Goal: Check status: Check status

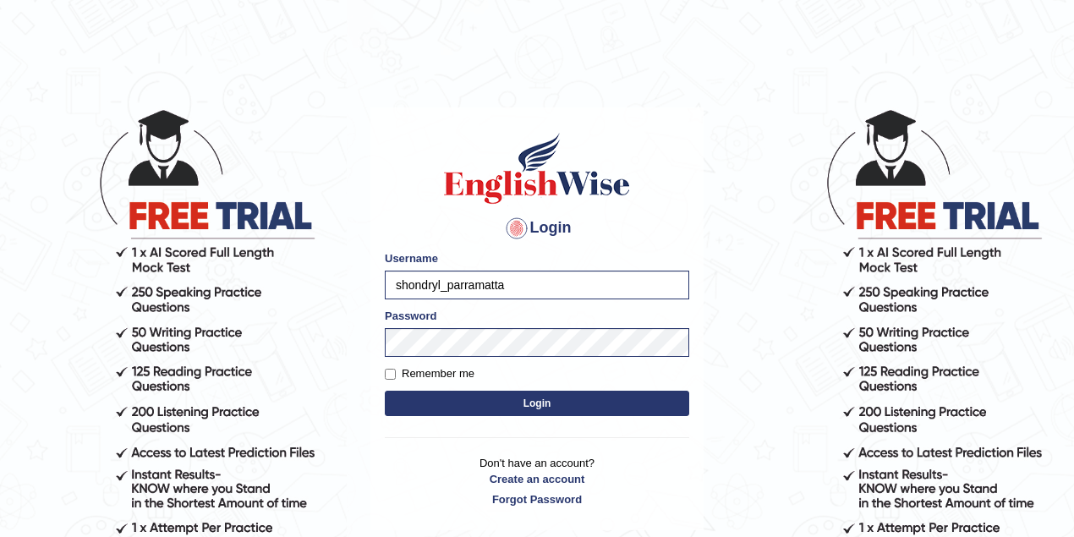
drag, startPoint x: 443, startPoint y: 282, endPoint x: 369, endPoint y: 279, distance: 74.5
click at [369, 277] on main "Login Please fix the following errors: Username shondryl_parramatta Password Re…" at bounding box center [537, 294] width 338 height 480
type input "maitree_parramatta"
click at [507, 399] on button "Login" at bounding box center [537, 403] width 304 height 25
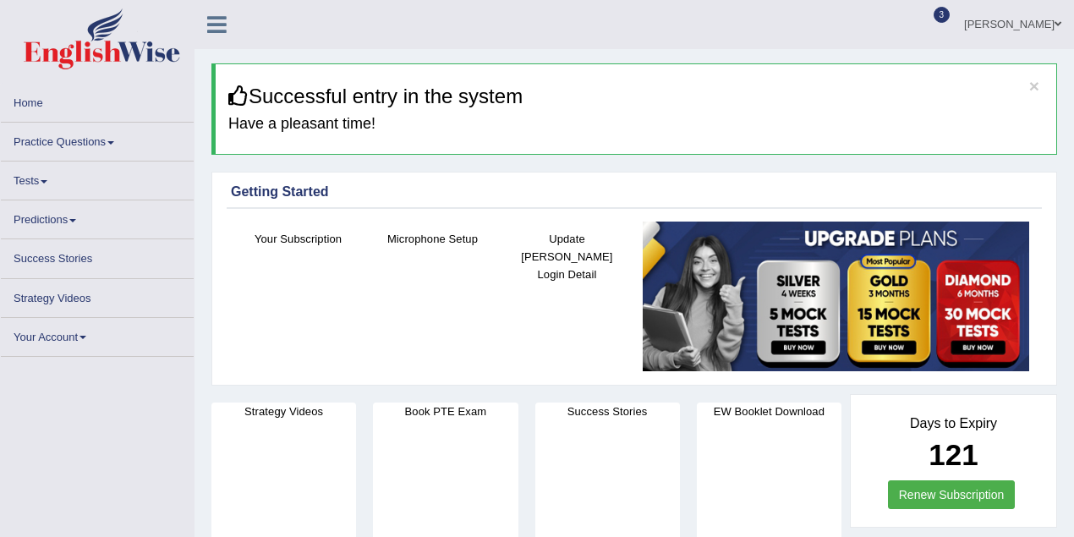
click at [64, 145] on link "Practice Questions" at bounding box center [97, 139] width 193 height 33
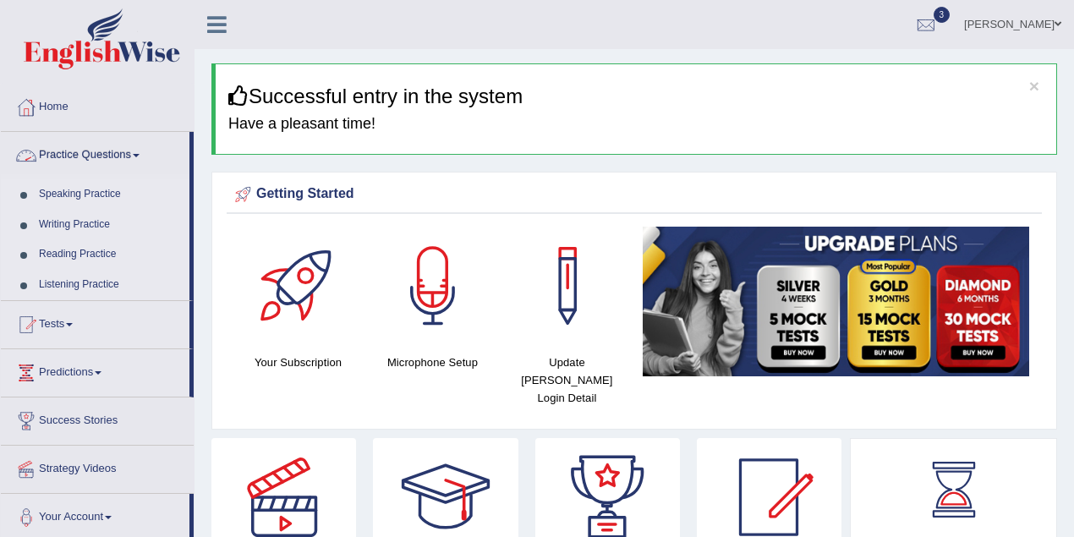
click at [112, 162] on link "Practice Questions" at bounding box center [95, 153] width 189 height 42
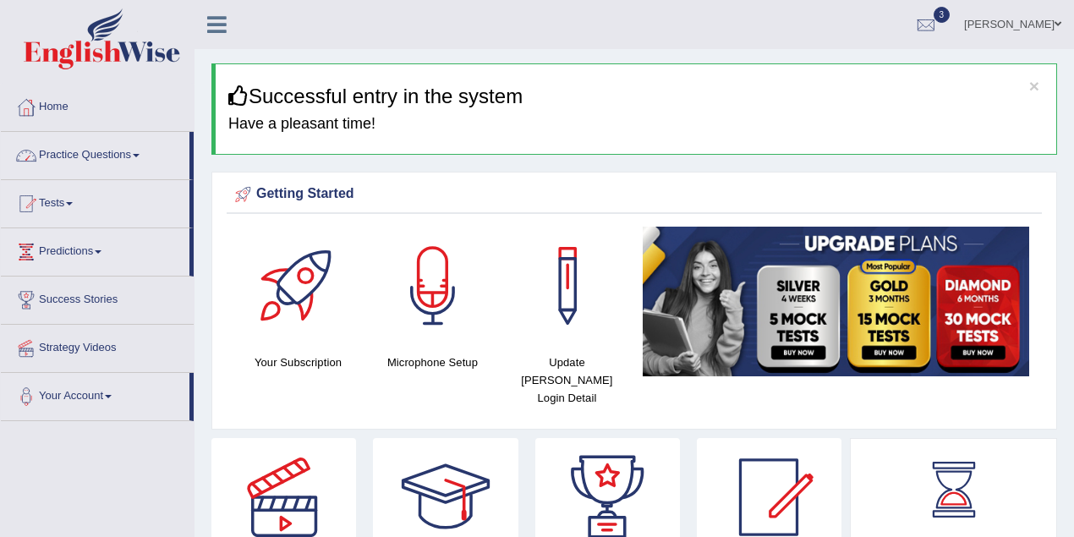
click at [119, 154] on link "Practice Questions" at bounding box center [95, 153] width 189 height 42
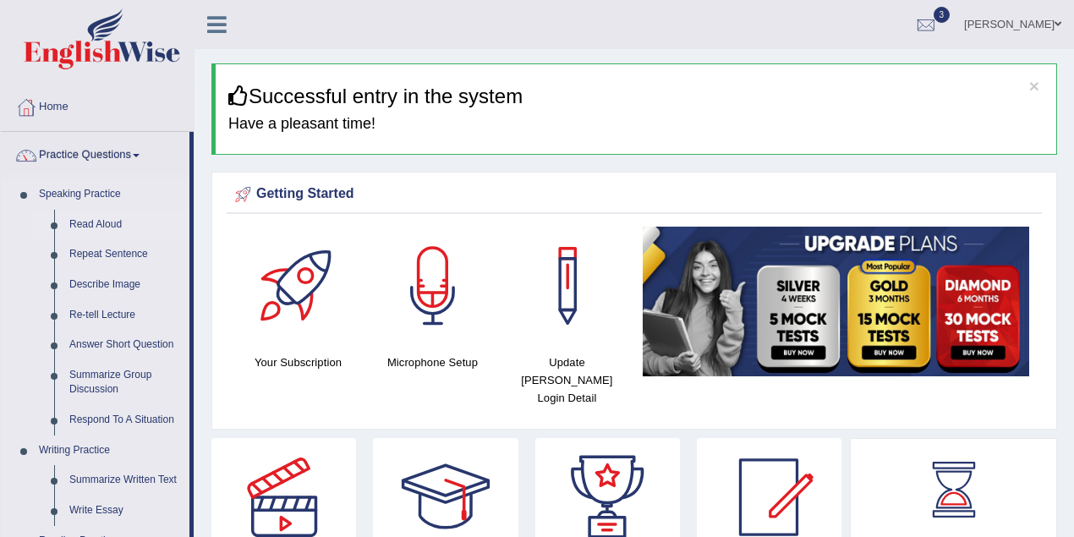
click at [105, 214] on link "Read Aloud" at bounding box center [126, 225] width 128 height 30
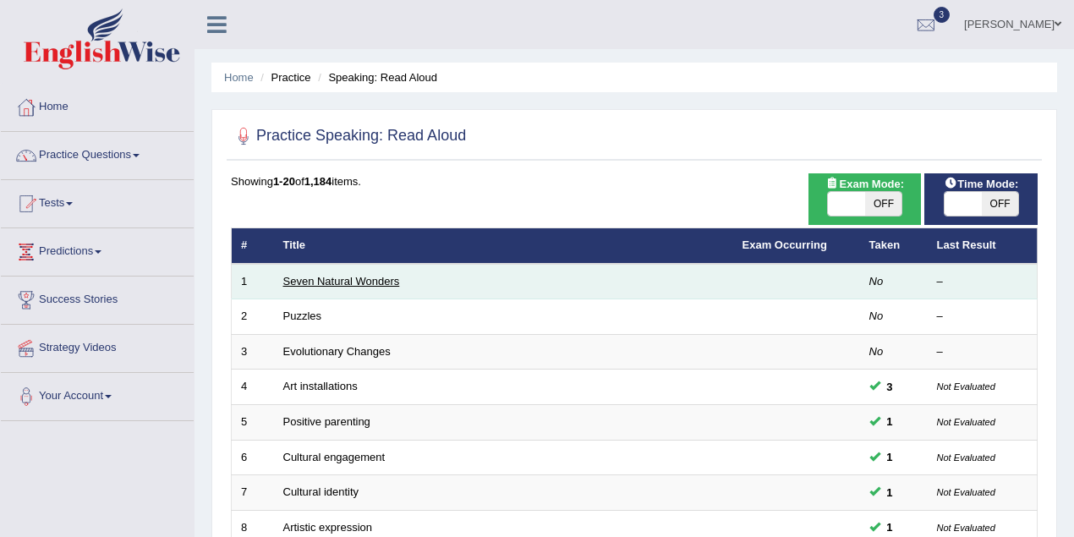
click at [369, 281] on link "Seven Natural Wonders" at bounding box center [341, 281] width 117 height 13
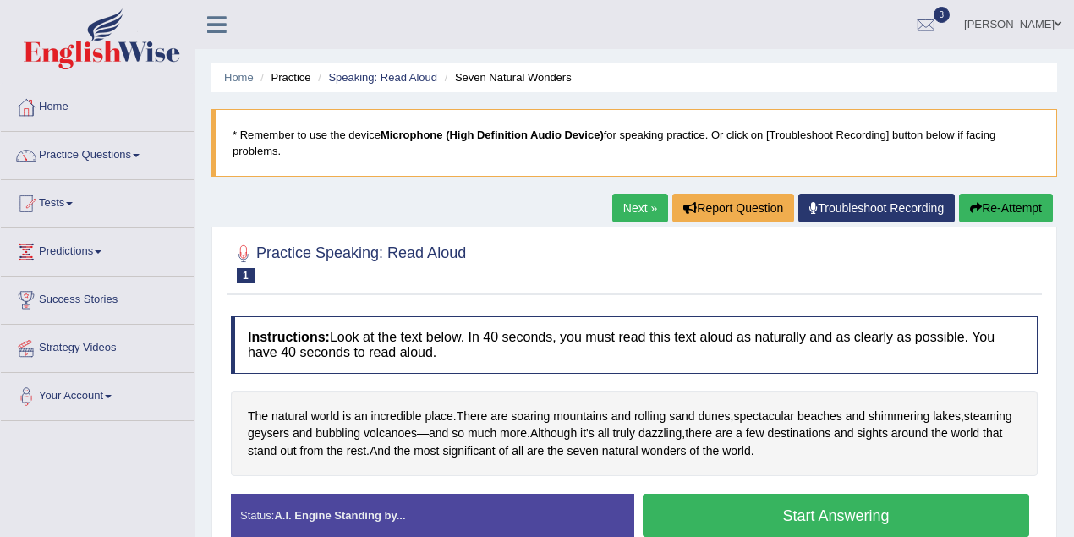
click at [382, 85] on li "Speaking: Read Aloud" at bounding box center [375, 77] width 123 height 16
click at [382, 76] on link "Speaking: Read Aloud" at bounding box center [382, 77] width 109 height 13
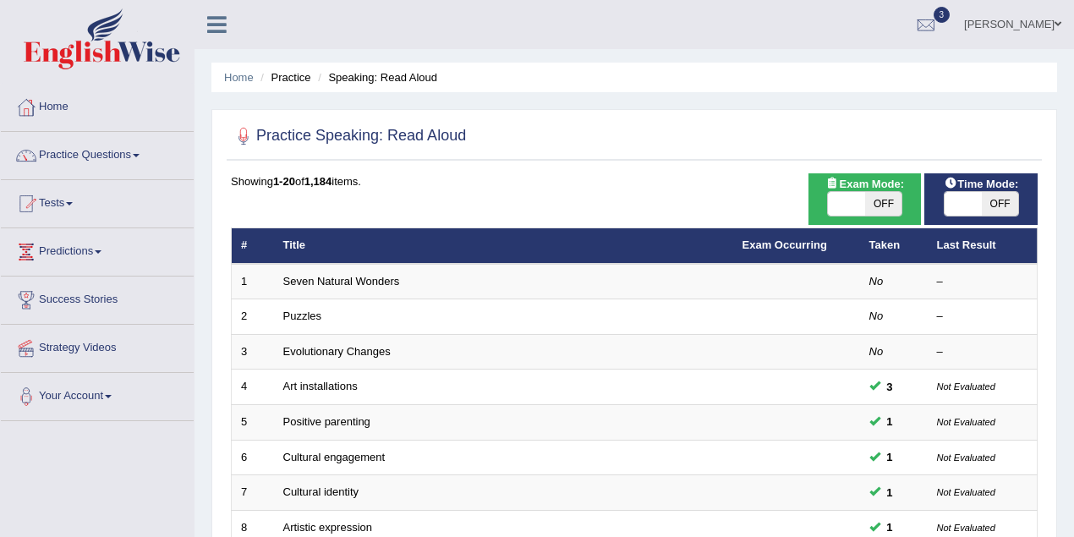
click at [884, 203] on span "OFF" at bounding box center [883, 204] width 37 height 24
checkbox input "true"
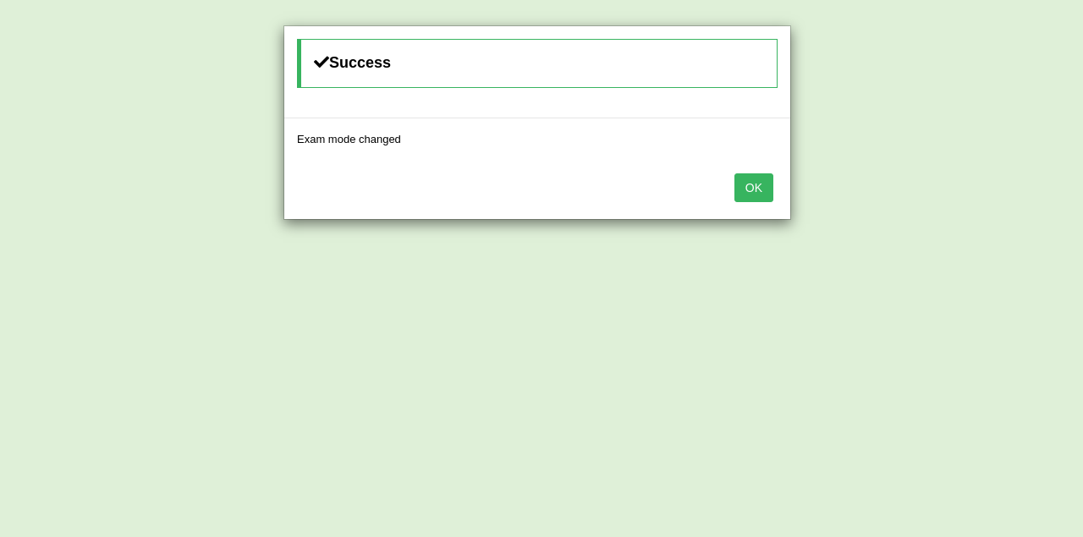
drag, startPoint x: 751, startPoint y: 184, endPoint x: 1005, endPoint y: 195, distance: 254.0
click at [755, 184] on button "OK" at bounding box center [753, 187] width 39 height 29
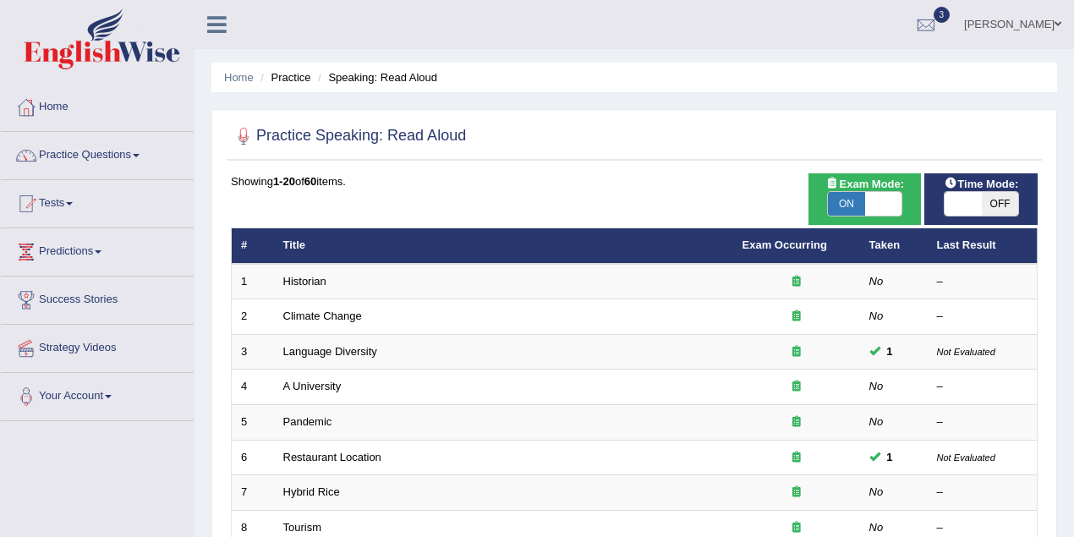
click at [1003, 205] on span "OFF" at bounding box center [1000, 204] width 37 height 24
checkbox input "true"
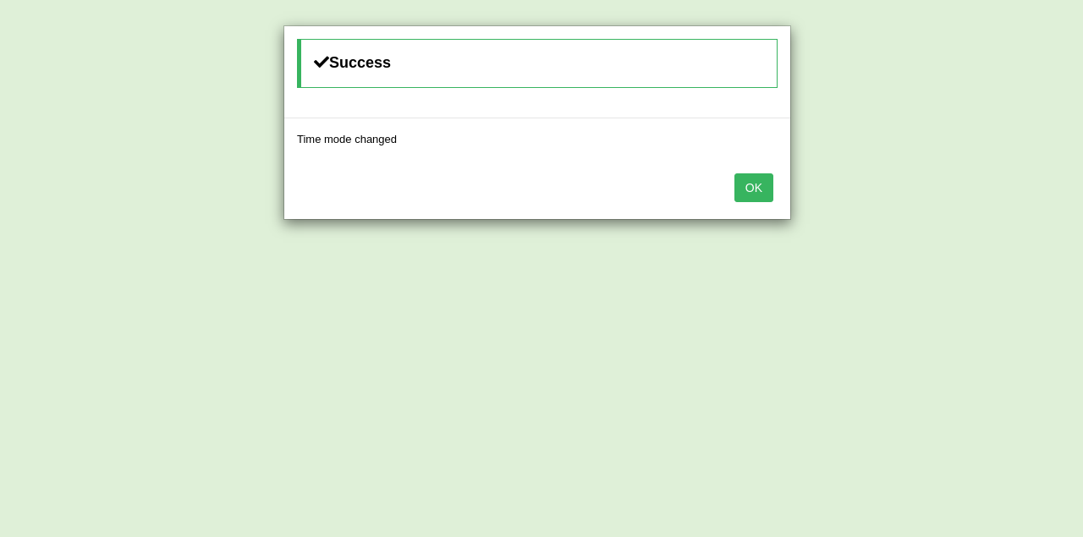
click at [758, 184] on button "OK" at bounding box center [753, 187] width 39 height 29
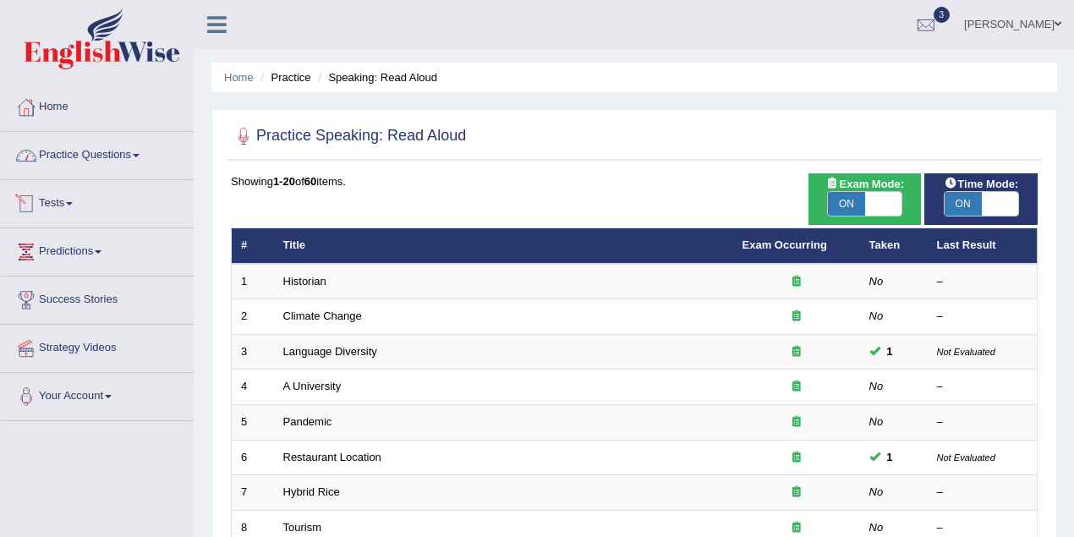
click at [98, 151] on link "Practice Questions" at bounding box center [97, 153] width 193 height 42
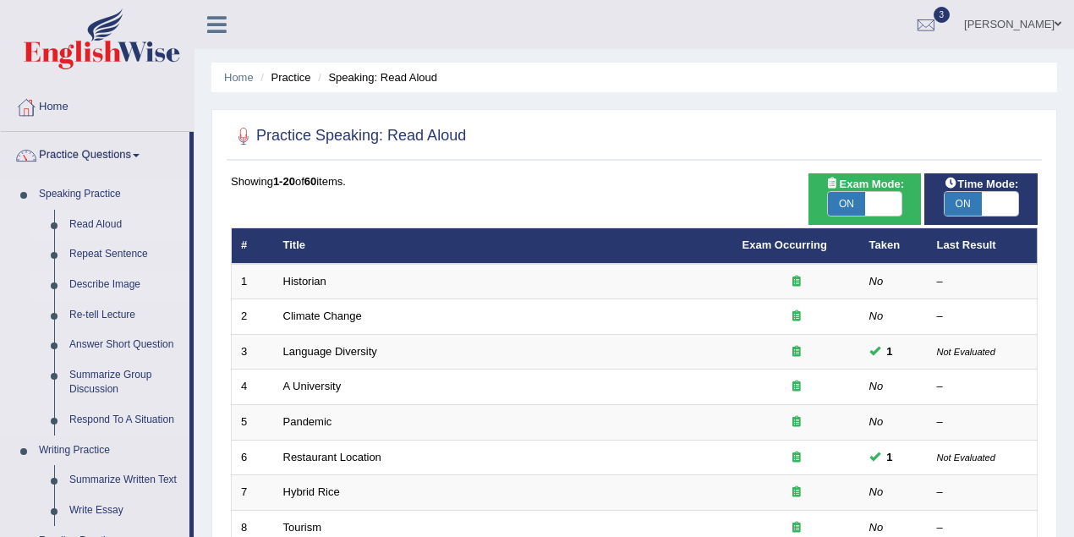
click at [110, 272] on link "Describe Image" at bounding box center [126, 285] width 128 height 30
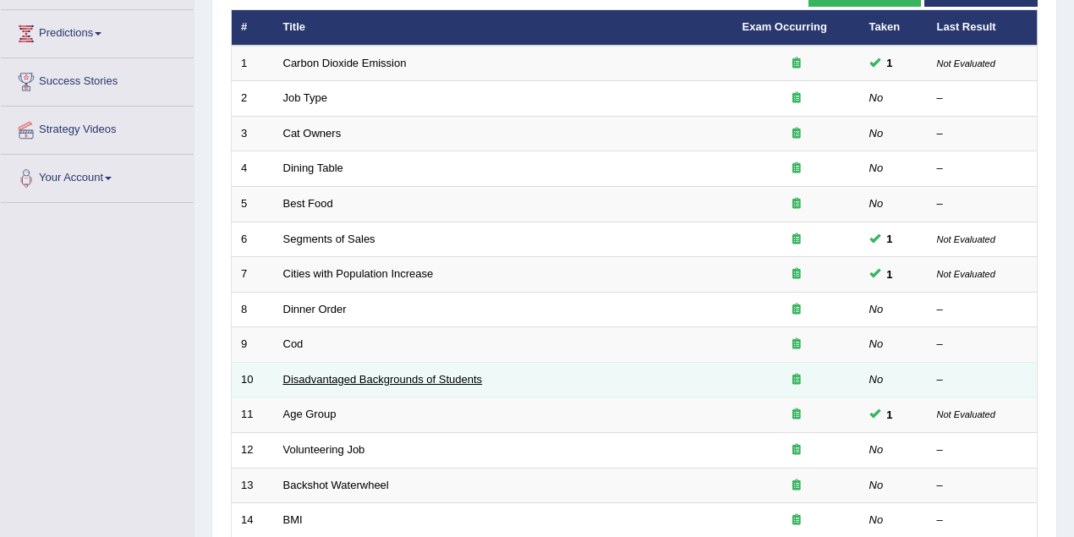
scroll to position [225, 0]
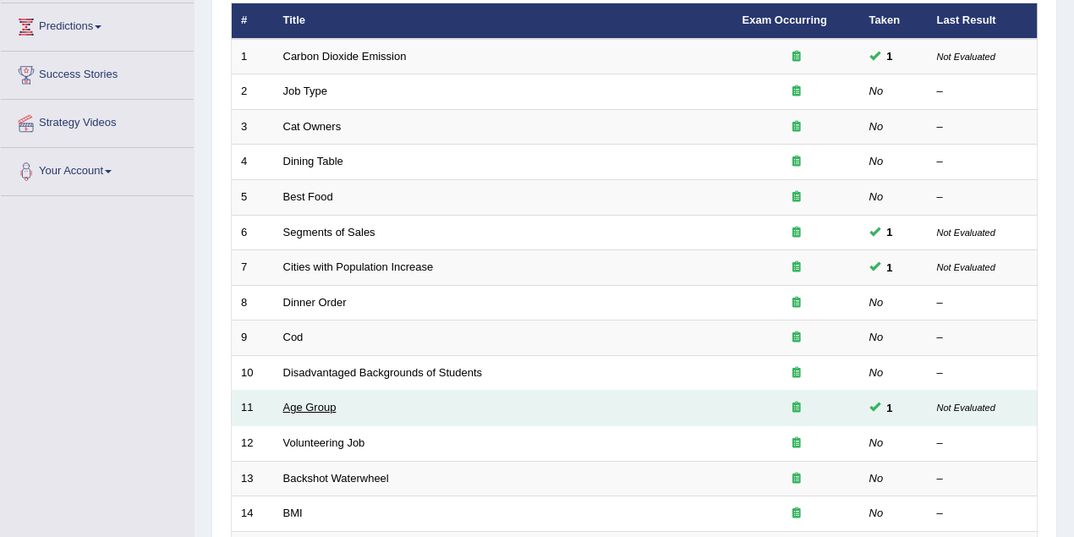
click at [326, 401] on link "Age Group" at bounding box center [309, 407] width 53 height 13
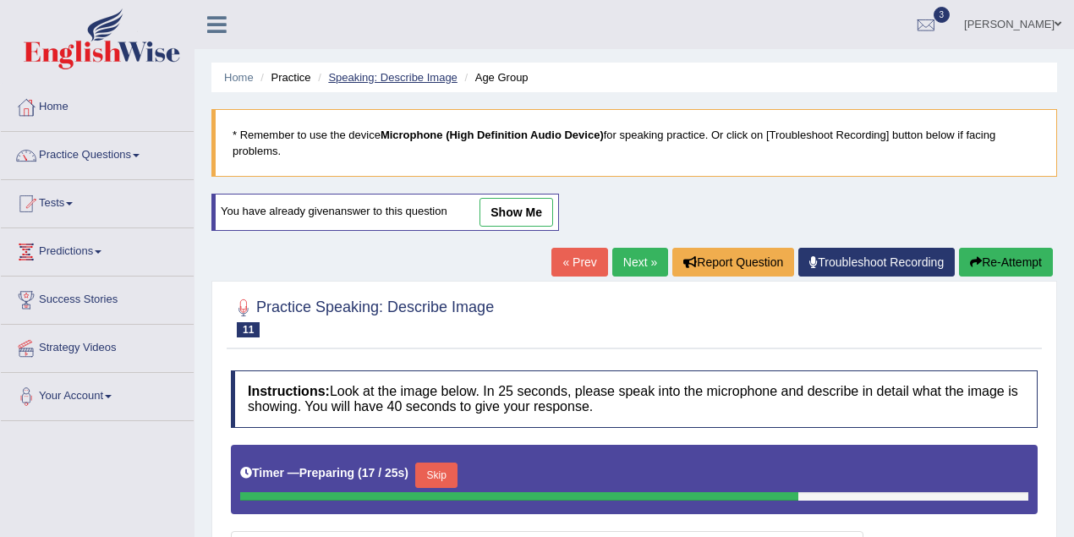
click at [381, 71] on link "Speaking: Describe Image" at bounding box center [392, 77] width 129 height 13
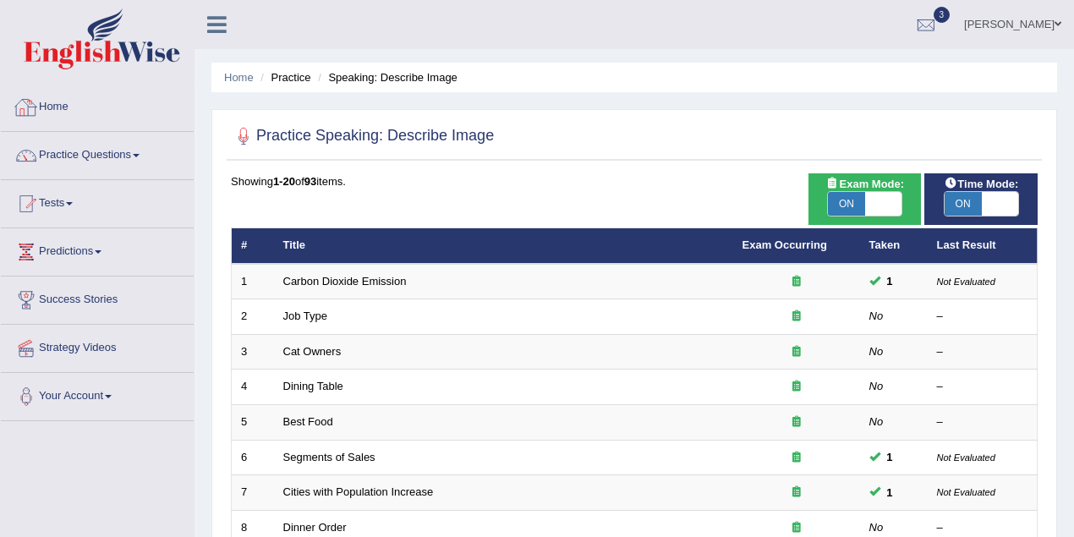
click at [63, 108] on link "Home" at bounding box center [97, 105] width 193 height 42
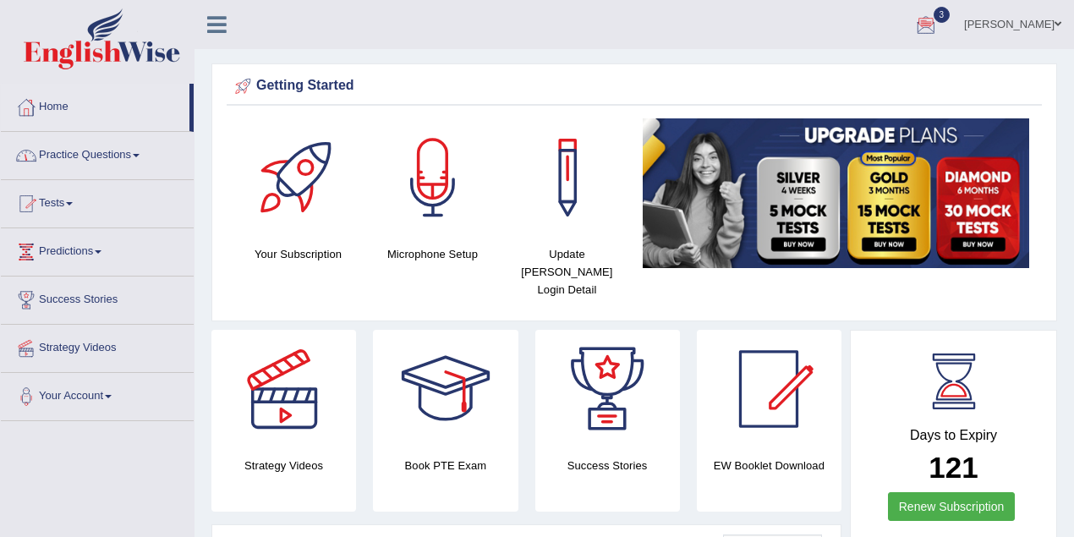
click at [126, 165] on link "Practice Questions" at bounding box center [97, 153] width 193 height 42
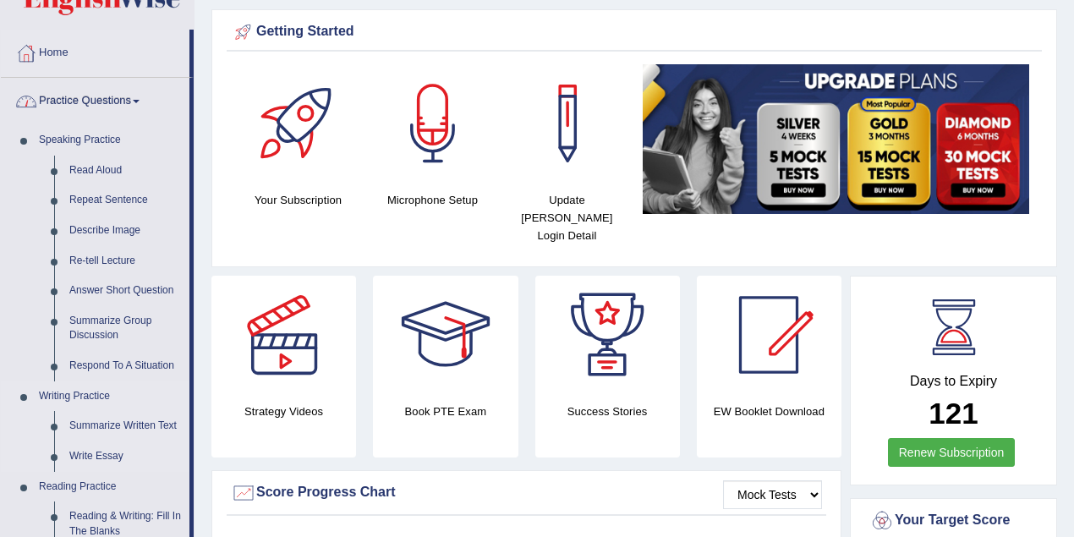
scroll to position [74, 0]
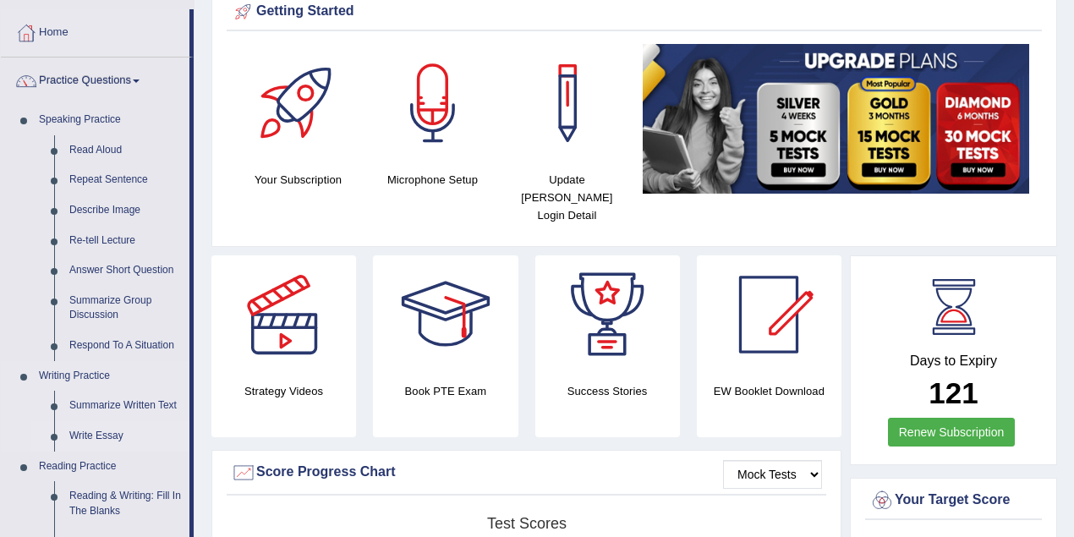
click at [108, 430] on link "Write Essay" at bounding box center [126, 436] width 128 height 30
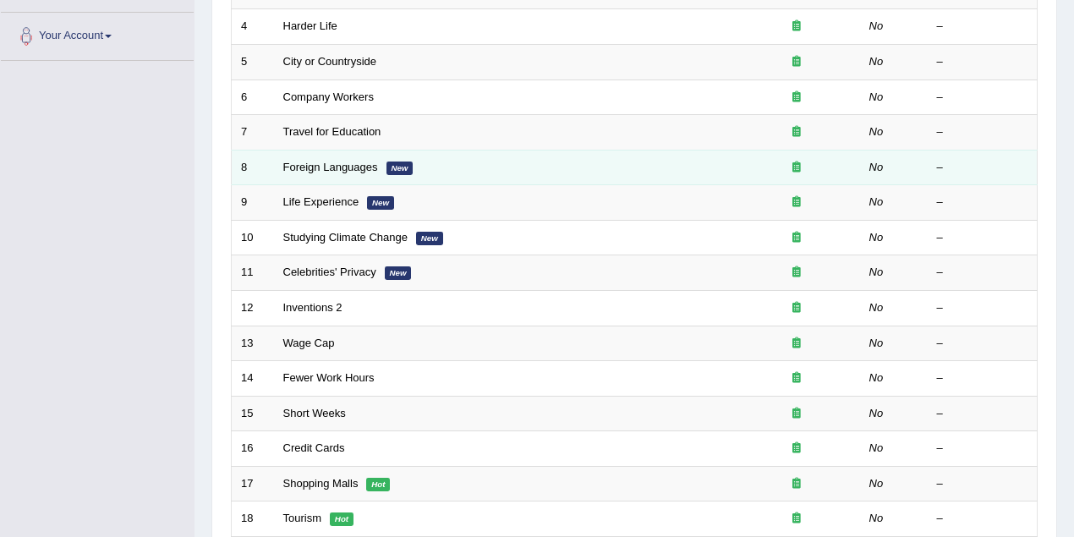
scroll to position [451, 0]
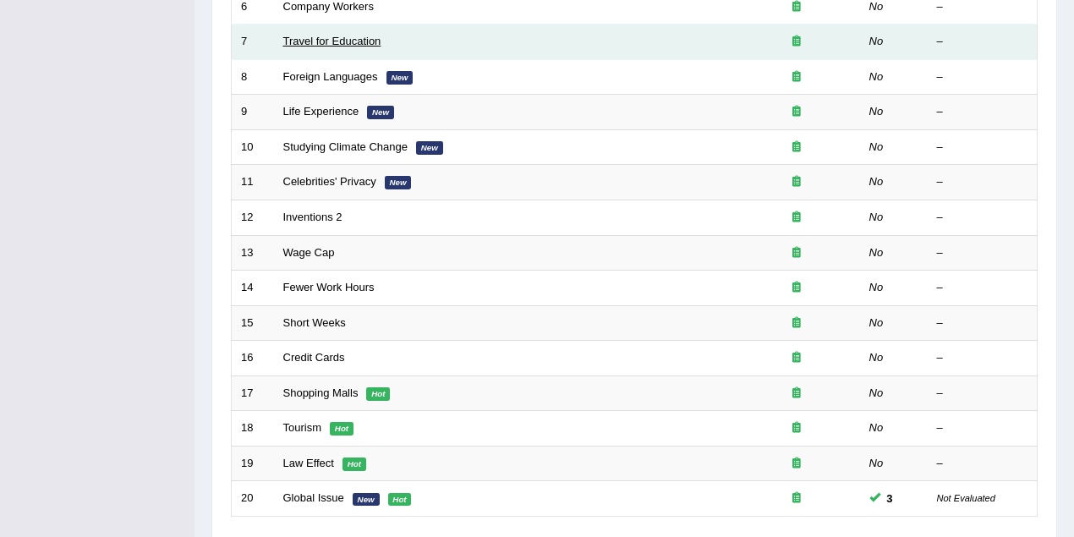
click at [325, 39] on link "Travel for Education" at bounding box center [332, 41] width 98 height 13
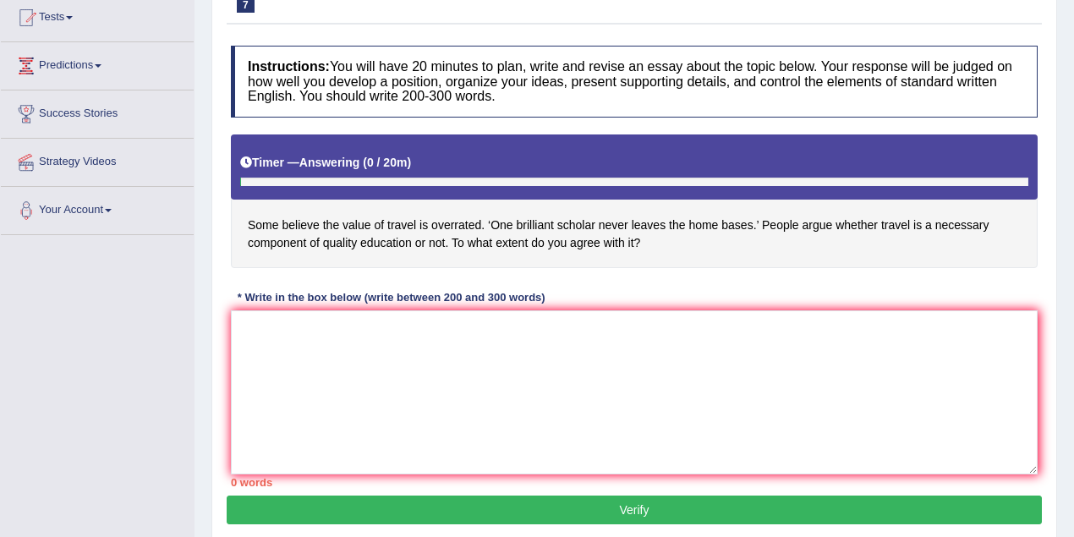
scroll to position [225, 0]
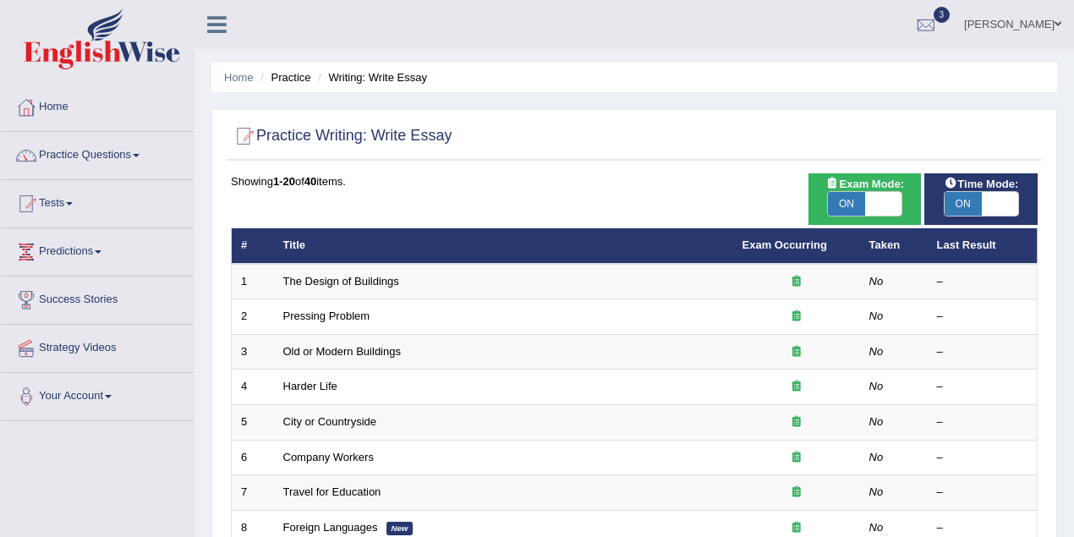
click at [1024, 25] on link "[PERSON_NAME]" at bounding box center [1013, 22] width 123 height 44
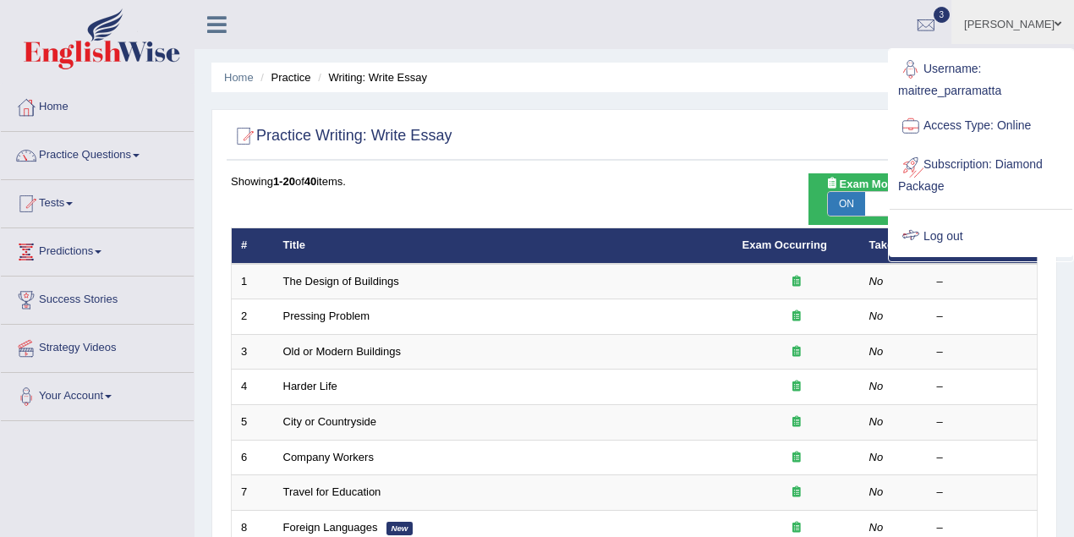
click at [946, 244] on link "Log out" at bounding box center [981, 236] width 183 height 39
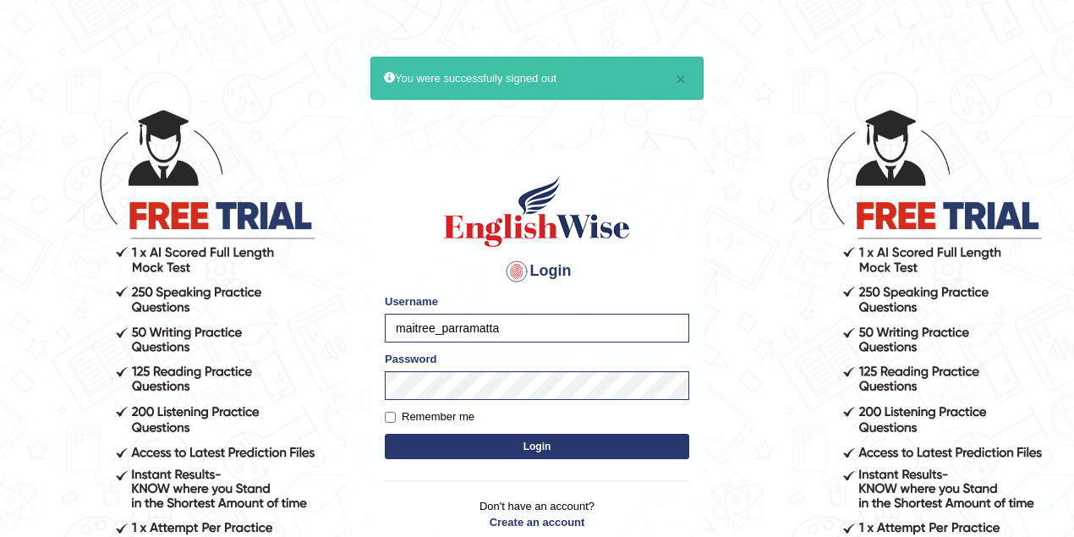
drag, startPoint x: 434, startPoint y: 328, endPoint x: 398, endPoint y: 332, distance: 36.5
click at [398, 332] on input "maitree_parramatta" at bounding box center [537, 328] width 304 height 29
type input "khodershamma_parramatta"
click at [545, 439] on button "Login" at bounding box center [537, 446] width 304 height 25
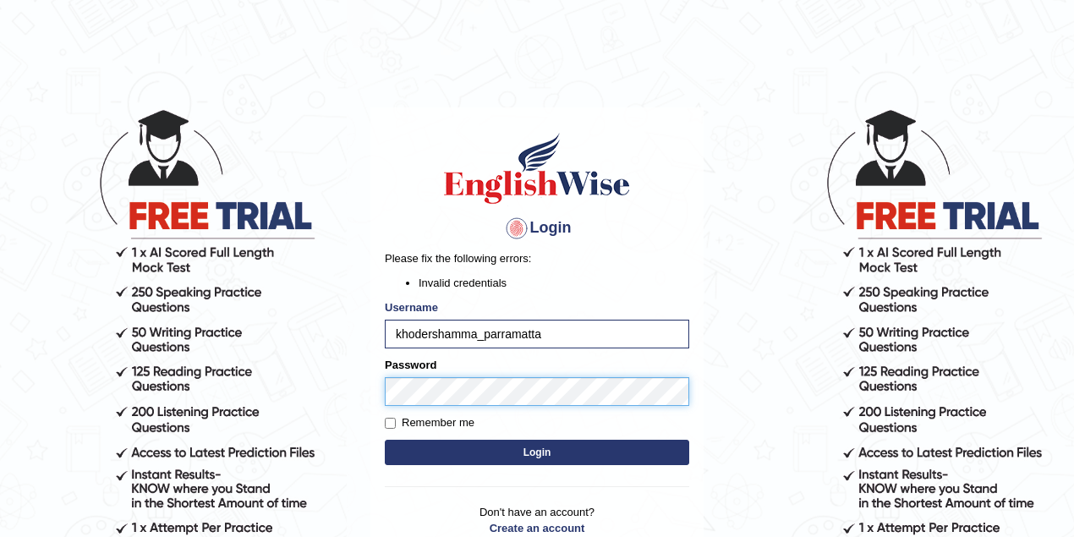
click at [333, 391] on body "Login Please fix the following errors: Invalid credentials Username khodershamm…" at bounding box center [537, 322] width 1074 height 537
click at [385, 440] on button "Login" at bounding box center [537, 452] width 304 height 25
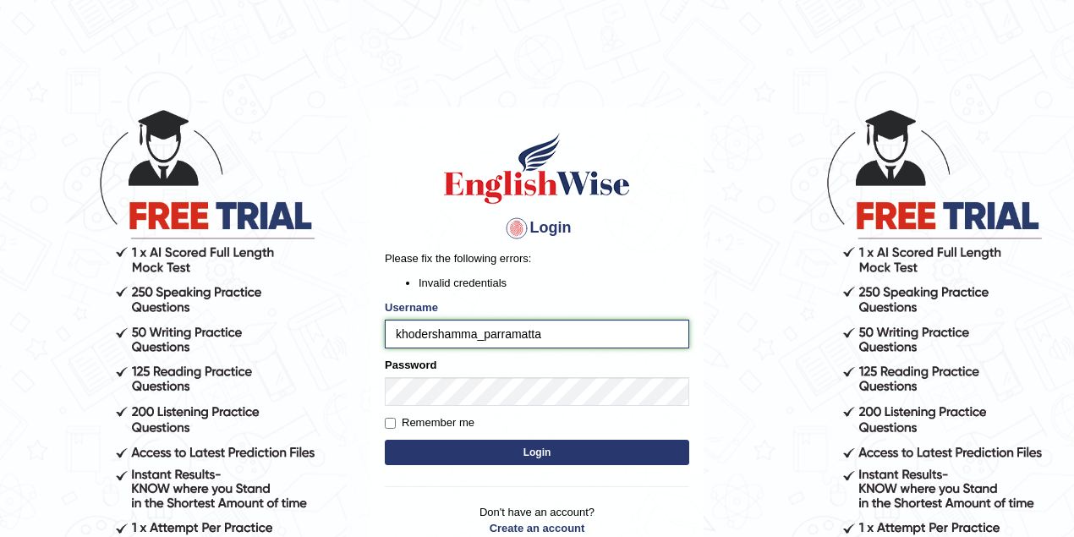
click at [436, 335] on input "khodershamma_parramatta" at bounding box center [537, 334] width 304 height 29
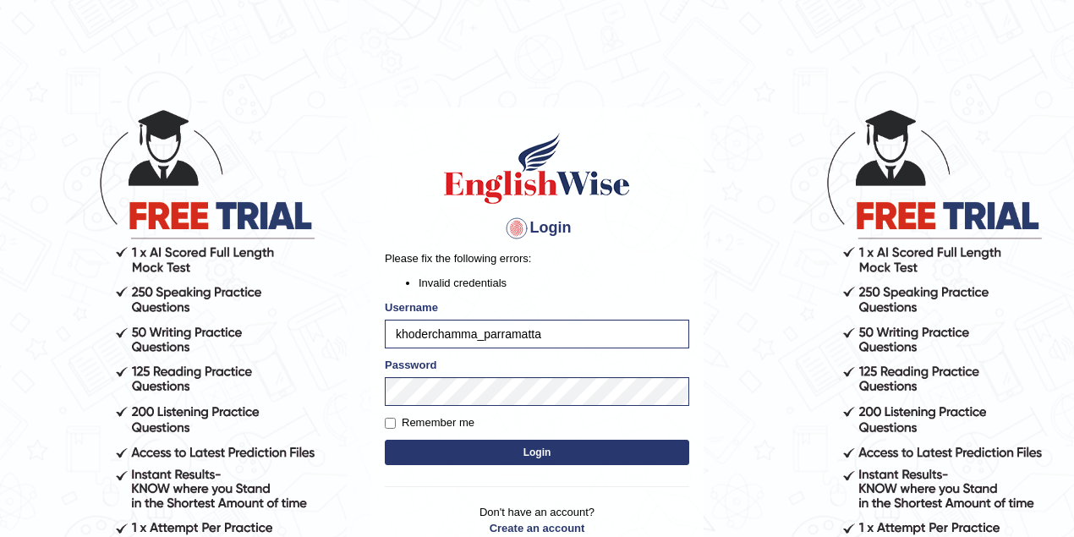
type input "khoderchamma_parramatta"
click at [533, 453] on button "Login" at bounding box center [537, 452] width 304 height 25
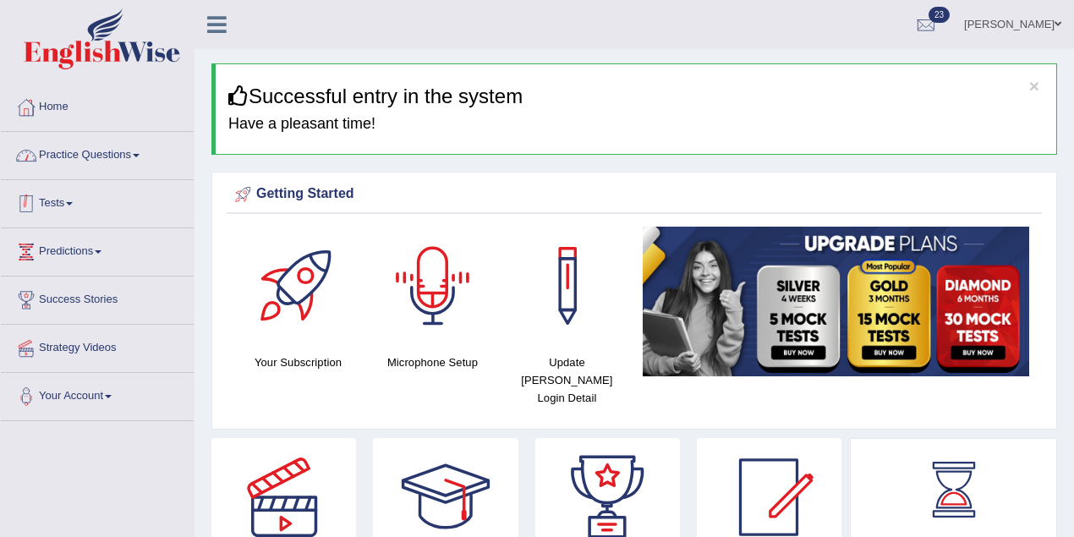
click at [75, 205] on link "Tests" at bounding box center [97, 201] width 193 height 42
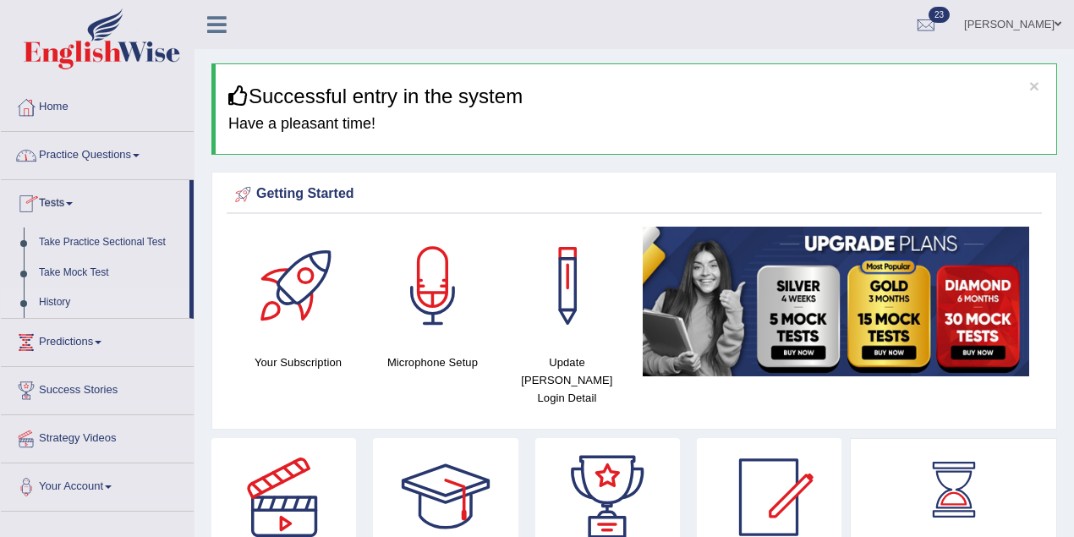
click at [86, 304] on link "History" at bounding box center [110, 303] width 158 height 30
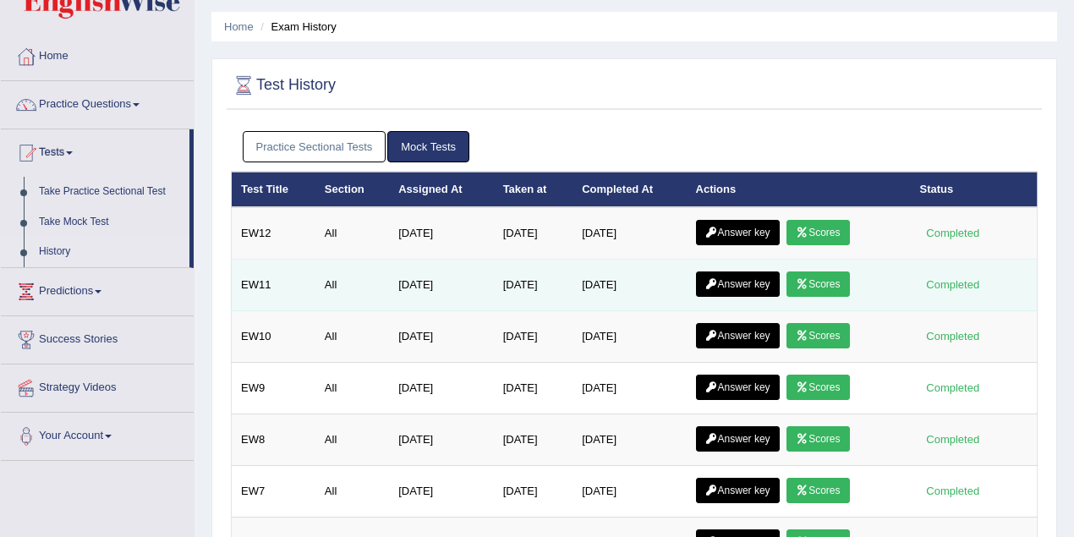
scroll to position [74, 0]
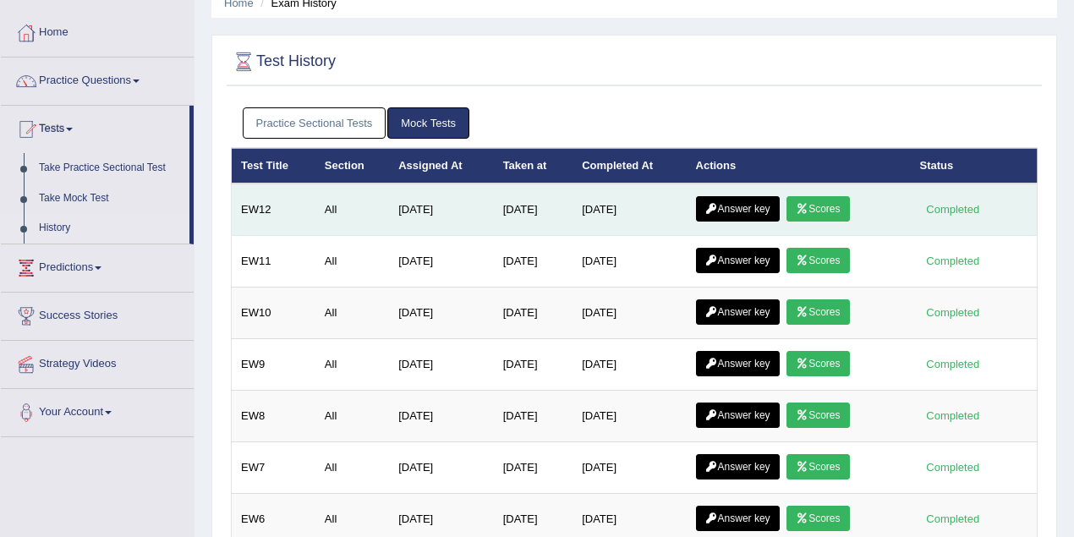
click at [832, 210] on link "Scores" at bounding box center [818, 208] width 63 height 25
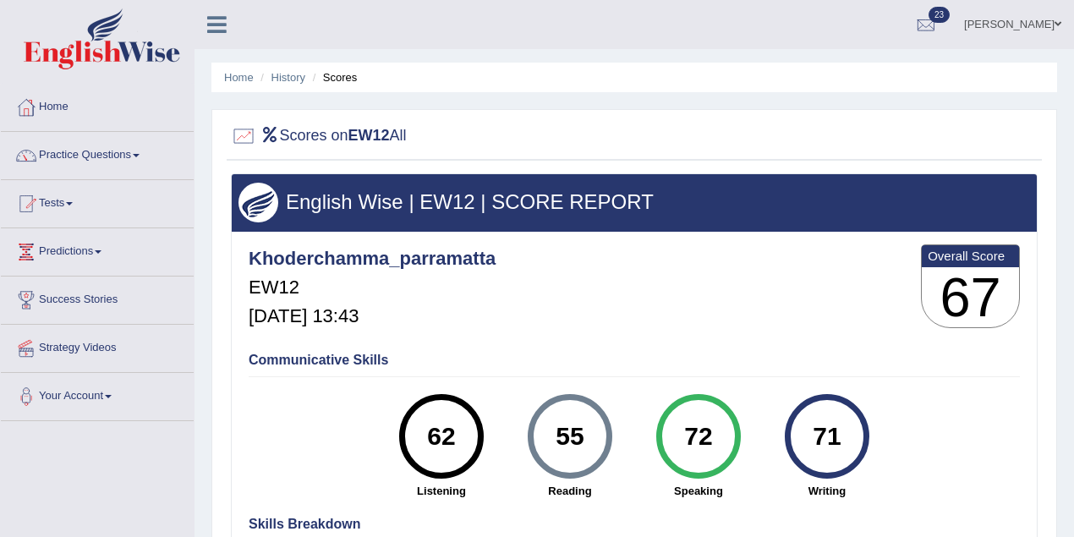
scroll to position [151, 0]
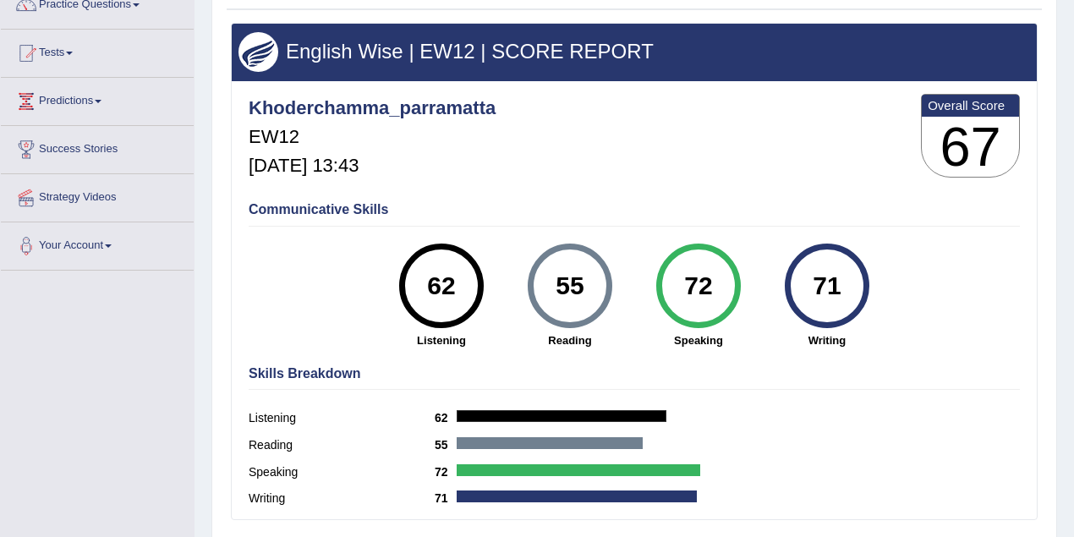
drag, startPoint x: 683, startPoint y: 283, endPoint x: 715, endPoint y: 281, distance: 31.4
click at [715, 281] on div "72" at bounding box center [698, 285] width 62 height 71
click at [69, 69] on link "Tests" at bounding box center [97, 51] width 193 height 42
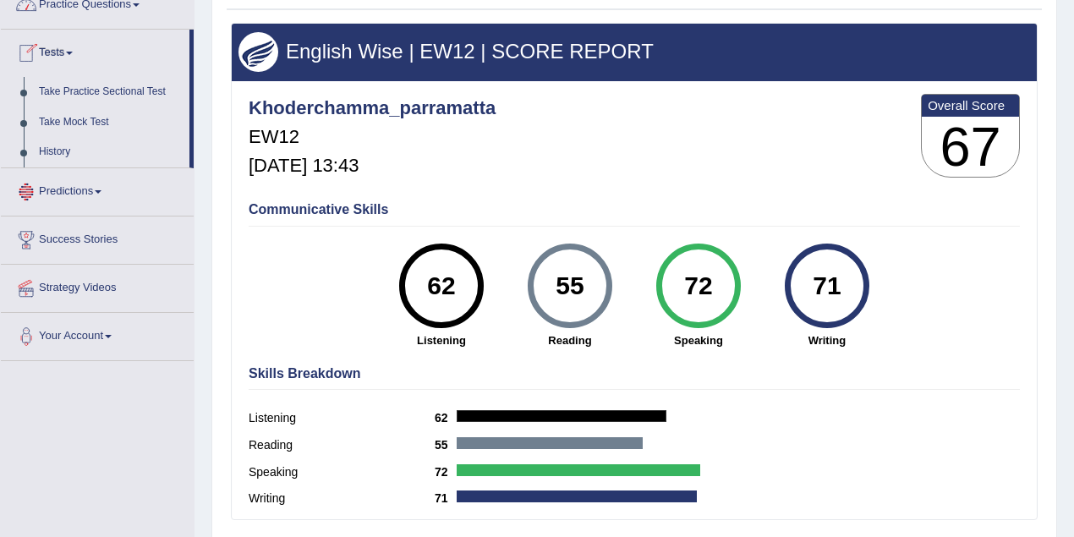
click at [69, 69] on link "Tests" at bounding box center [95, 51] width 189 height 42
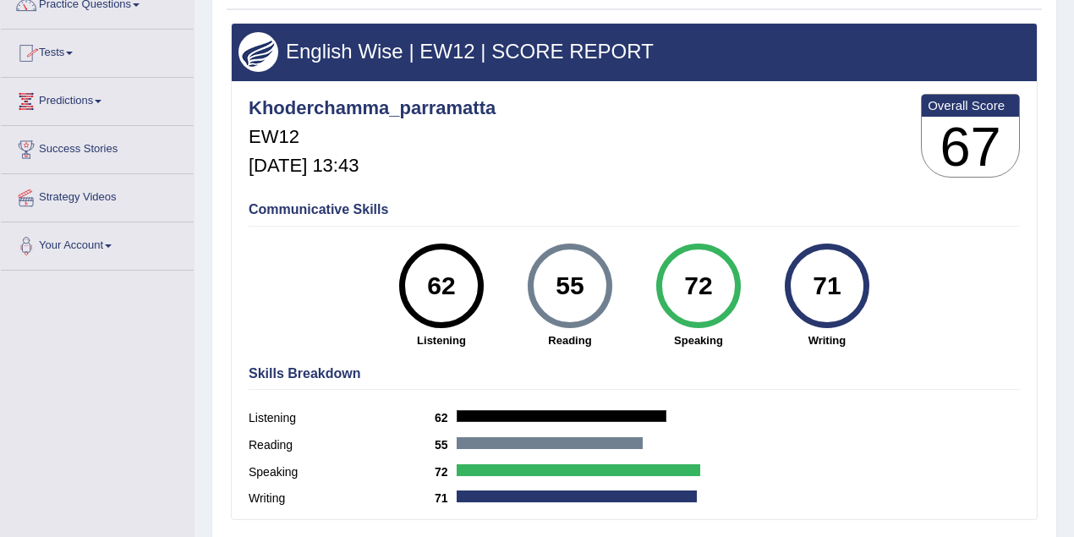
click at [100, 126] on link "Success Stories" at bounding box center [97, 147] width 193 height 42
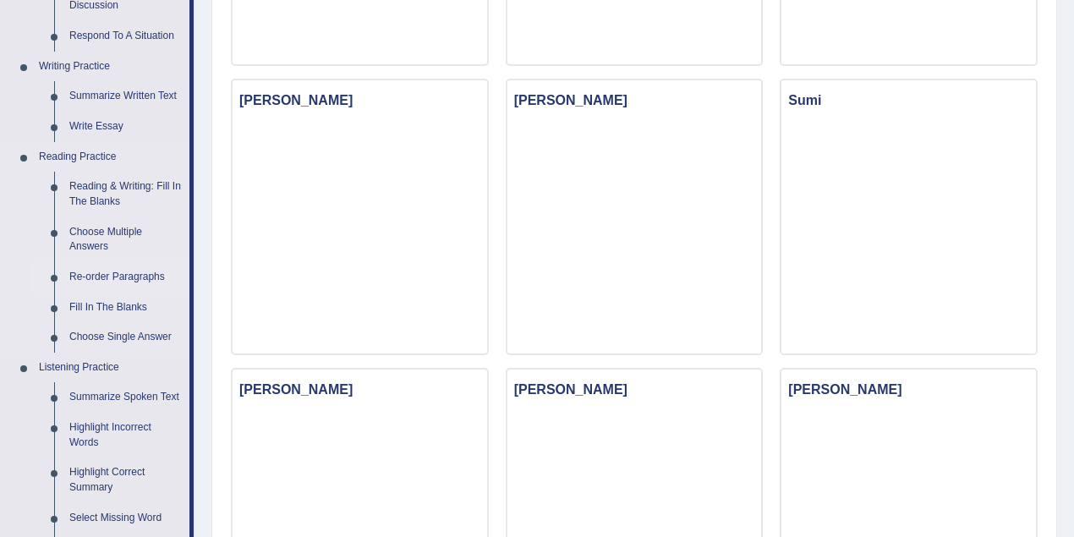
scroll to position [376, 0]
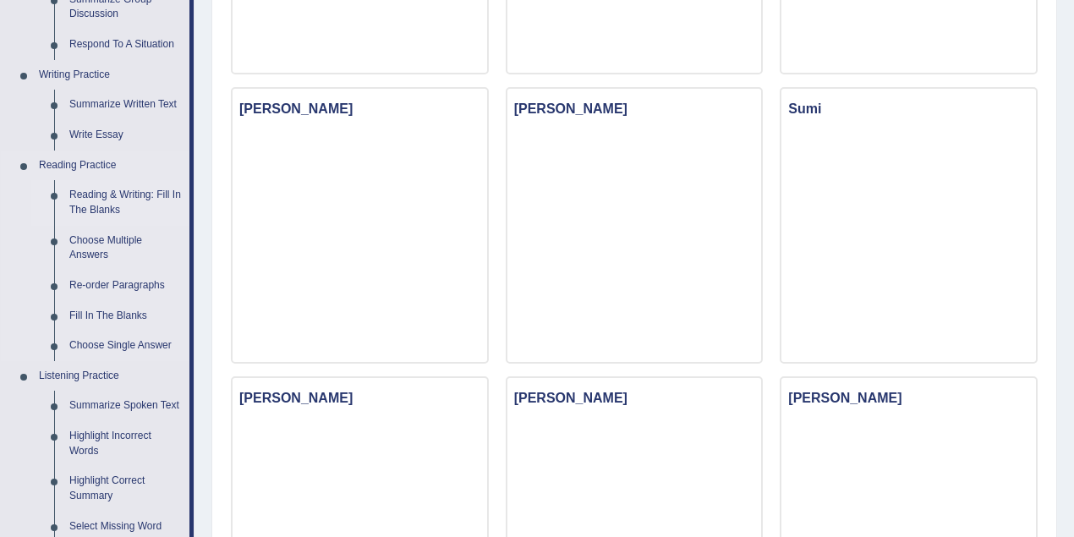
click at [118, 195] on link "Reading & Writing: Fill In The Blanks" at bounding box center [126, 202] width 128 height 45
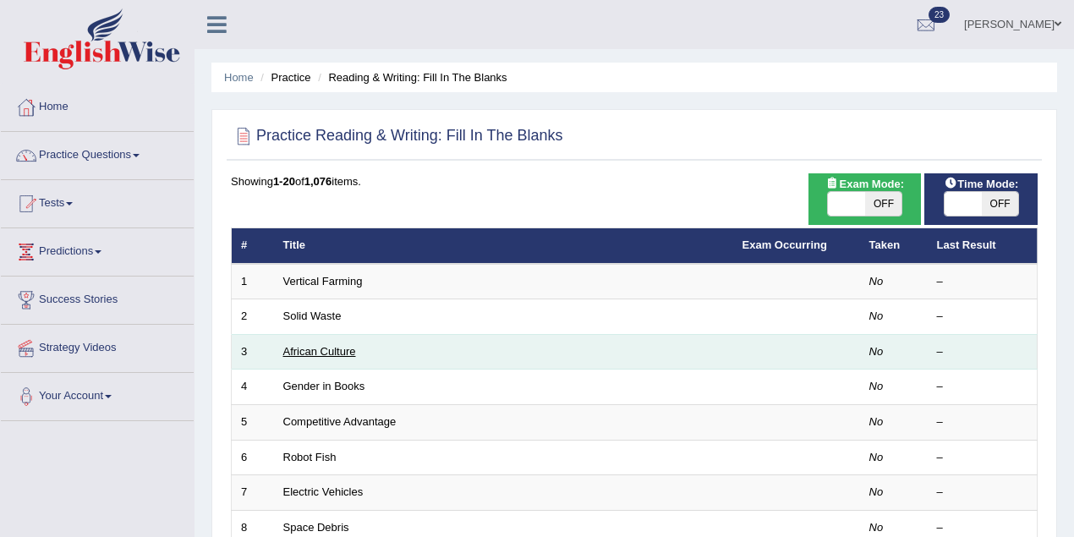
click at [349, 349] on link "African Culture" at bounding box center [319, 351] width 73 height 13
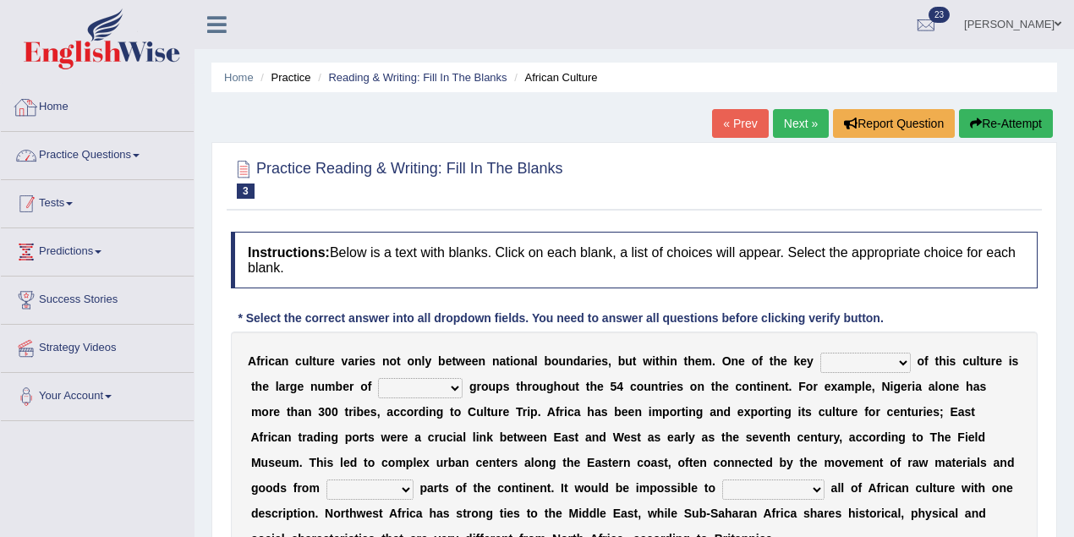
click at [90, 215] on link "Tests" at bounding box center [97, 201] width 193 height 42
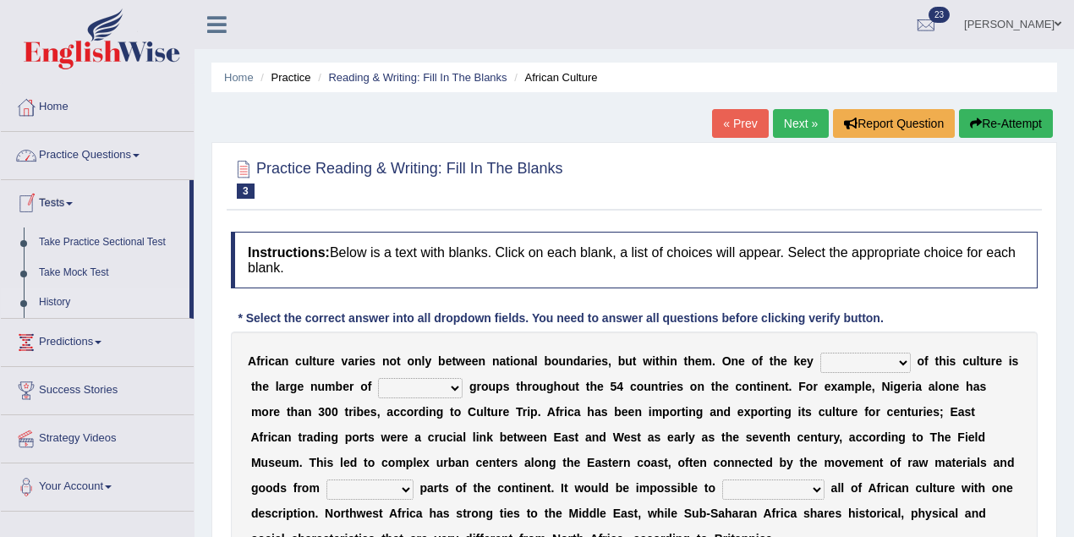
click at [83, 295] on link "History" at bounding box center [110, 303] width 158 height 30
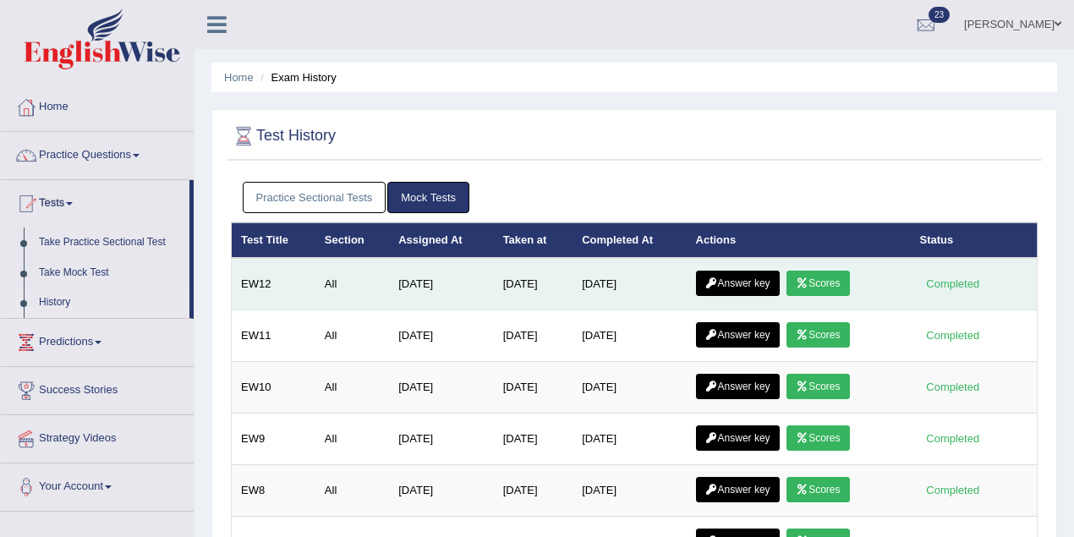
click at [743, 281] on link "Answer key" at bounding box center [738, 283] width 84 height 25
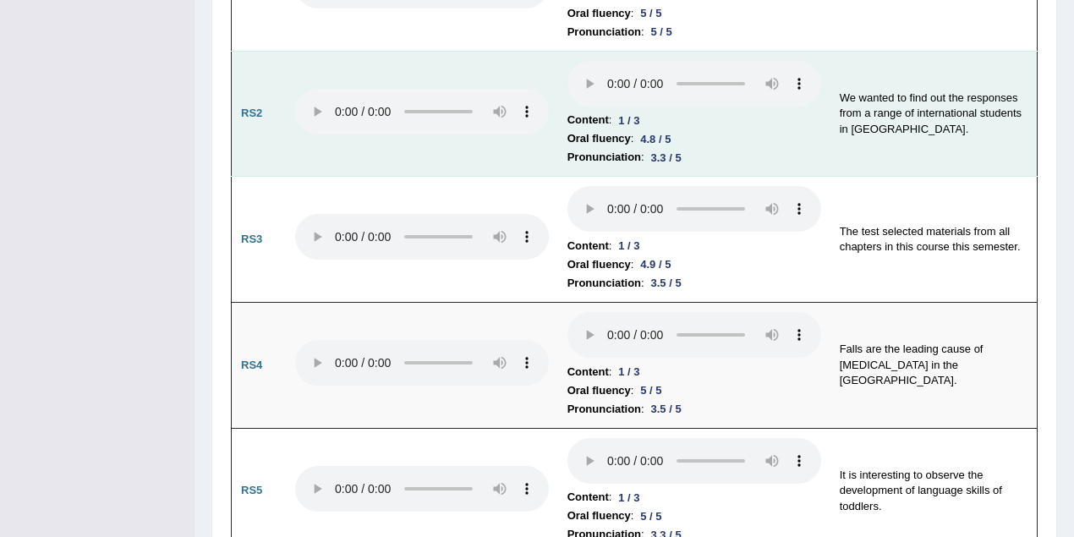
scroll to position [1504, 0]
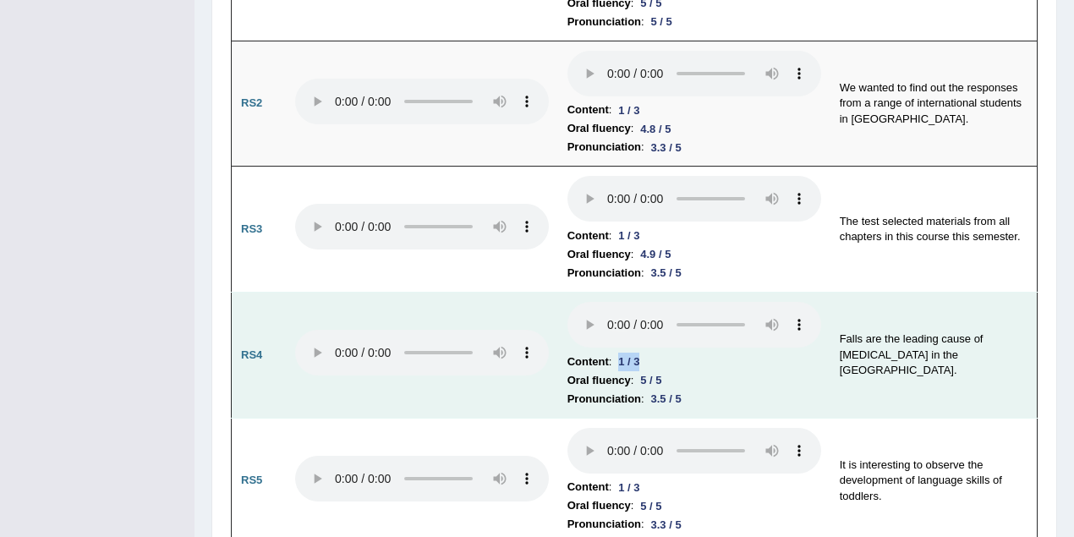
drag, startPoint x: 619, startPoint y: 307, endPoint x: 655, endPoint y: 310, distance: 35.6
click at [655, 353] on li "Content : 1 / 3" at bounding box center [695, 362] width 254 height 19
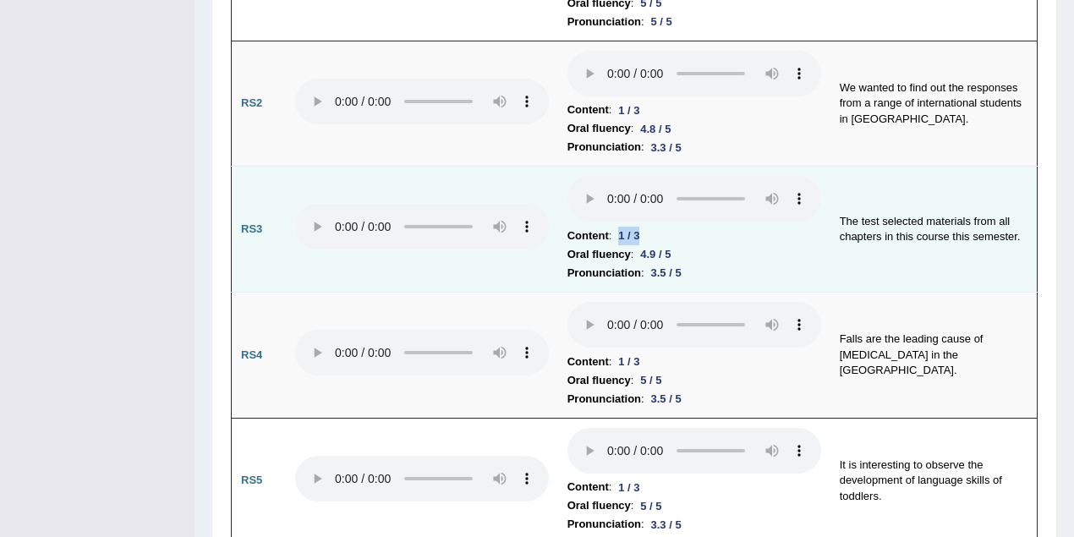
drag, startPoint x: 621, startPoint y: 181, endPoint x: 650, endPoint y: 182, distance: 28.8
click at [650, 227] on li "Content : 1 / 3" at bounding box center [695, 236] width 254 height 19
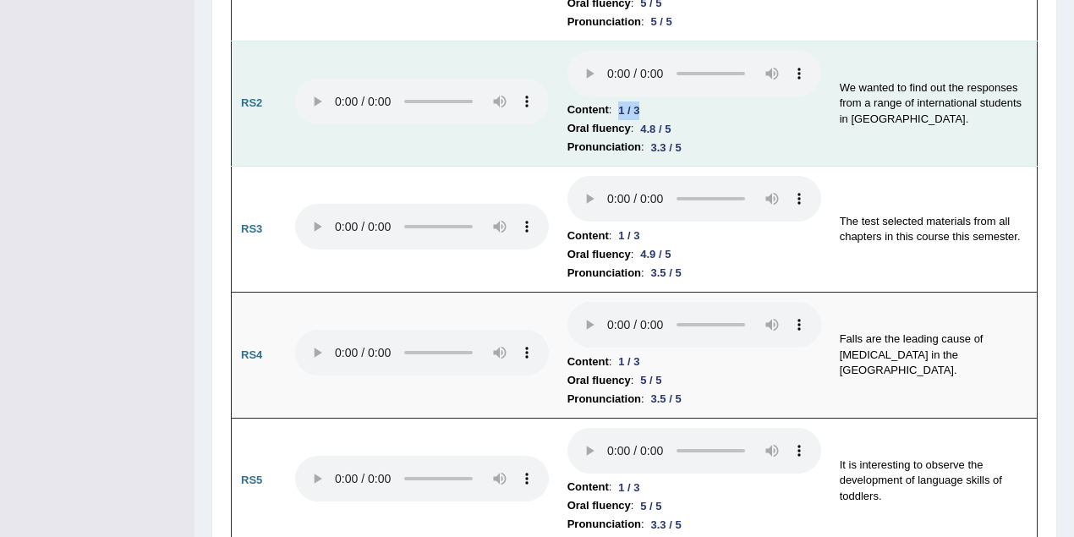
drag, startPoint x: 616, startPoint y: 54, endPoint x: 646, endPoint y: 54, distance: 30.4
click at [646, 101] on div "1 / 3" at bounding box center [629, 110] width 35 height 18
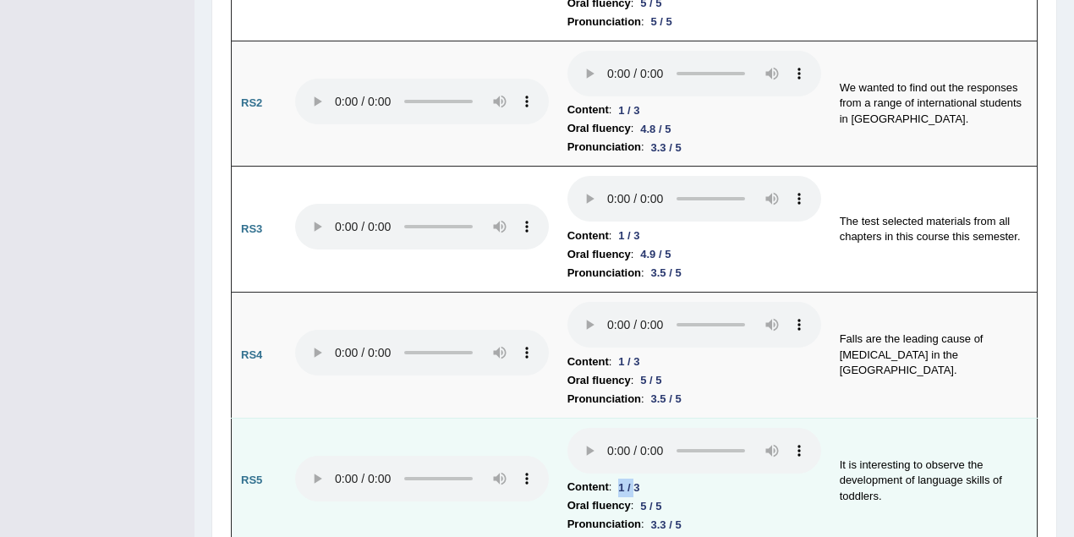
drag, startPoint x: 619, startPoint y: 433, endPoint x: 637, endPoint y: 432, distance: 17.8
click at [637, 479] on div "1 / 3" at bounding box center [629, 488] width 35 height 18
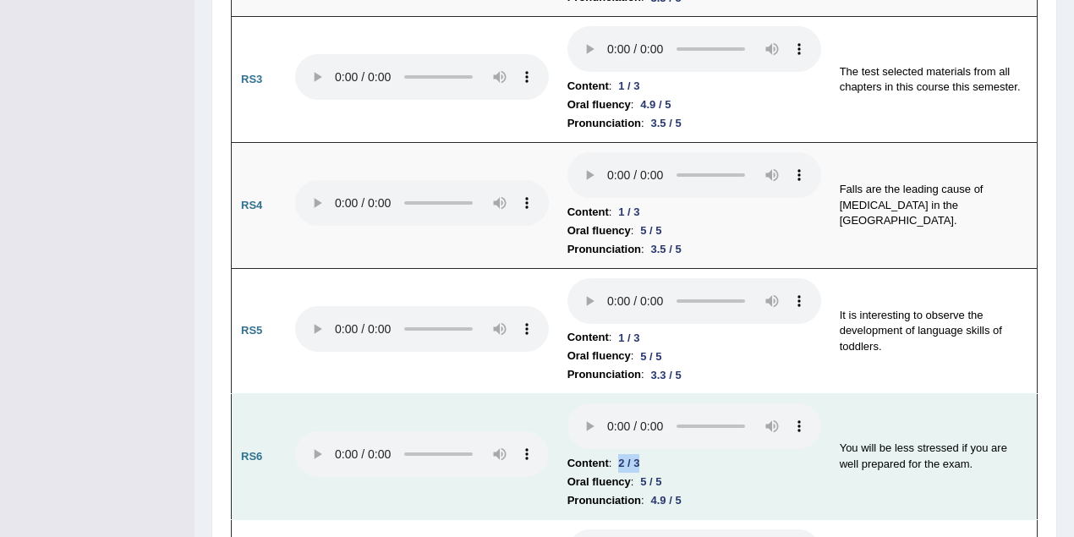
drag, startPoint x: 615, startPoint y: 405, endPoint x: 661, endPoint y: 406, distance: 46.5
click at [663, 454] on li "Content : 2 / 3" at bounding box center [695, 463] width 254 height 19
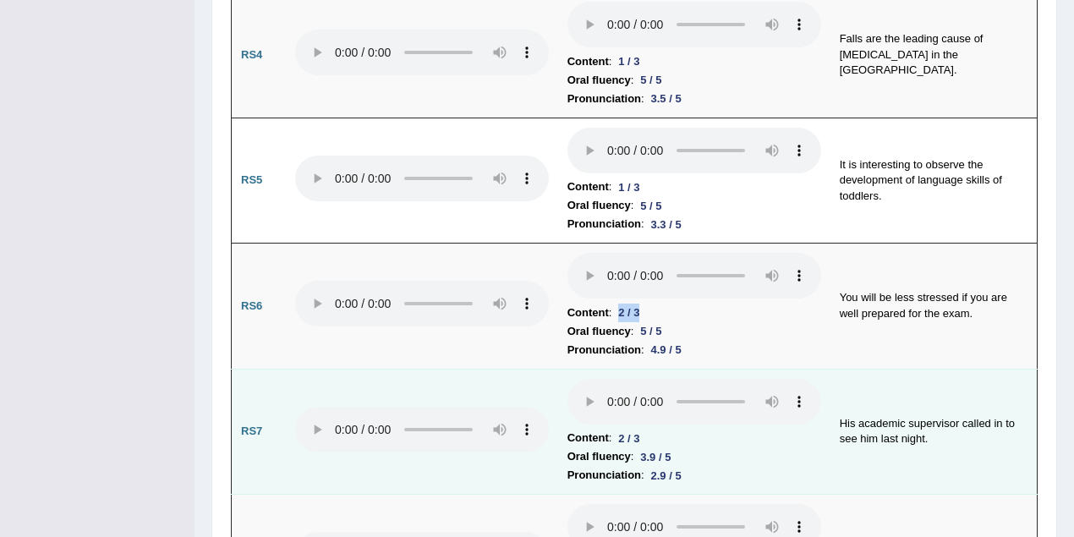
scroll to position [2104, 0]
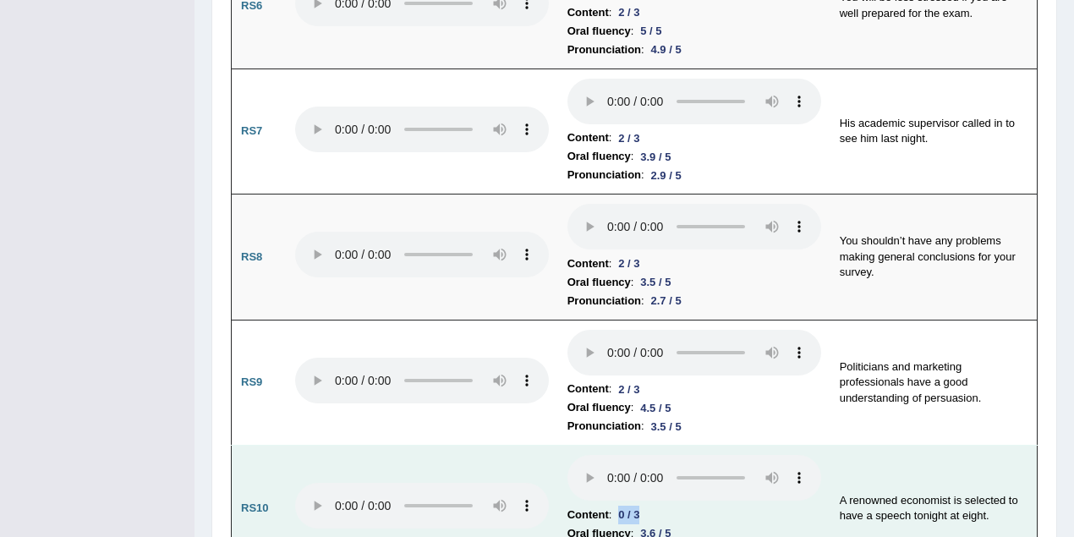
drag, startPoint x: 621, startPoint y: 458, endPoint x: 658, endPoint y: 457, distance: 37.2
click at [658, 506] on li "Content : 0 / 3" at bounding box center [695, 515] width 254 height 19
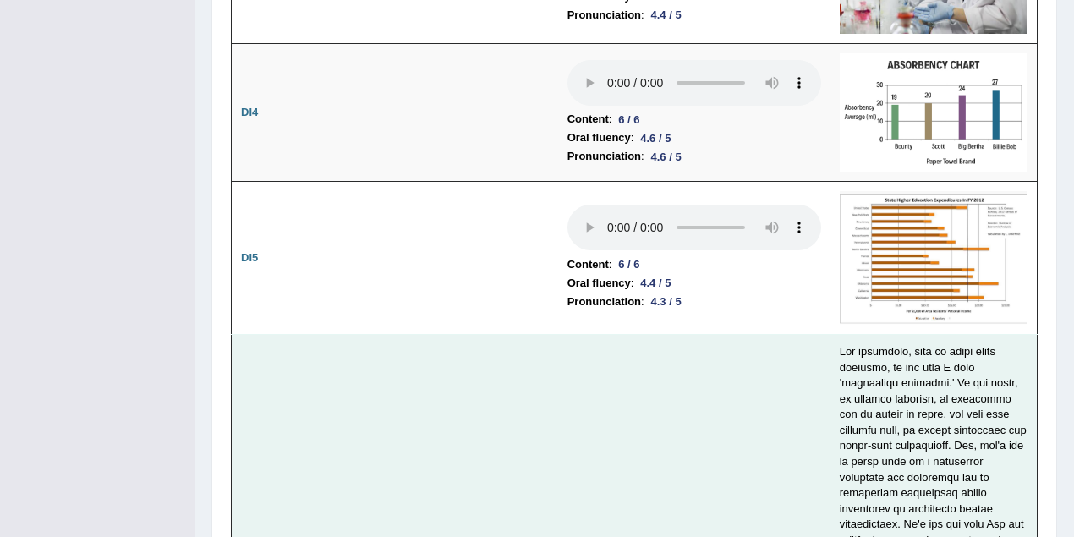
scroll to position [3383, 0]
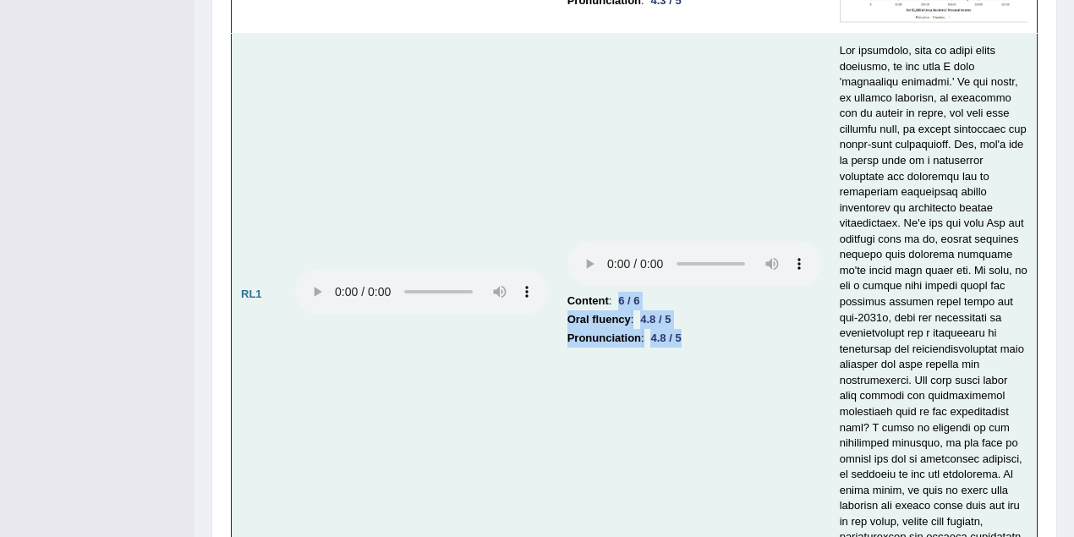
drag, startPoint x: 619, startPoint y: 255, endPoint x: 699, endPoint y: 290, distance: 87.1
click at [699, 290] on td "Content : 6 / 6 Oral fluency : 4.8 / 5 Pronunciation : 4.8 / 5" at bounding box center [694, 295] width 272 height 522
click at [504, 315] on td at bounding box center [422, 295] width 272 height 522
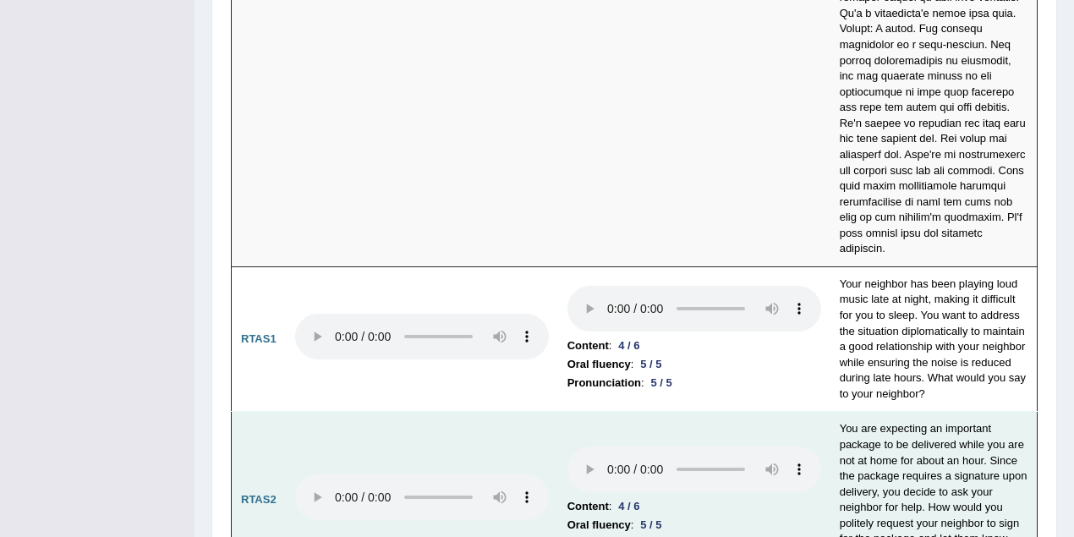
scroll to position [7451, 0]
drag, startPoint x: 623, startPoint y: 369, endPoint x: 652, endPoint y: 369, distance: 28.8
click at [652, 497] on li "Content : 4 / 6" at bounding box center [695, 506] width 254 height 19
click at [702, 412] on td "Content : 4 / 6 Oral fluency : 5 / 5 Pronunciation : 5 / 5" at bounding box center [694, 500] width 272 height 177
drag, startPoint x: 619, startPoint y: 369, endPoint x: 650, endPoint y: 369, distance: 30.4
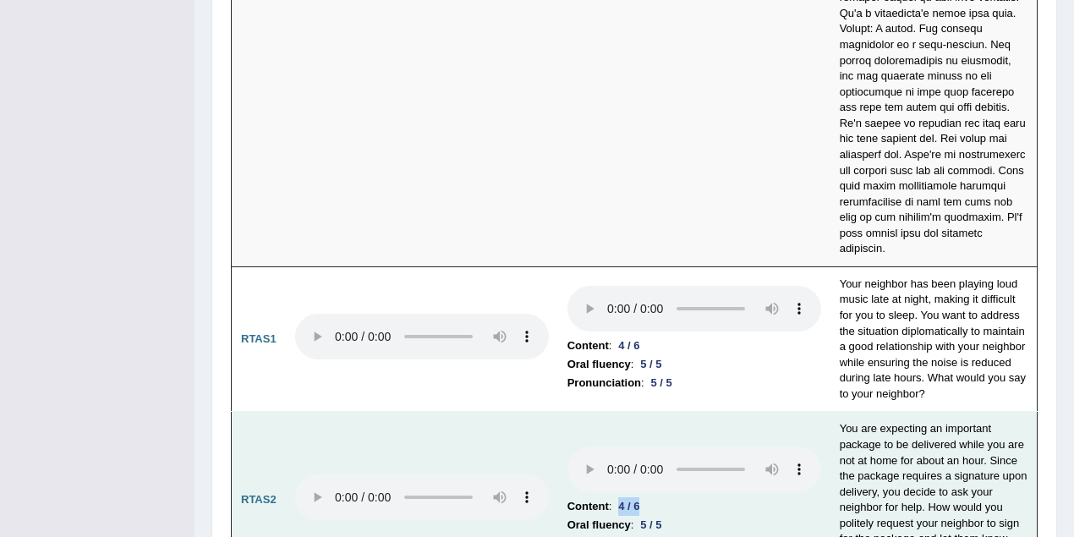
click at [650, 497] on li "Content : 4 / 6" at bounding box center [695, 506] width 254 height 19
click at [688, 497] on li "Content : 4 / 6" at bounding box center [695, 506] width 254 height 19
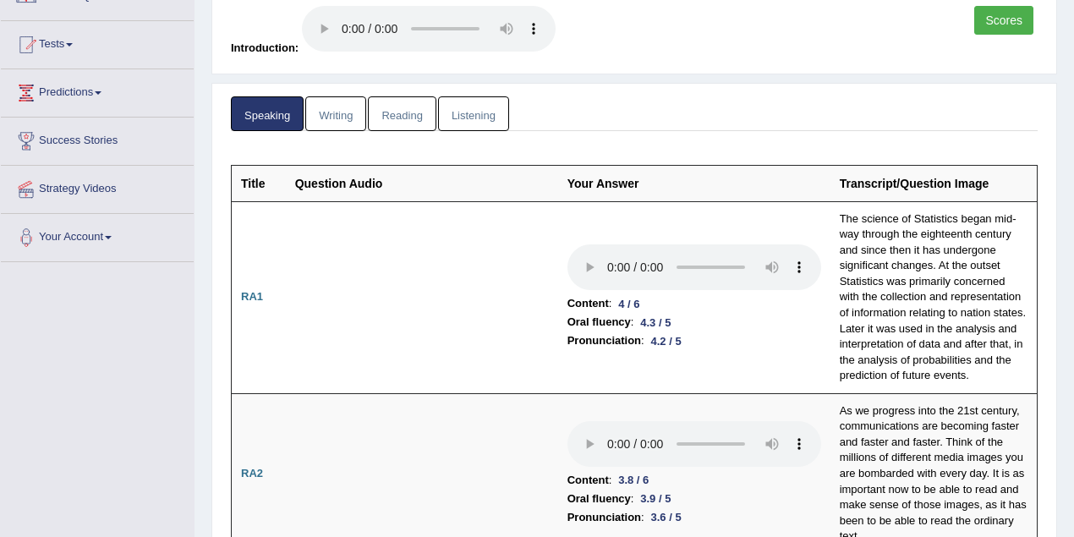
scroll to position [0, 0]
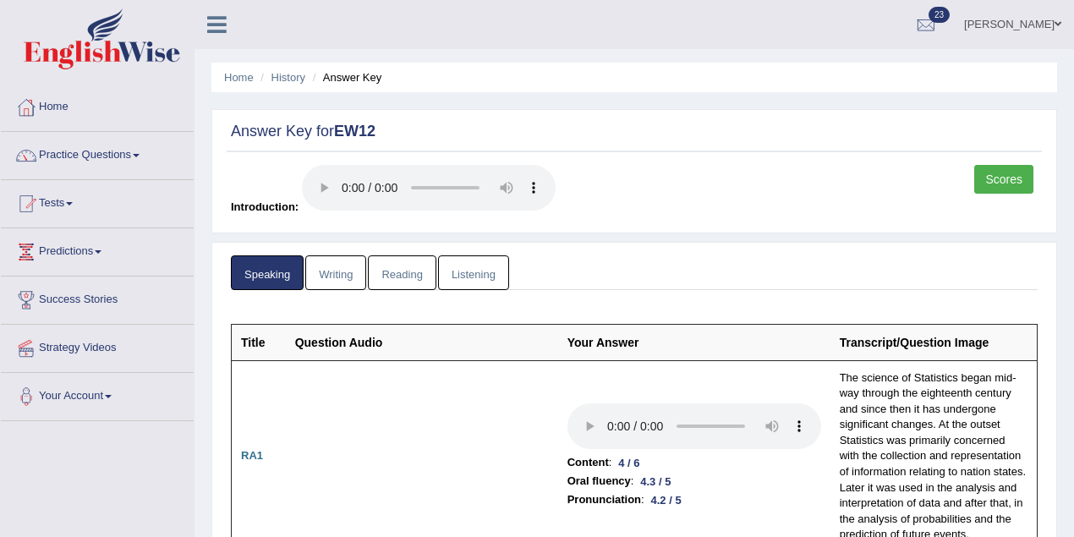
drag, startPoint x: 431, startPoint y: 234, endPoint x: 409, endPoint y: 286, distance: 56.1
click at [567, 256] on ul "Speaking Writing Reading Listening" at bounding box center [634, 272] width 807 height 35
click at [461, 274] on link "Listening" at bounding box center [473, 272] width 71 height 35
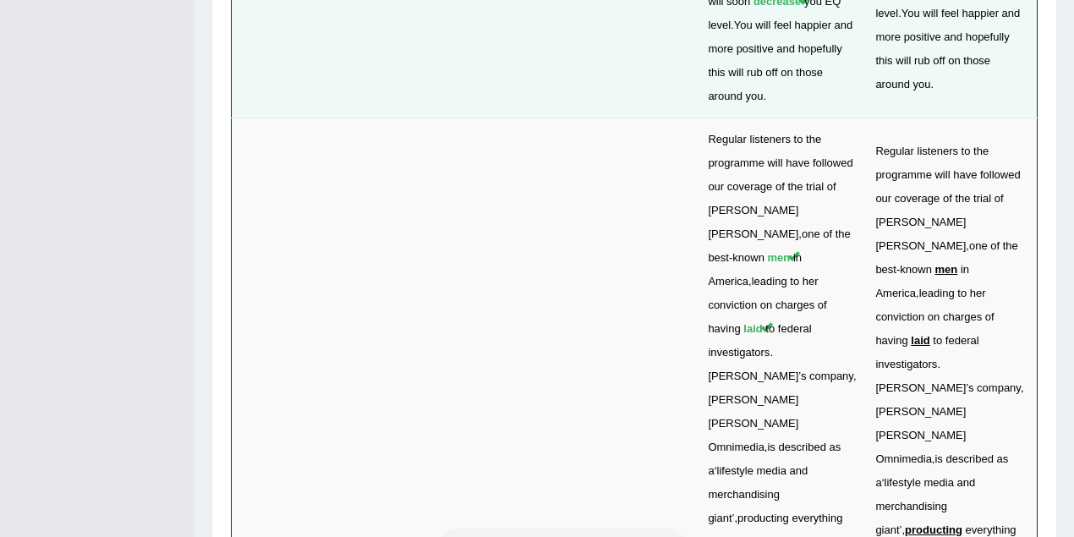
scroll to position [5564, 0]
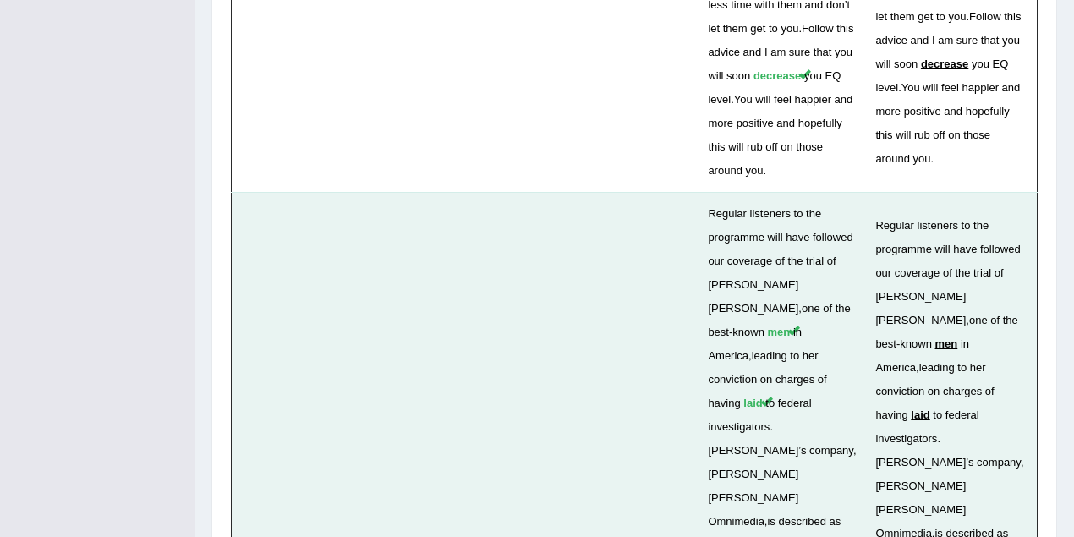
drag, startPoint x: 302, startPoint y: 78, endPoint x: 332, endPoint y: 78, distance: 30.4
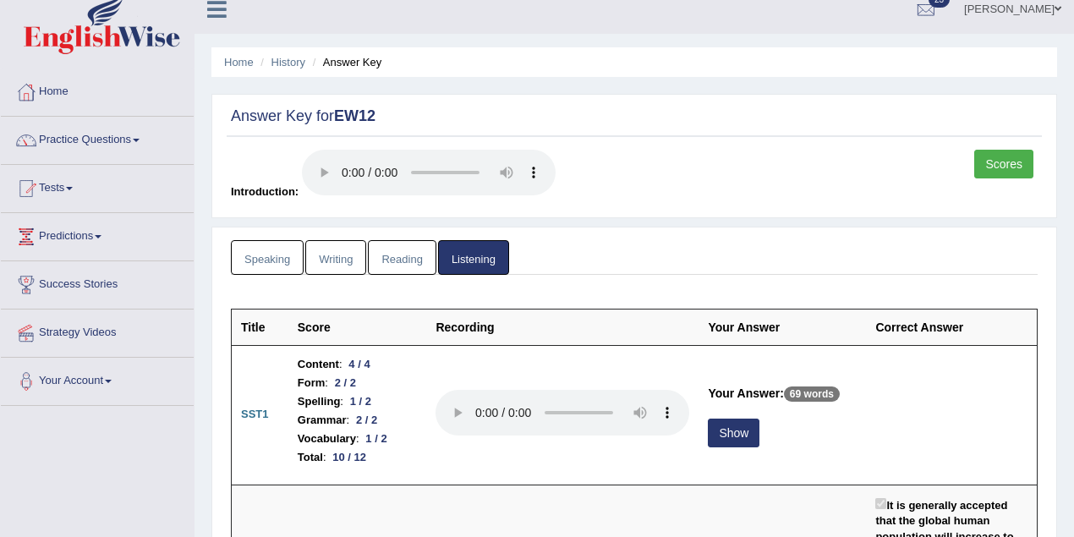
scroll to position [0, 0]
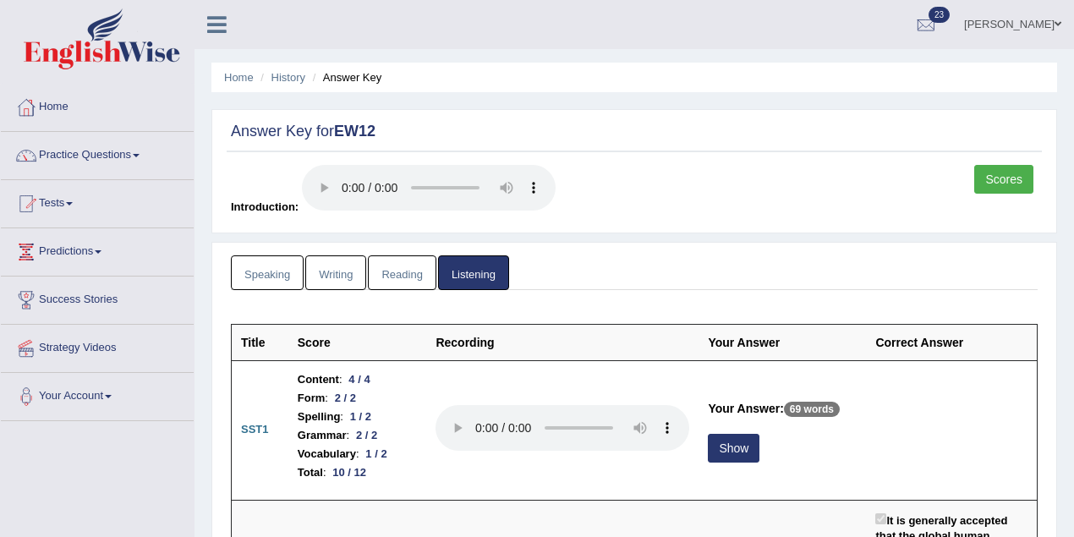
click at [335, 270] on link "Writing" at bounding box center [335, 272] width 61 height 35
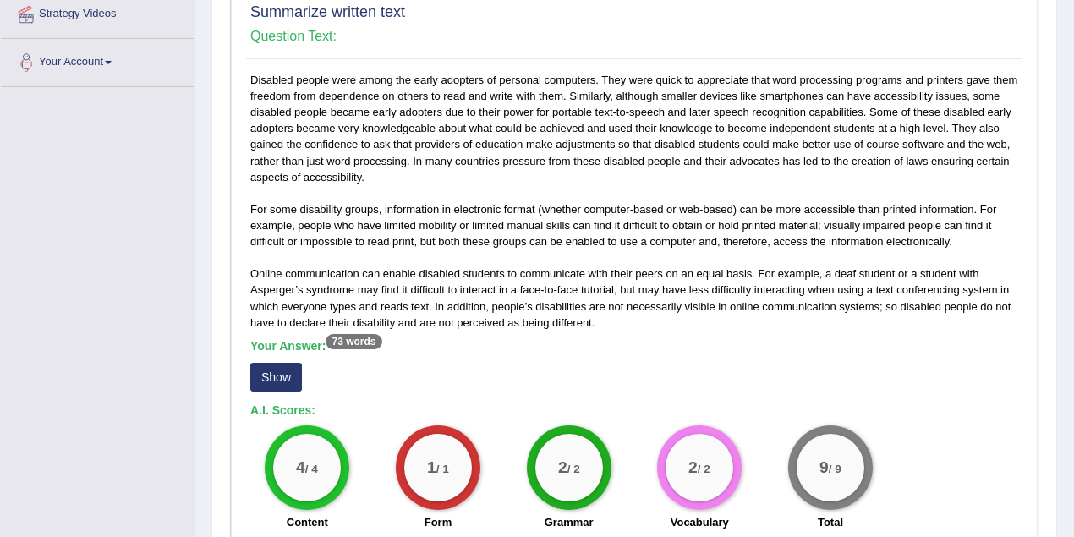
scroll to position [376, 0]
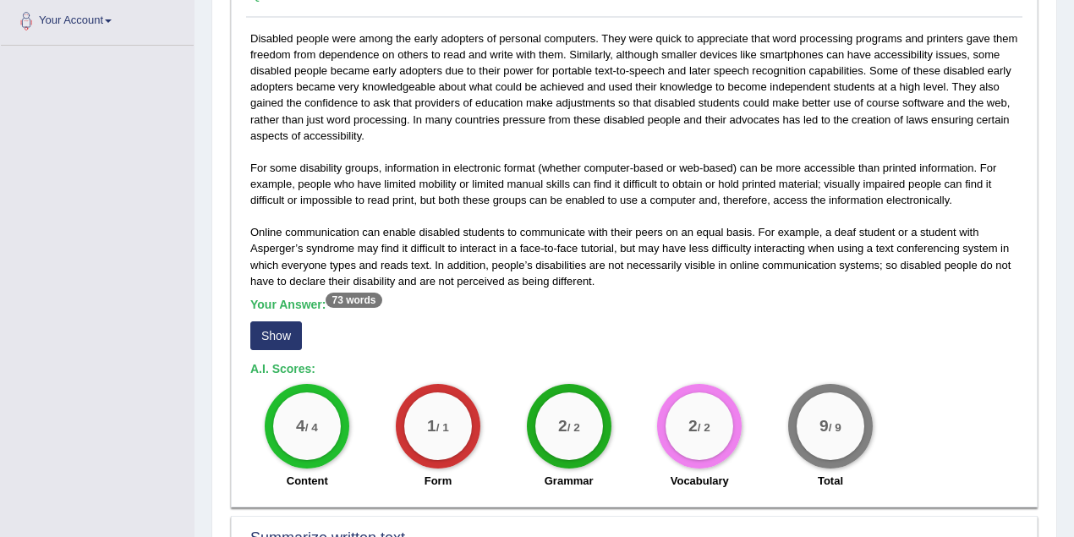
drag, startPoint x: 281, startPoint y: 330, endPoint x: 289, endPoint y: 326, distance: 9.1
click at [281, 330] on button "Show" at bounding box center [276, 335] width 52 height 29
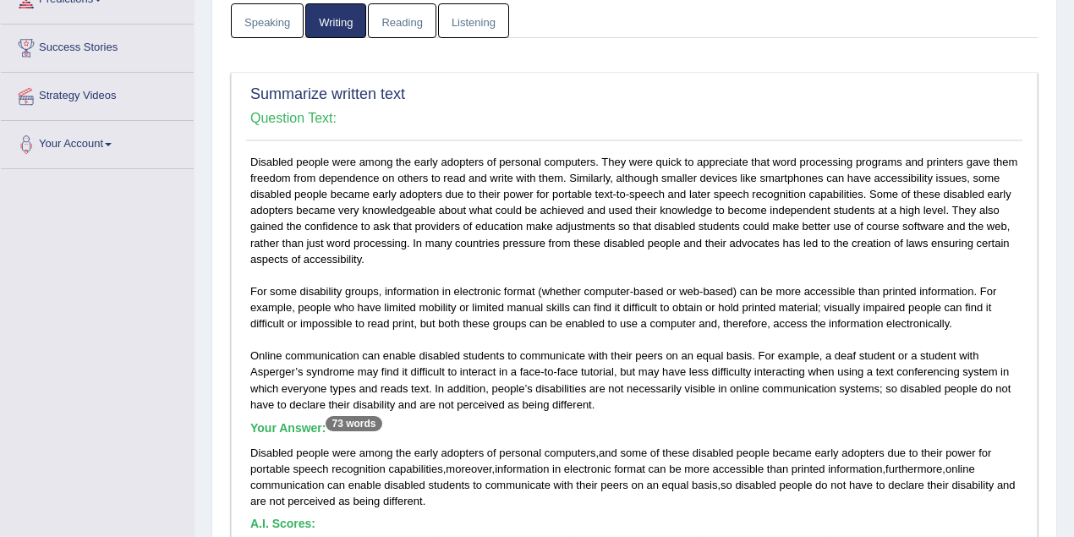
scroll to position [225, 0]
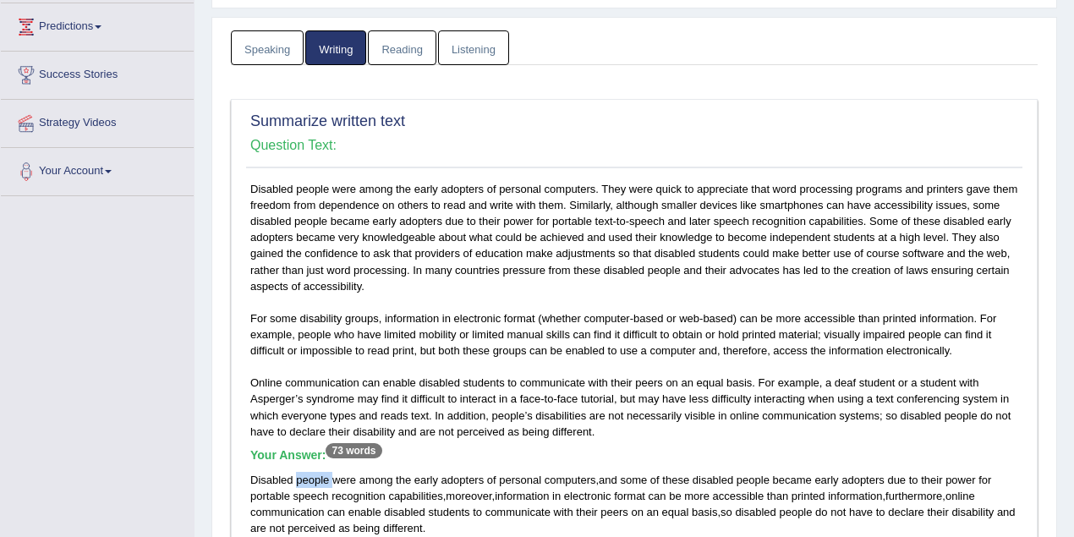
drag, startPoint x: 294, startPoint y: 479, endPoint x: 335, endPoint y: 479, distance: 40.6
click at [335, 479] on div "Disabled people were among the early adopters of personal computers , and some …" at bounding box center [634, 504] width 768 height 64
drag, startPoint x: 413, startPoint y: 477, endPoint x: 435, endPoint y: 478, distance: 22.0
click at [435, 478] on span "early" at bounding box center [426, 480] width 24 height 13
drag, startPoint x: 623, startPoint y: 478, endPoint x: 652, endPoint y: 477, distance: 28.8
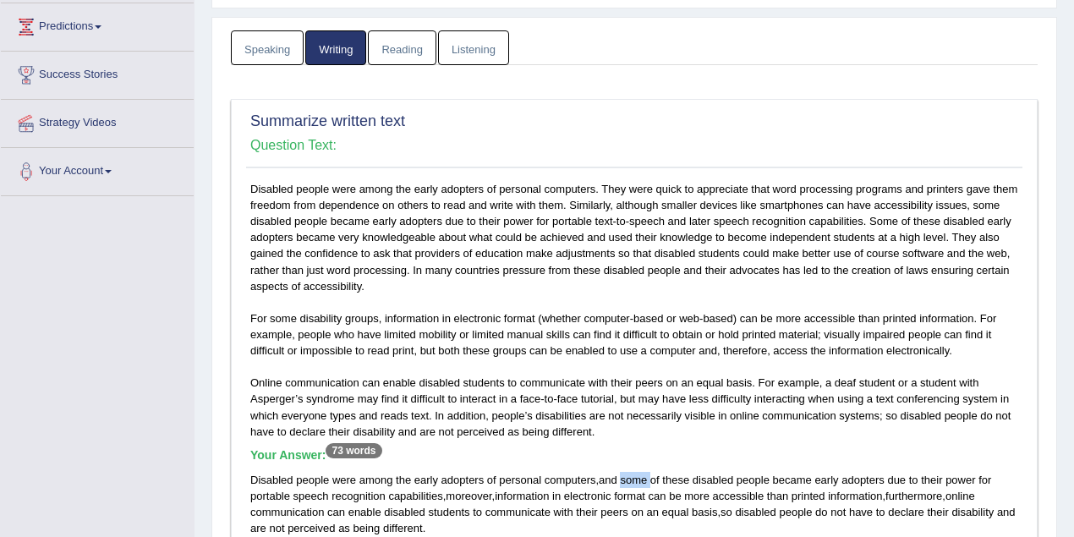
click at [652, 477] on div "Disabled people were among the early adopters of personal computers , and some …" at bounding box center [634, 504] width 768 height 64
click at [682, 477] on span "these" at bounding box center [675, 480] width 27 height 13
click at [750, 474] on span "people" at bounding box center [753, 480] width 33 height 13
drag, startPoint x: 888, startPoint y: 474, endPoint x: 919, endPoint y: 474, distance: 30.4
click at [919, 474] on div "Disabled people were among the early adopters of personal computers , and some …" at bounding box center [634, 504] width 768 height 64
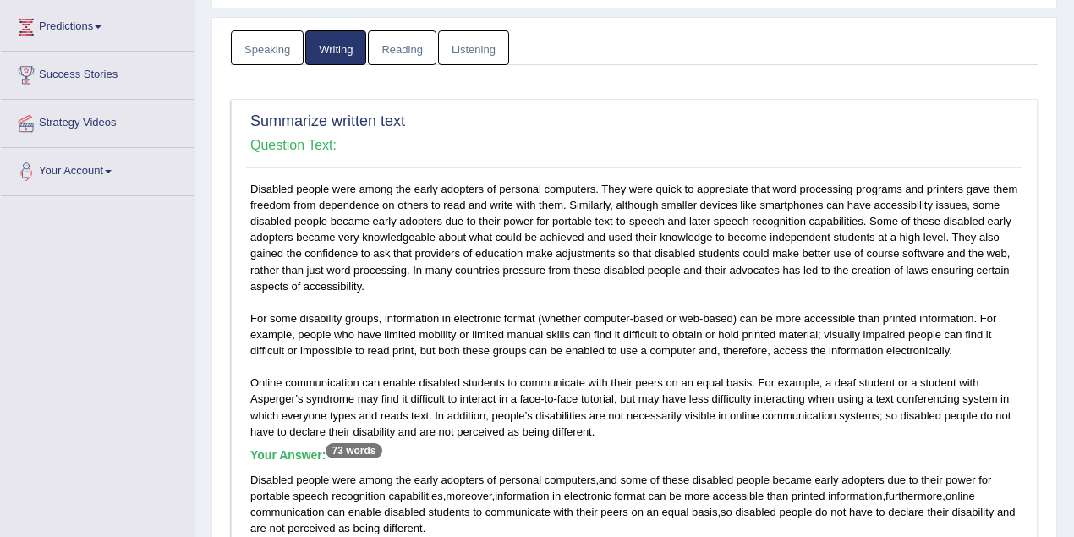
click at [542, 337] on div "Disabled people were among the early adopters of personal computers. They were …" at bounding box center [634, 431] width 776 height 500
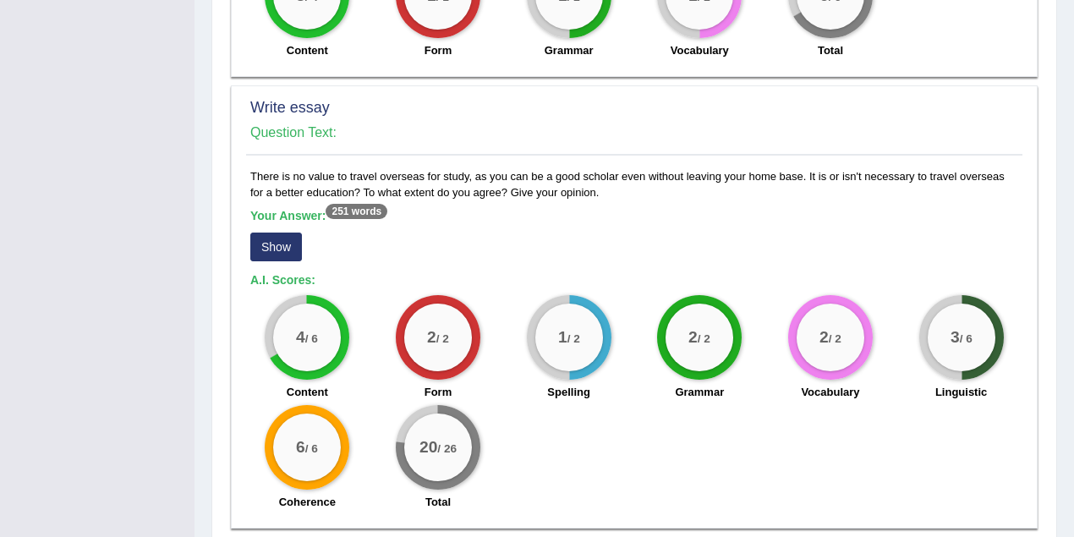
scroll to position [1428, 0]
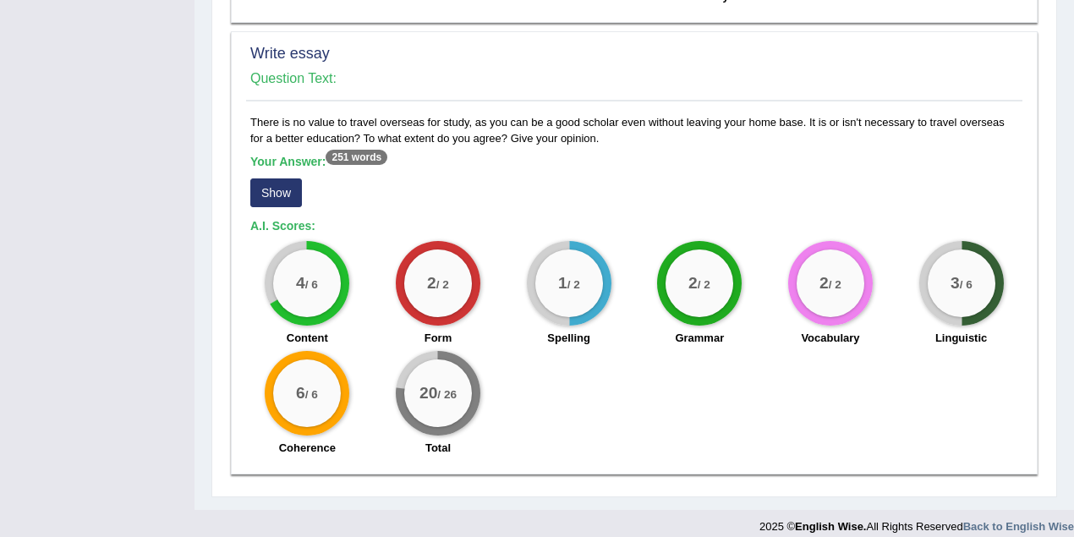
click at [964, 292] on div "3 / 6" at bounding box center [962, 284] width 68 height 68
click at [293, 188] on button "Show" at bounding box center [276, 192] width 52 height 29
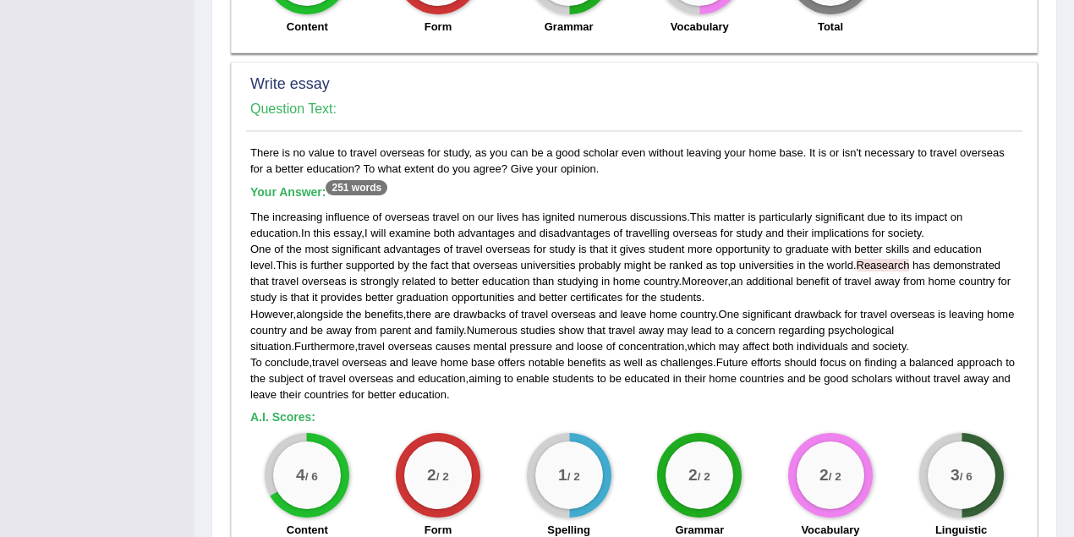
drag, startPoint x: 950, startPoint y: 469, endPoint x: 988, endPoint y: 474, distance: 38.5
click at [988, 474] on div "3 / 6" at bounding box center [962, 476] width 68 height 68
click at [640, 331] on div "The increasing influence of overseas travel on our lives has ignited numerous d…" at bounding box center [634, 306] width 768 height 194
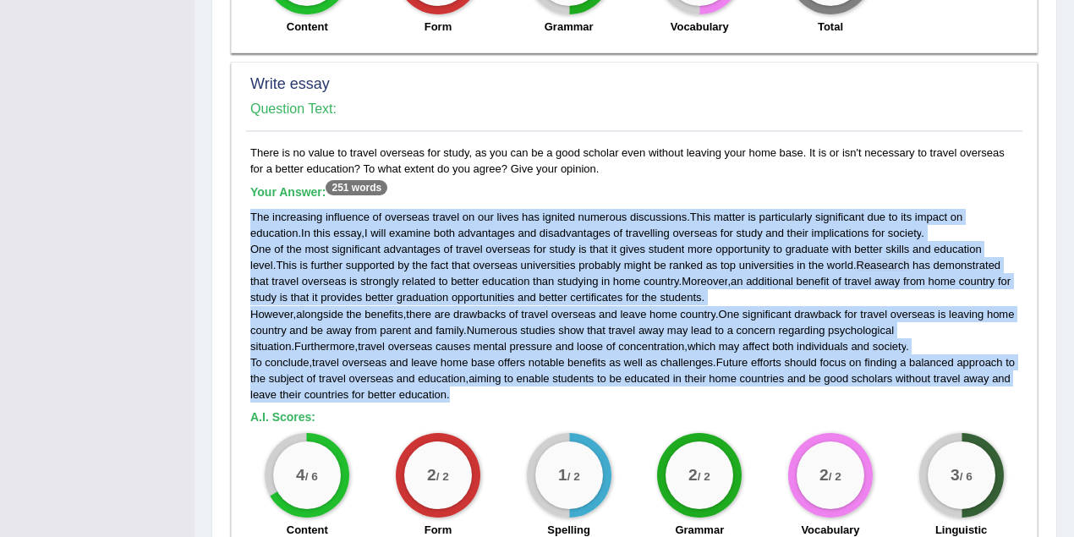
drag, startPoint x: 247, startPoint y: 211, endPoint x: 480, endPoint y: 393, distance: 295.2
click at [480, 393] on div "There is no value to travel overseas for study, as you can be a good scholar ev…" at bounding box center [634, 401] width 776 height 512
click at [507, 395] on div "The increasing influence of overseas travel on our lives has ignited numerous d…" at bounding box center [634, 306] width 768 height 194
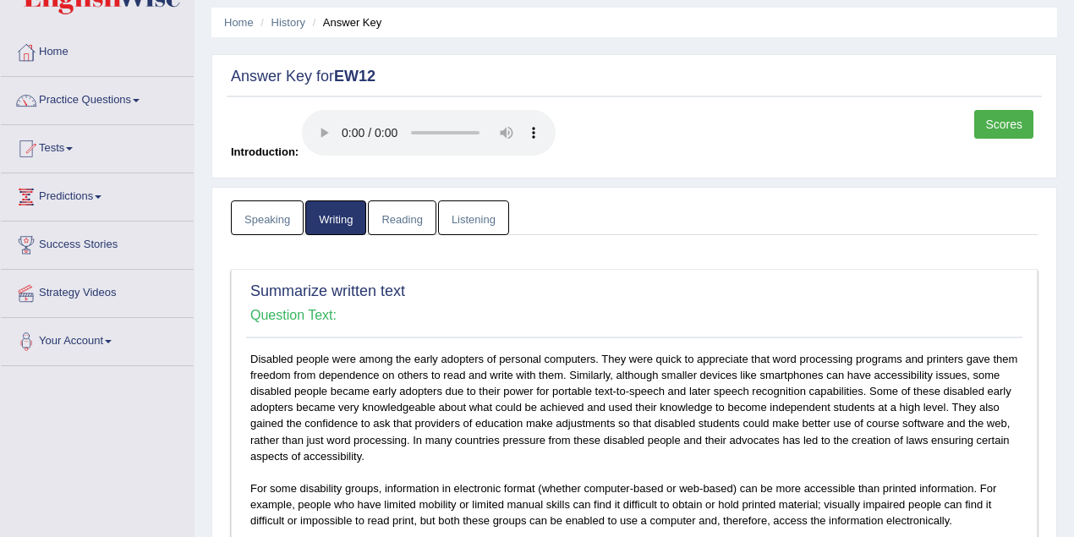
scroll to position [0, 0]
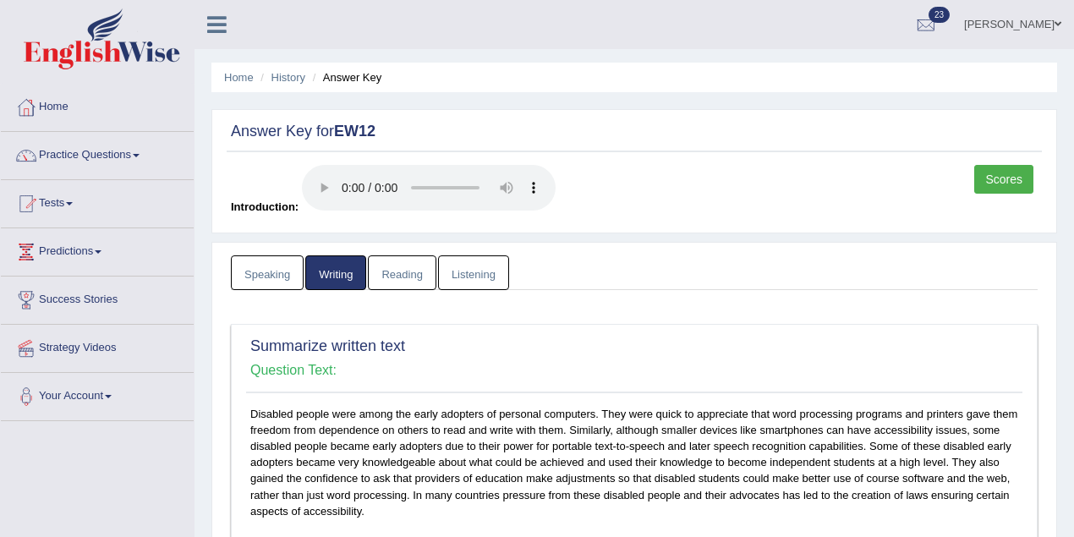
click at [420, 274] on link "Reading" at bounding box center [402, 272] width 68 height 35
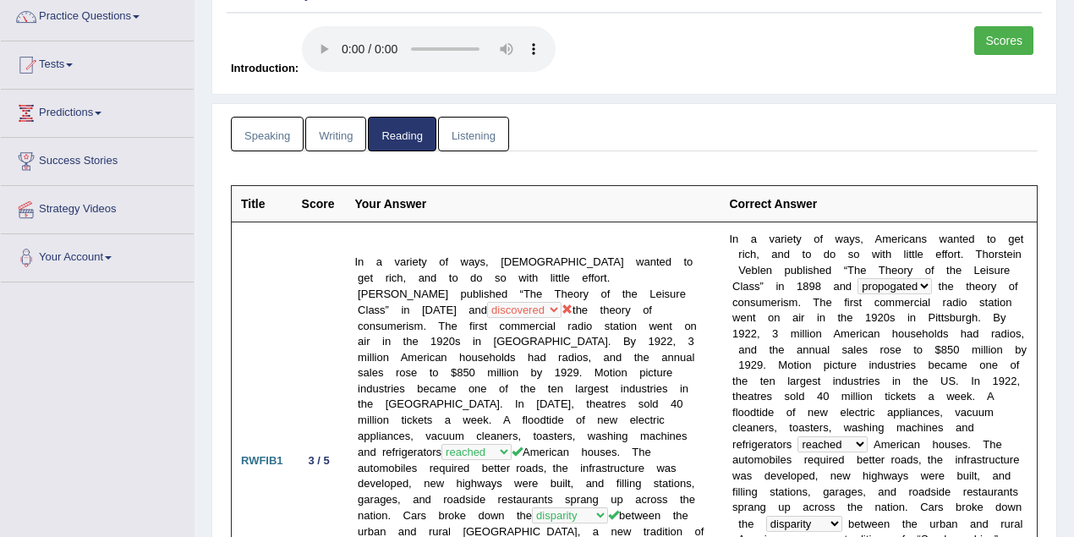
scroll to position [225, 0]
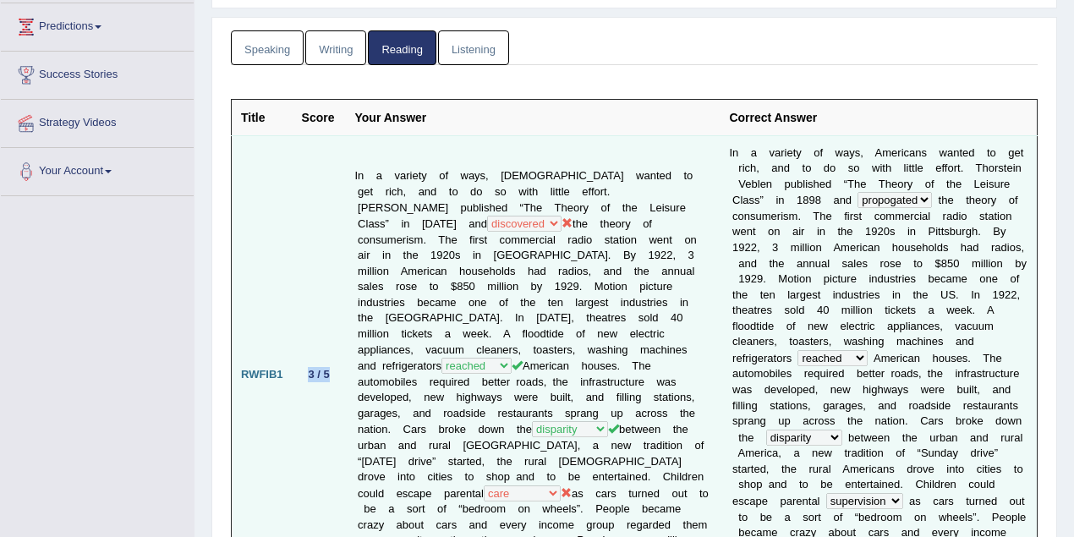
drag, startPoint x: 307, startPoint y: 352, endPoint x: 333, endPoint y: 354, distance: 26.3
click at [333, 365] on div "3 / 5" at bounding box center [319, 374] width 35 height 18
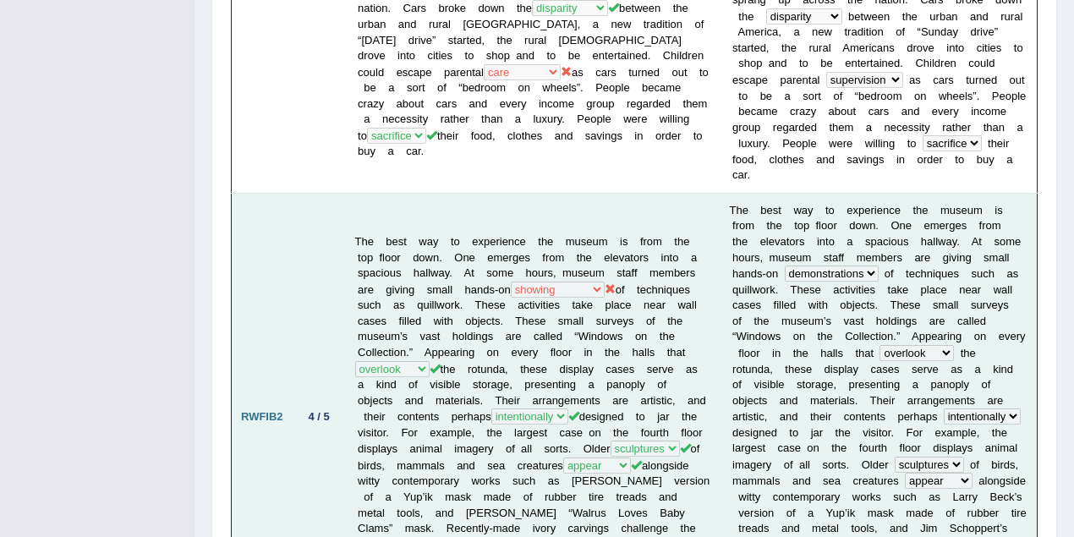
scroll to position [677, 0]
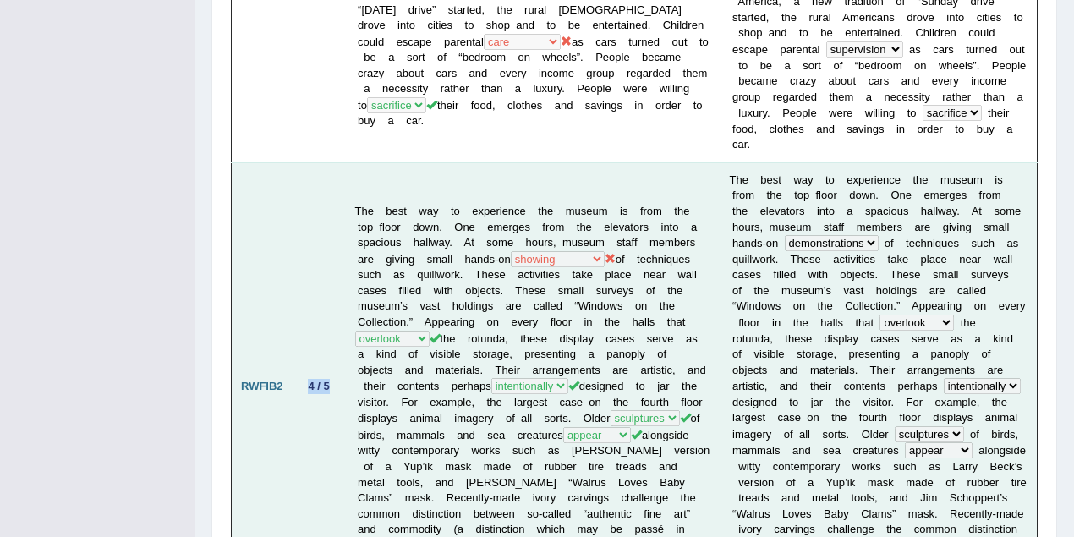
drag, startPoint x: 306, startPoint y: 326, endPoint x: 336, endPoint y: 329, distance: 29.7
click at [336, 329] on td "4 / 5" at bounding box center [319, 385] width 53 height 447
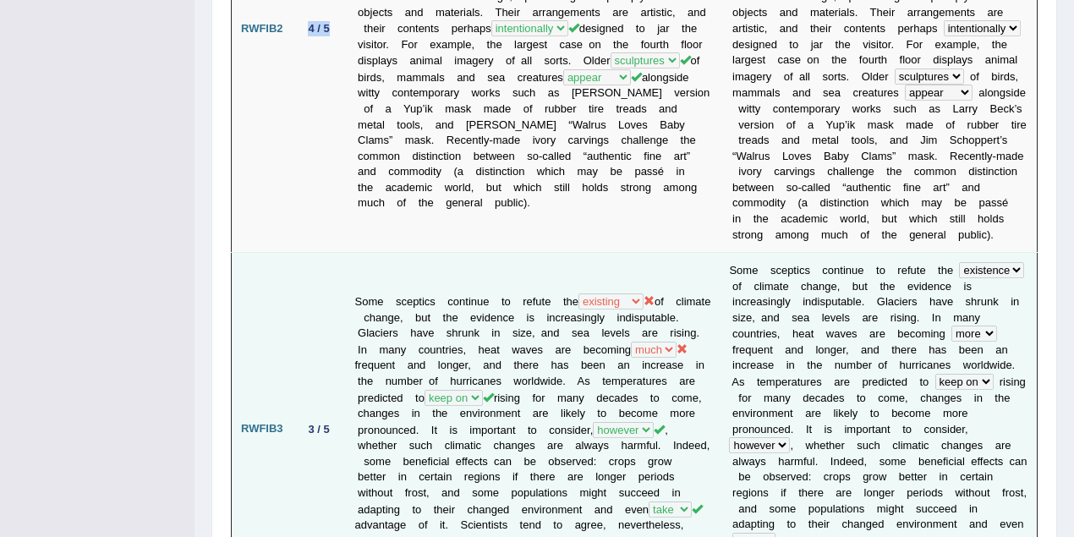
scroll to position [1052, 0]
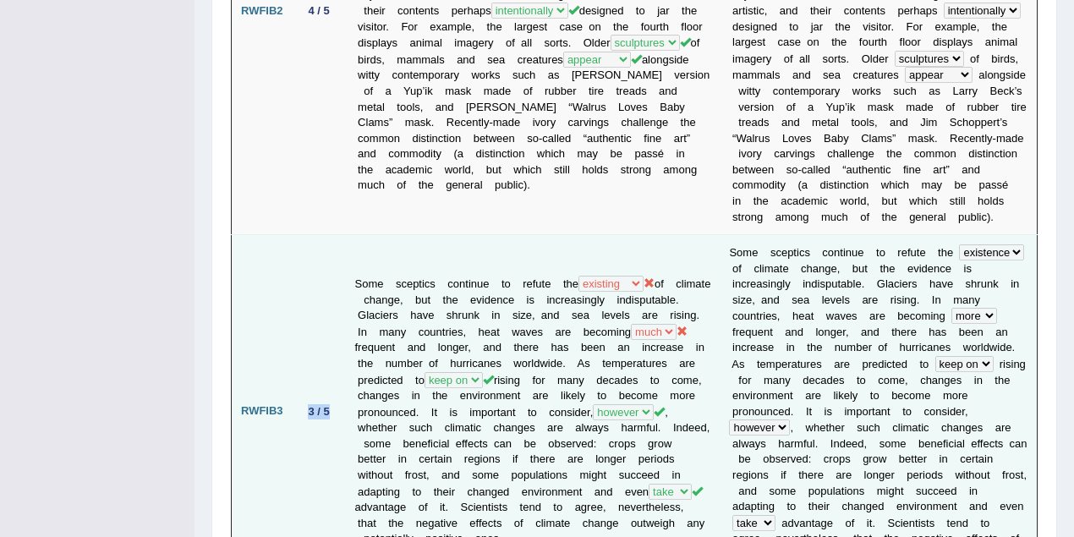
drag, startPoint x: 305, startPoint y: 312, endPoint x: 336, endPoint y: 315, distance: 30.6
click at [336, 315] on td "3 / 5" at bounding box center [319, 412] width 53 height 354
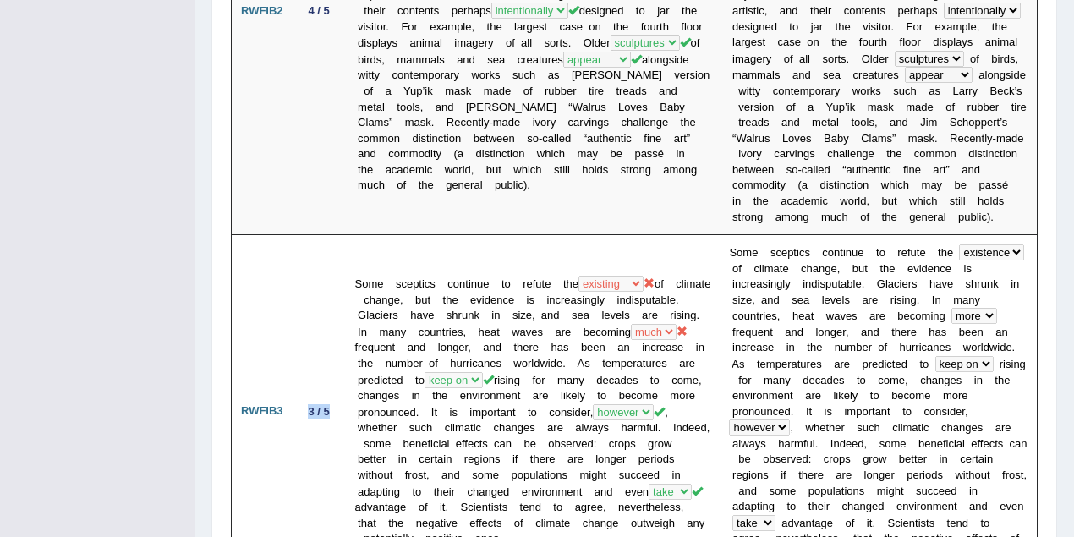
scroll to position [1353, 0]
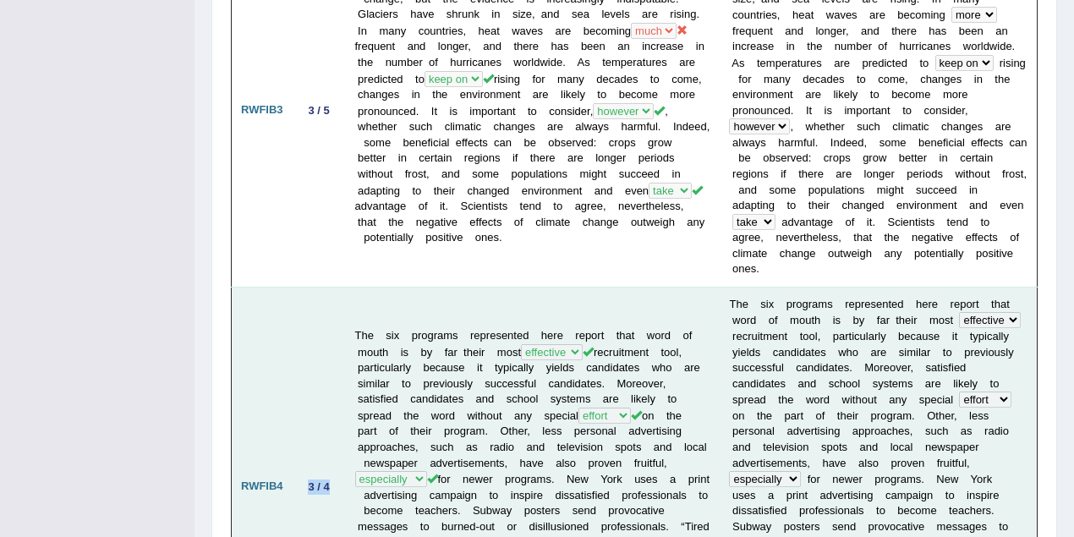
drag, startPoint x: 303, startPoint y: 334, endPoint x: 334, endPoint y: 336, distance: 31.3
click at [334, 478] on div "3 / 4" at bounding box center [319, 487] width 35 height 18
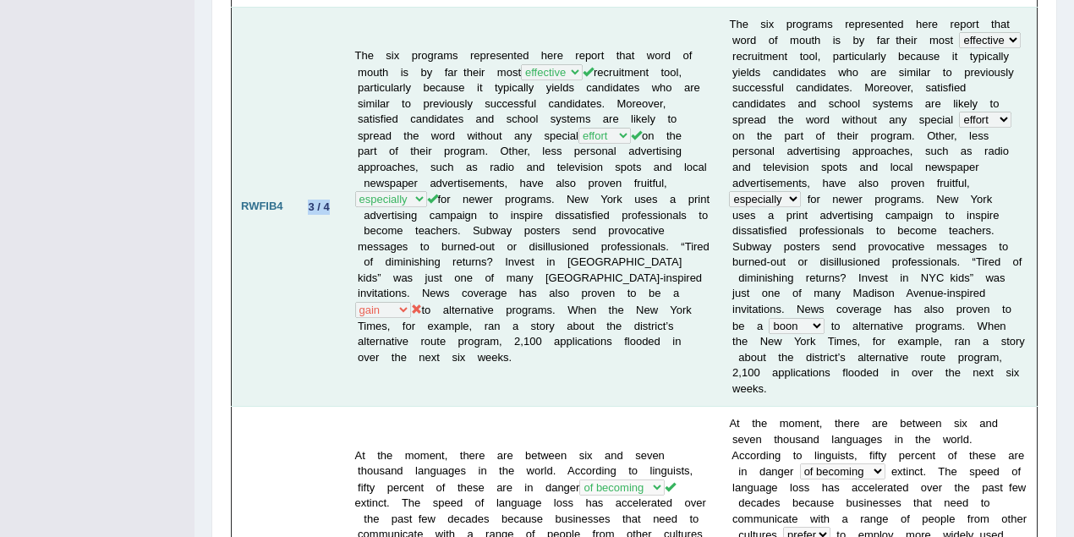
scroll to position [1729, 0]
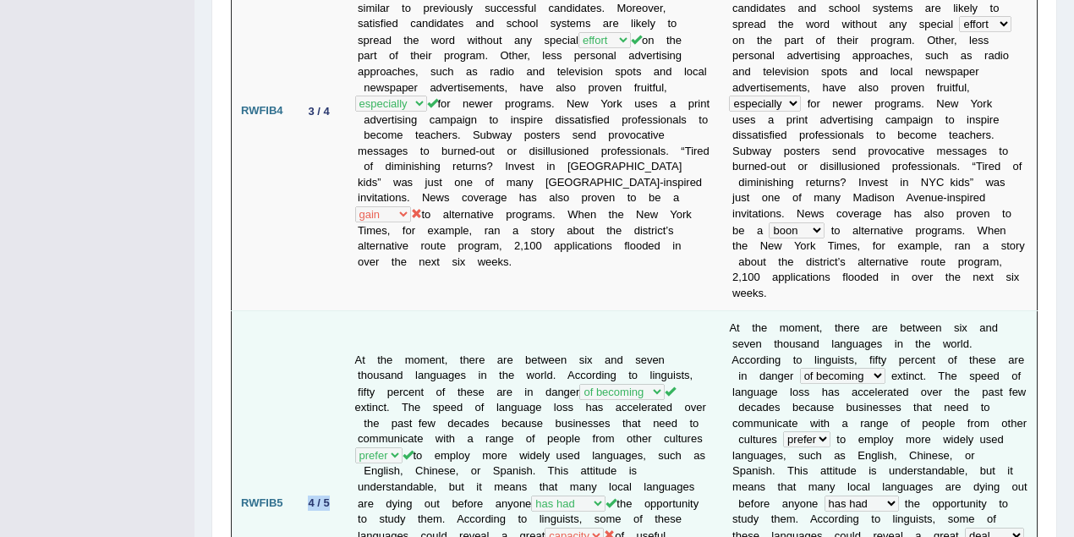
drag, startPoint x: 308, startPoint y: 307, endPoint x: 336, endPoint y: 308, distance: 27.9
click at [337, 311] on td "4 / 5" at bounding box center [319, 503] width 53 height 385
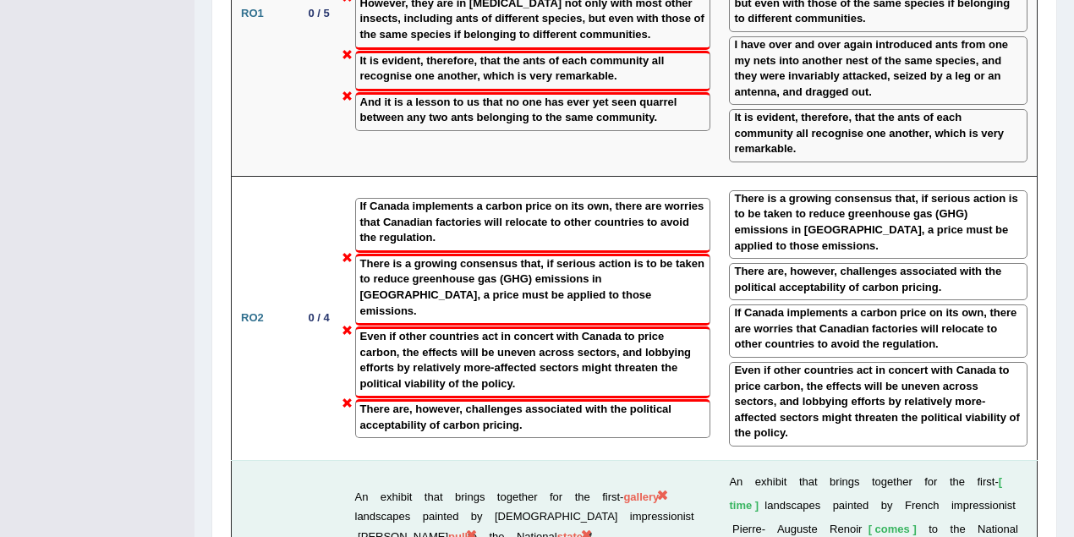
scroll to position [3082, 0]
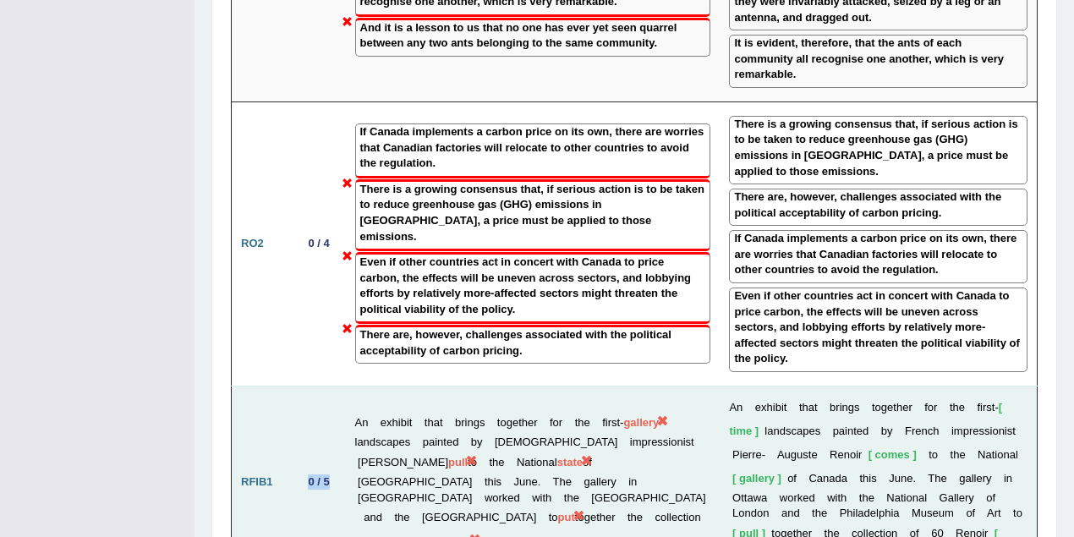
drag, startPoint x: 307, startPoint y: 173, endPoint x: 332, endPoint y: 172, distance: 24.6
click at [332, 473] on div "0 / 5" at bounding box center [319, 482] width 35 height 18
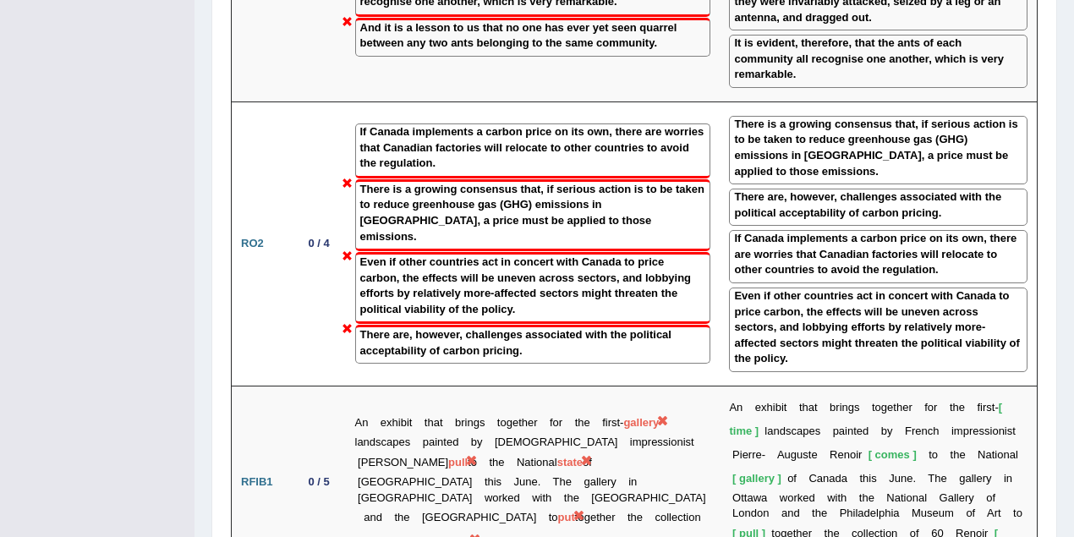
drag, startPoint x: 309, startPoint y: 386, endPoint x: 335, endPoint y: 387, distance: 26.3
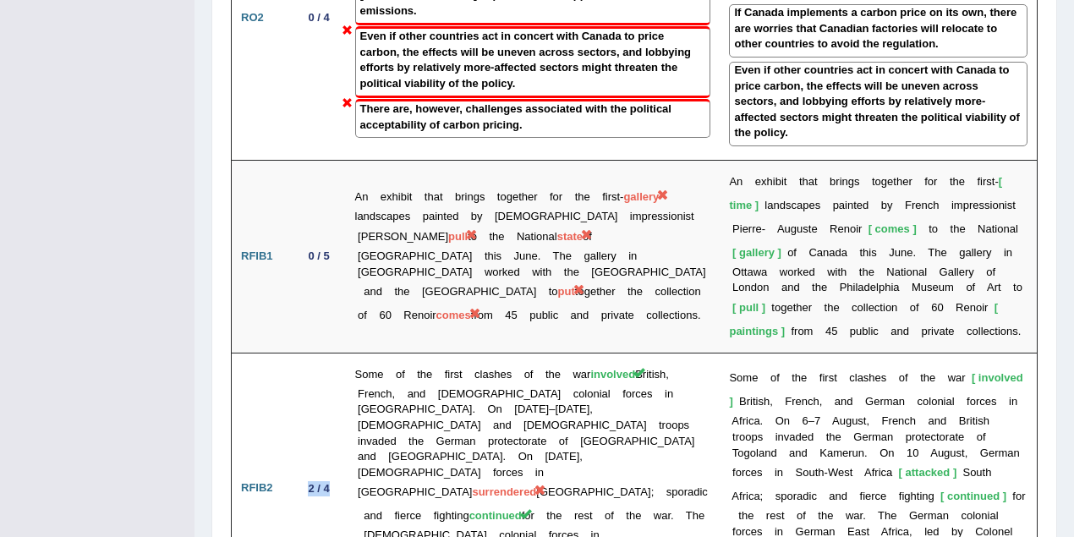
scroll to position [3383, 0]
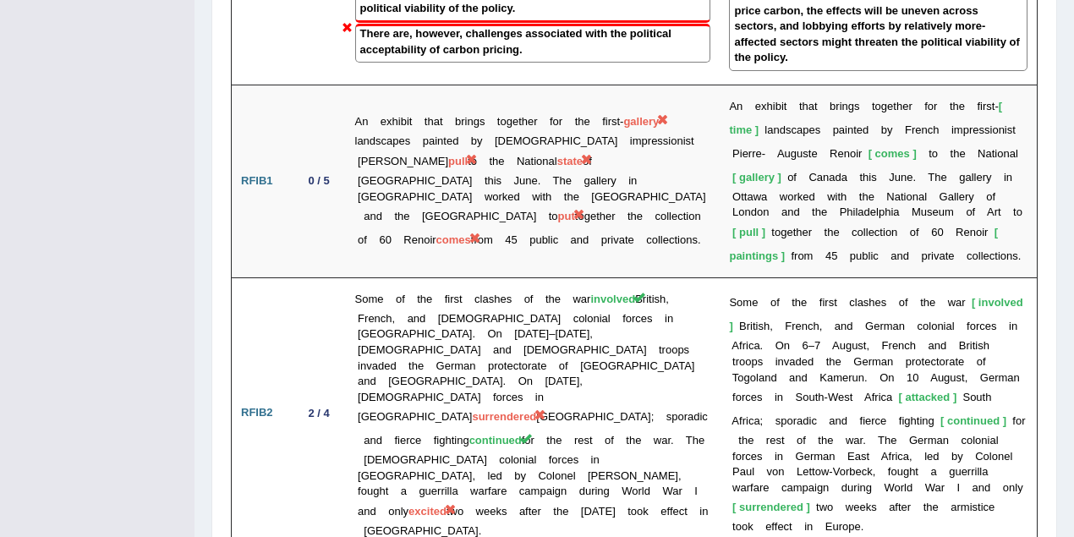
drag, startPoint x: 308, startPoint y: 299, endPoint x: 334, endPoint y: 308, distance: 27.6
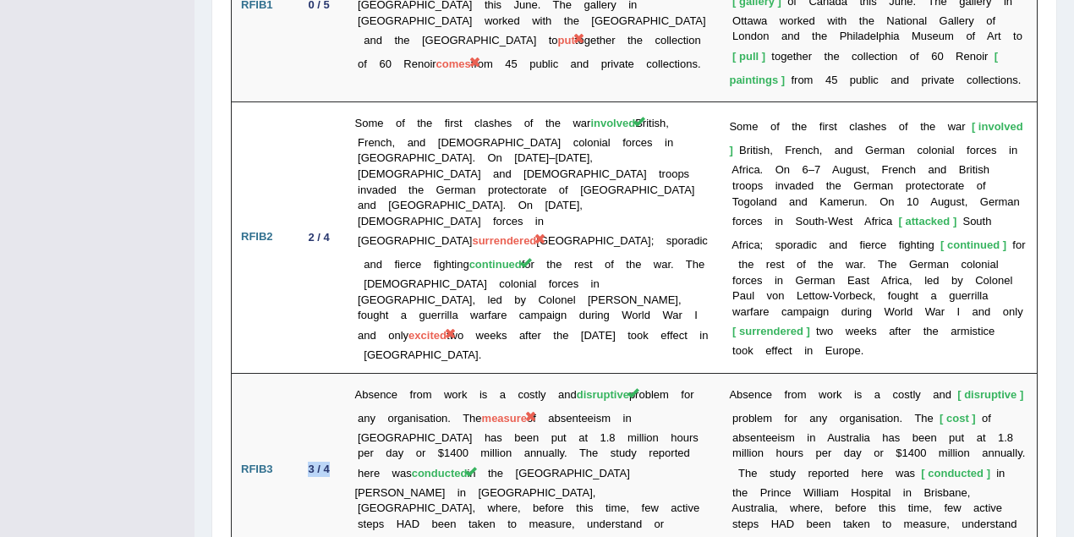
scroll to position [3608, 0]
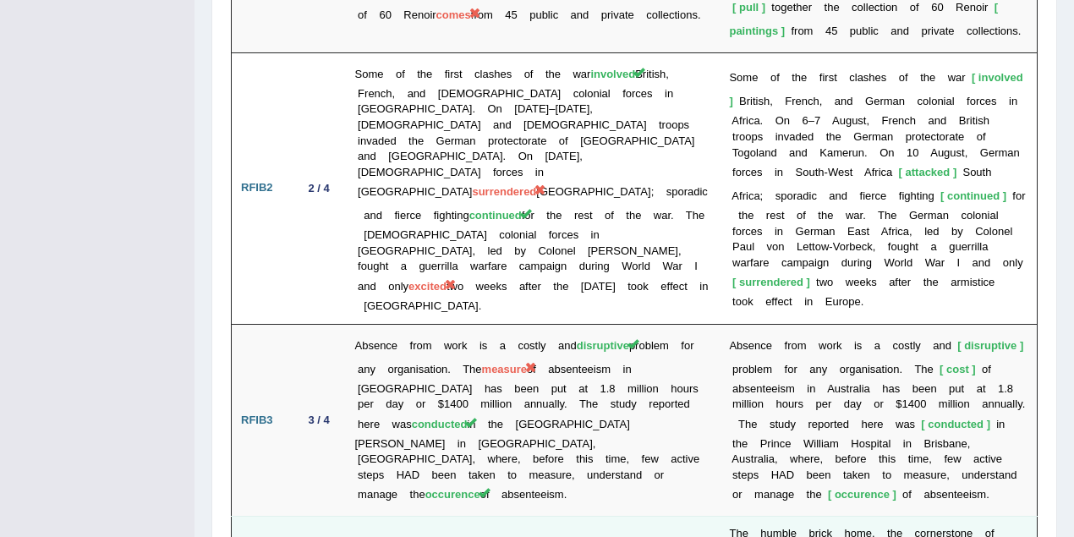
drag, startPoint x: 308, startPoint y: 286, endPoint x: 338, endPoint y: 288, distance: 30.5
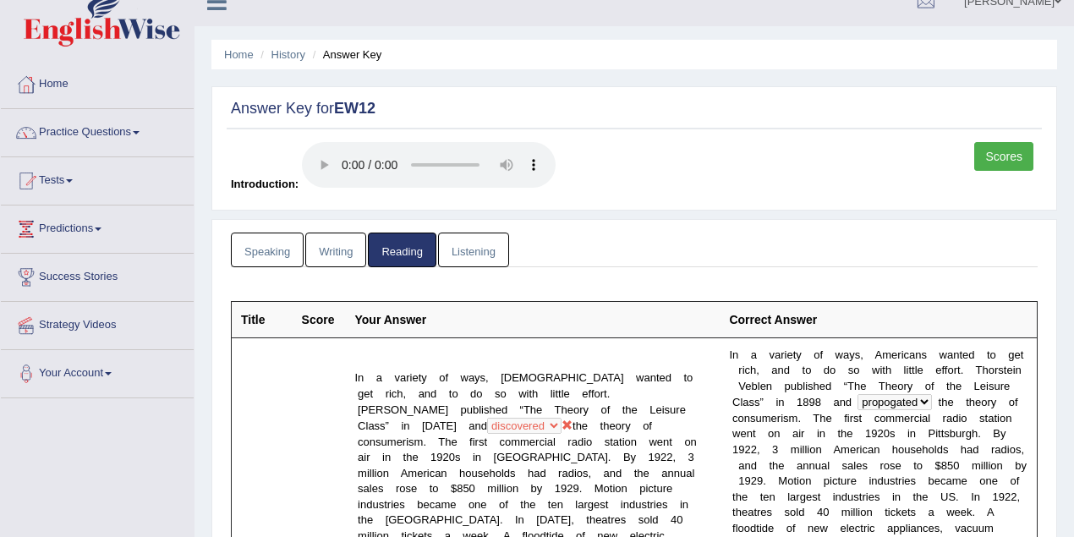
scroll to position [0, 0]
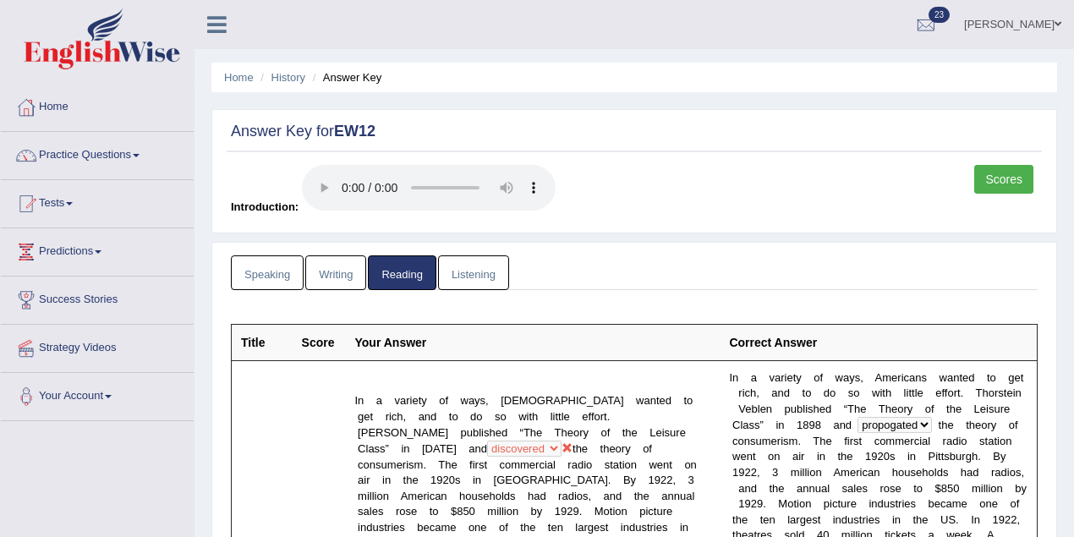
click at [1030, 30] on link "Khoder Chamma" at bounding box center [1013, 22] width 123 height 44
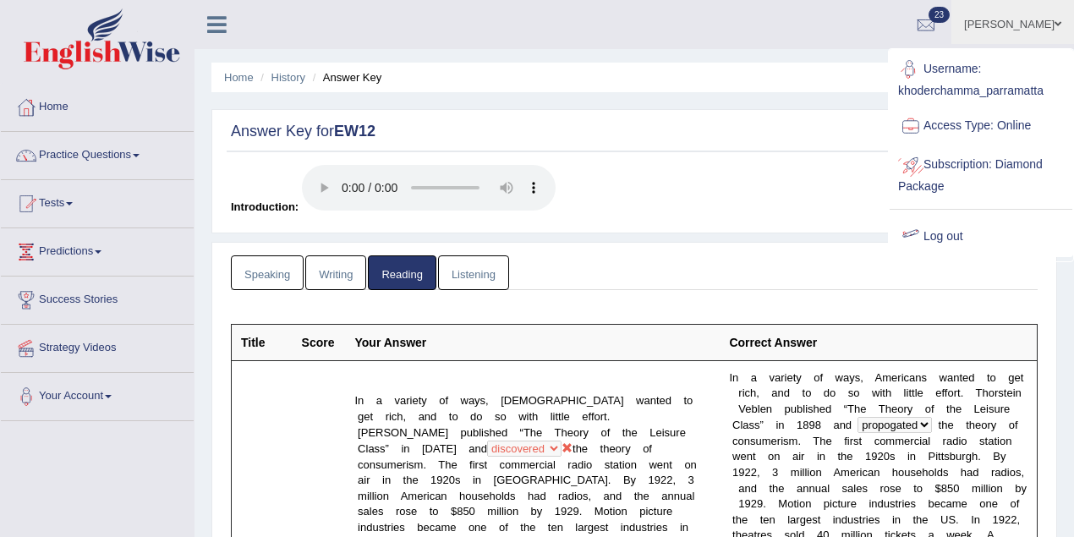
click at [951, 239] on link "Log out" at bounding box center [981, 236] width 183 height 39
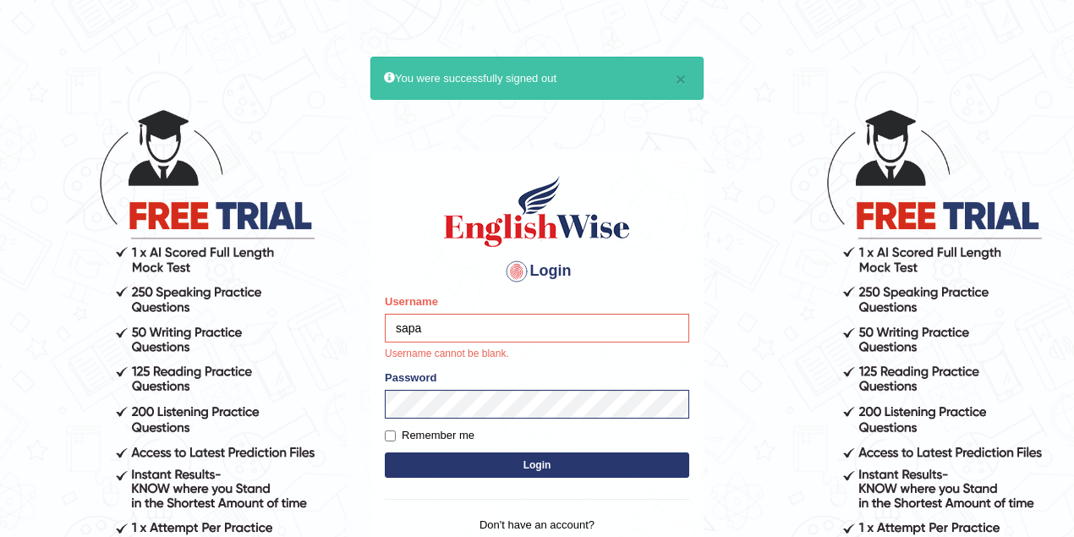
type input "sapanatimalsina_parramatta"
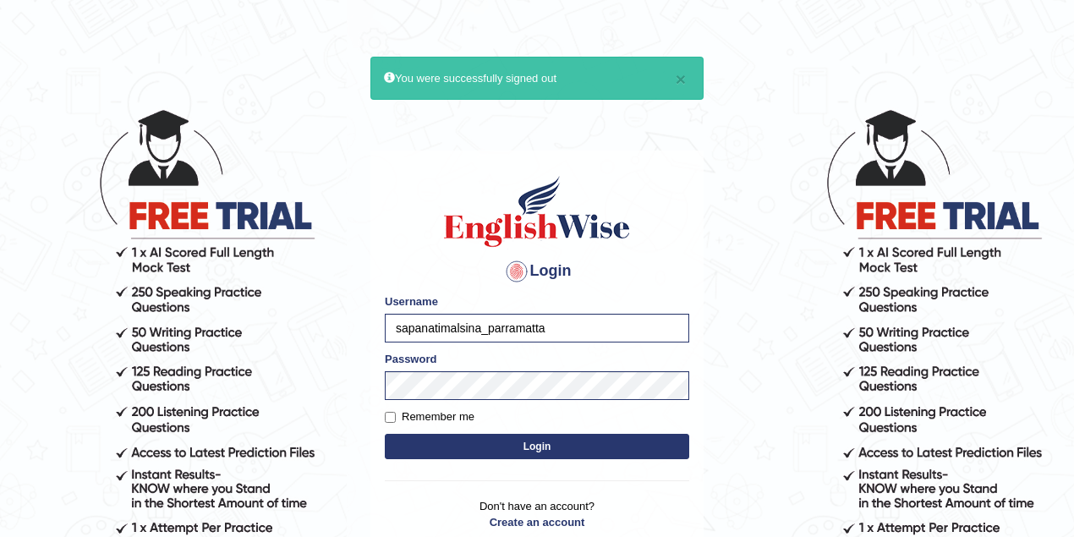
click at [513, 440] on button "Login" at bounding box center [537, 446] width 304 height 25
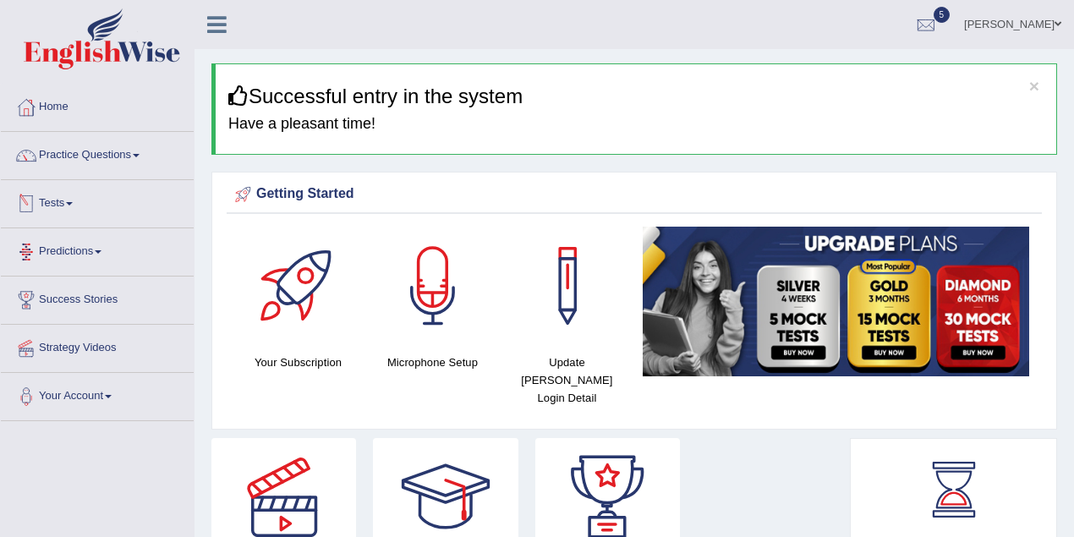
click at [79, 206] on link "Tests" at bounding box center [97, 201] width 193 height 42
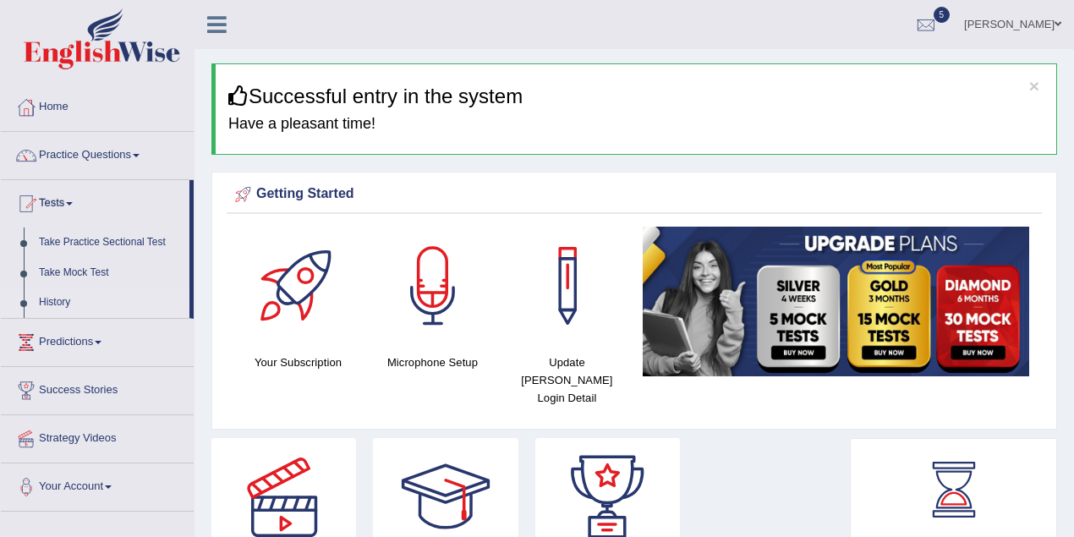
click at [49, 299] on link "History" at bounding box center [110, 303] width 158 height 30
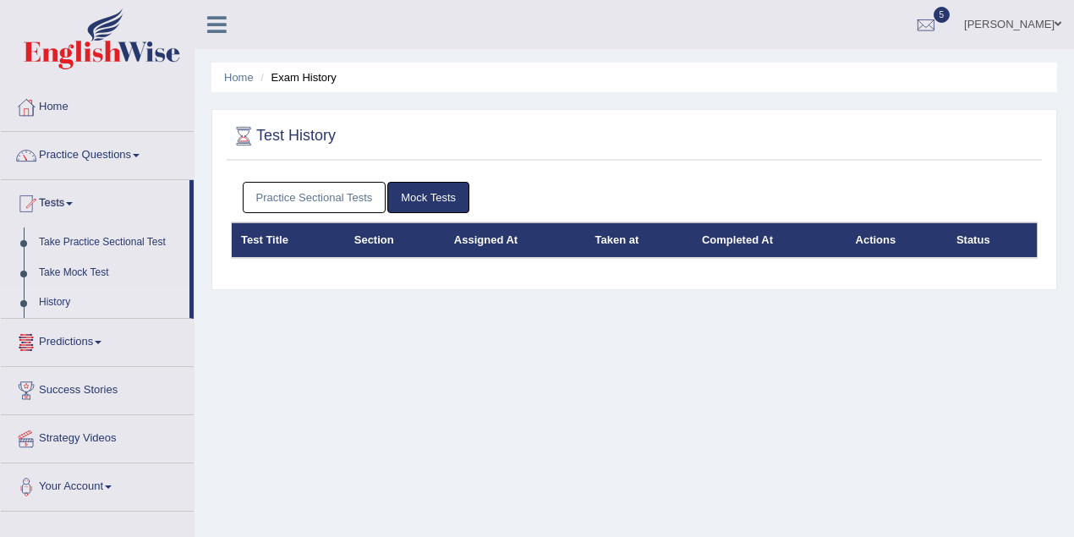
click at [279, 202] on link "Practice Sectional Tests" at bounding box center [315, 197] width 144 height 31
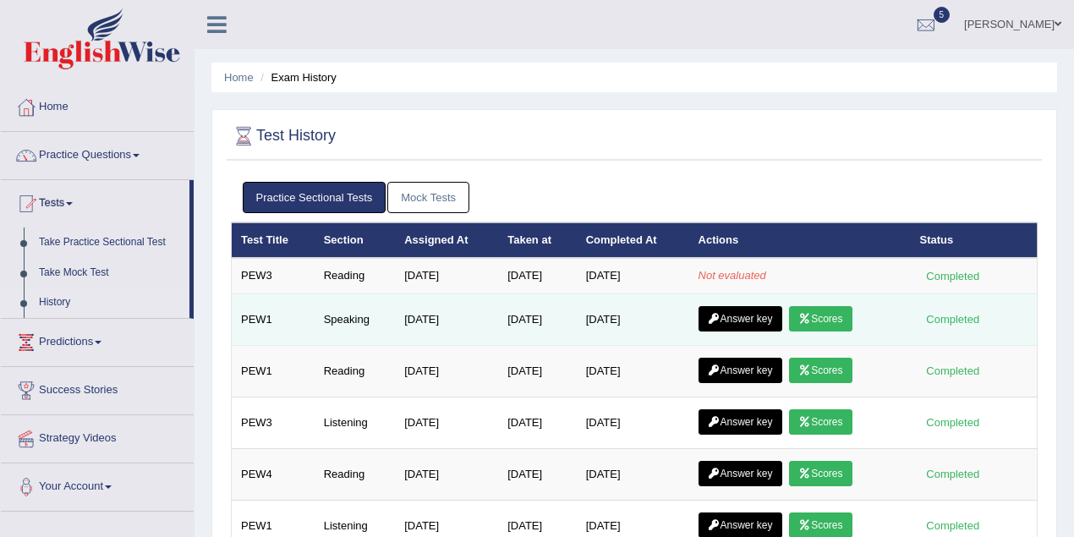
click at [811, 316] on icon at bounding box center [804, 319] width 13 height 10
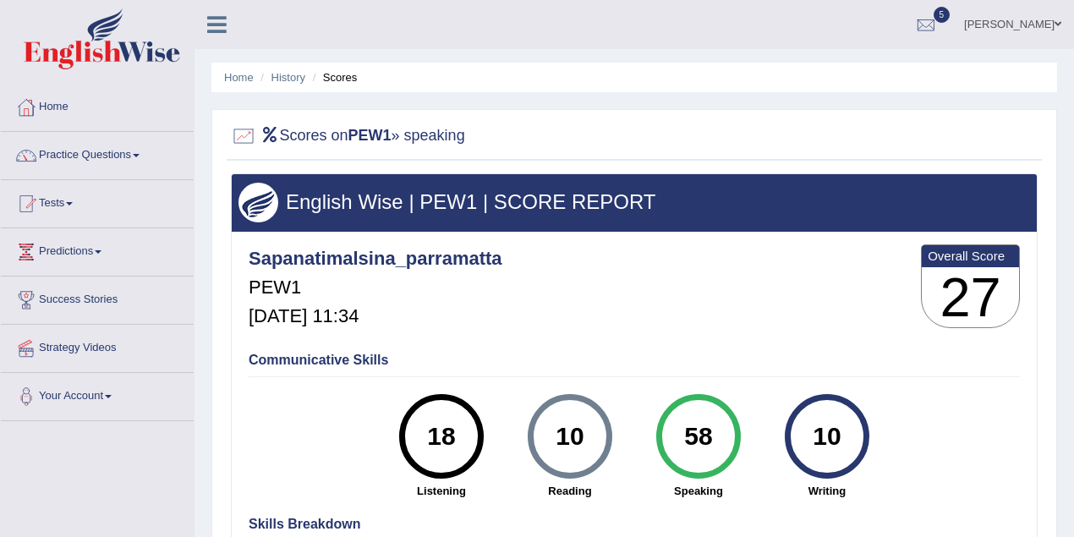
drag, startPoint x: 433, startPoint y: 438, endPoint x: 456, endPoint y: 438, distance: 22.8
click at [456, 438] on div "18" at bounding box center [441, 436] width 62 height 71
click at [545, 394] on div "10 Reading" at bounding box center [570, 446] width 129 height 105
click at [288, 81] on link "History" at bounding box center [289, 77] width 34 height 13
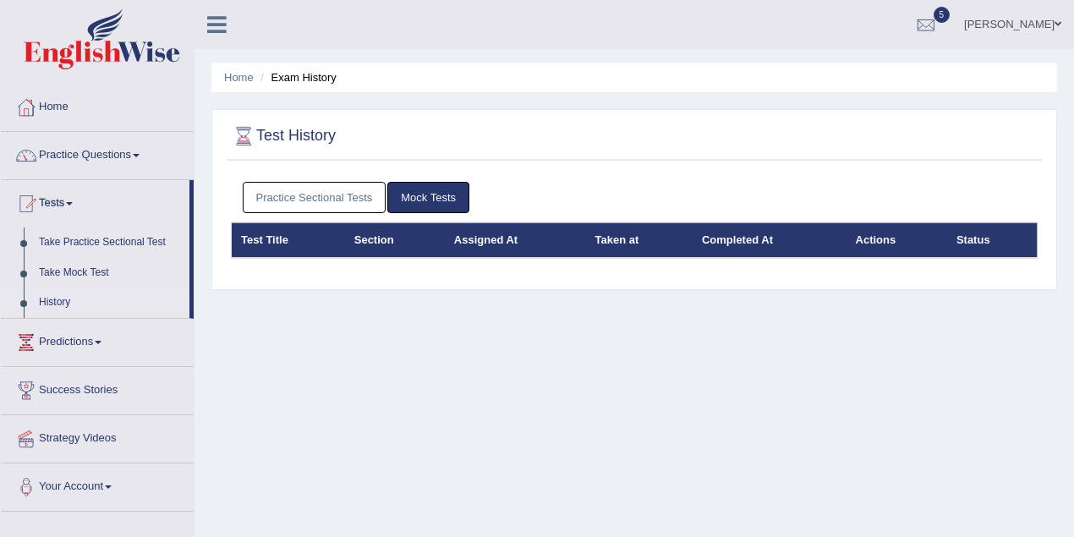
click at [346, 189] on link "Practice Sectional Tests" at bounding box center [315, 197] width 144 height 31
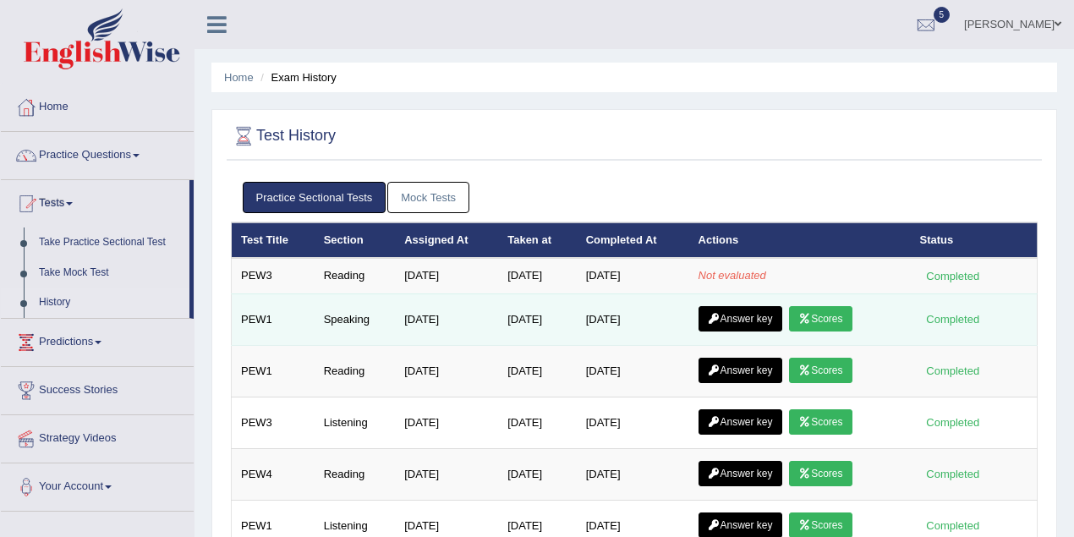
click at [781, 312] on link "Answer key" at bounding box center [741, 318] width 84 height 25
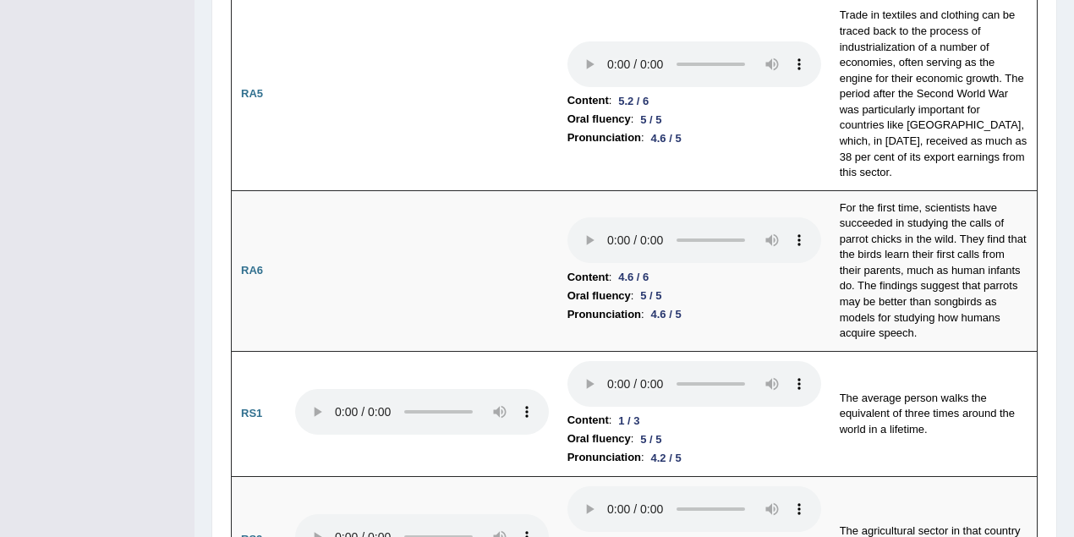
scroll to position [1052, 0]
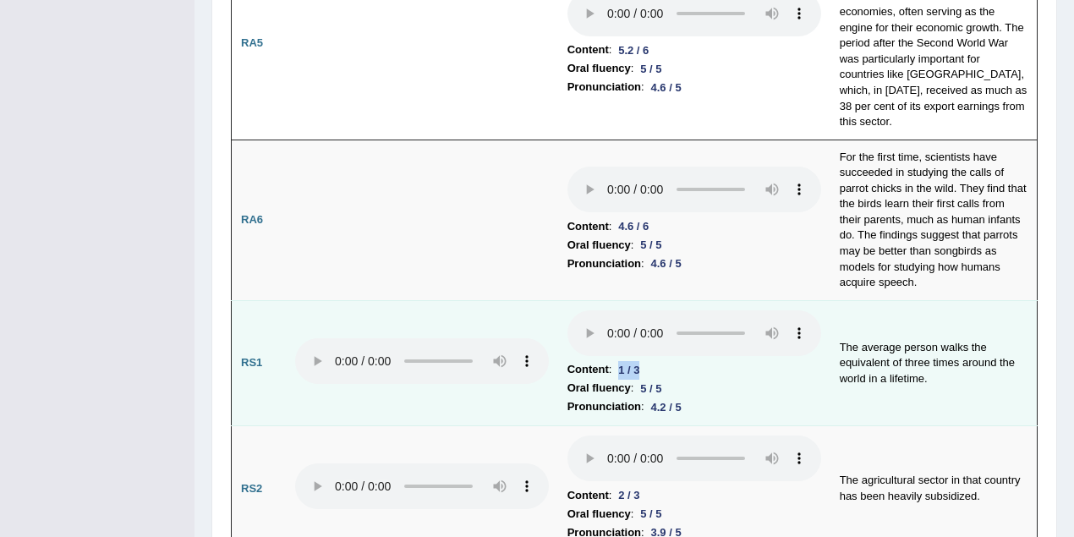
drag, startPoint x: 621, startPoint y: 300, endPoint x: 660, endPoint y: 302, distance: 38.9
click at [660, 360] on li "Content : 1 / 3" at bounding box center [695, 369] width 254 height 19
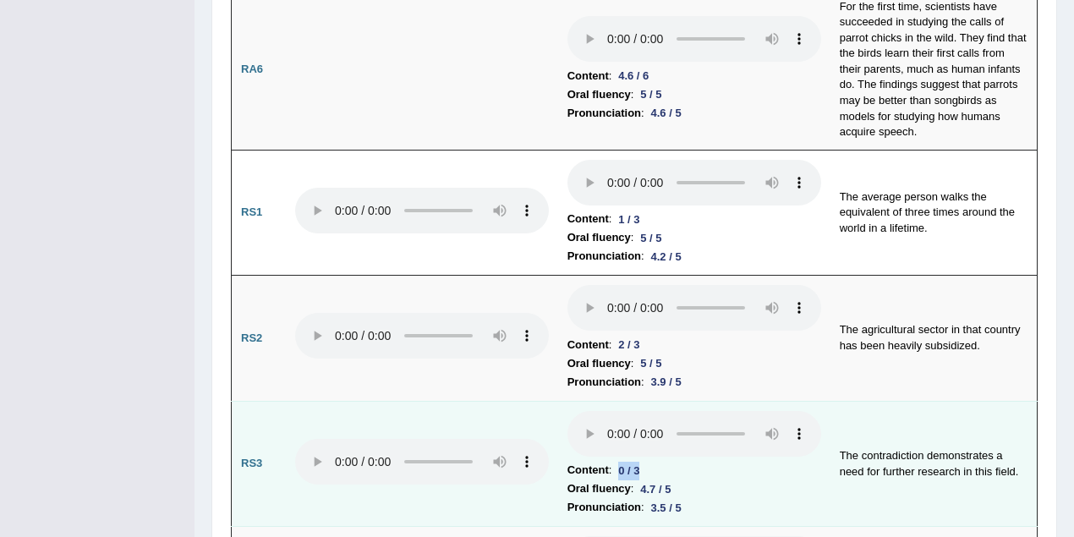
drag, startPoint x: 619, startPoint y: 399, endPoint x: 641, endPoint y: 399, distance: 22.0
click at [641, 462] on div "0 / 3" at bounding box center [629, 471] width 35 height 18
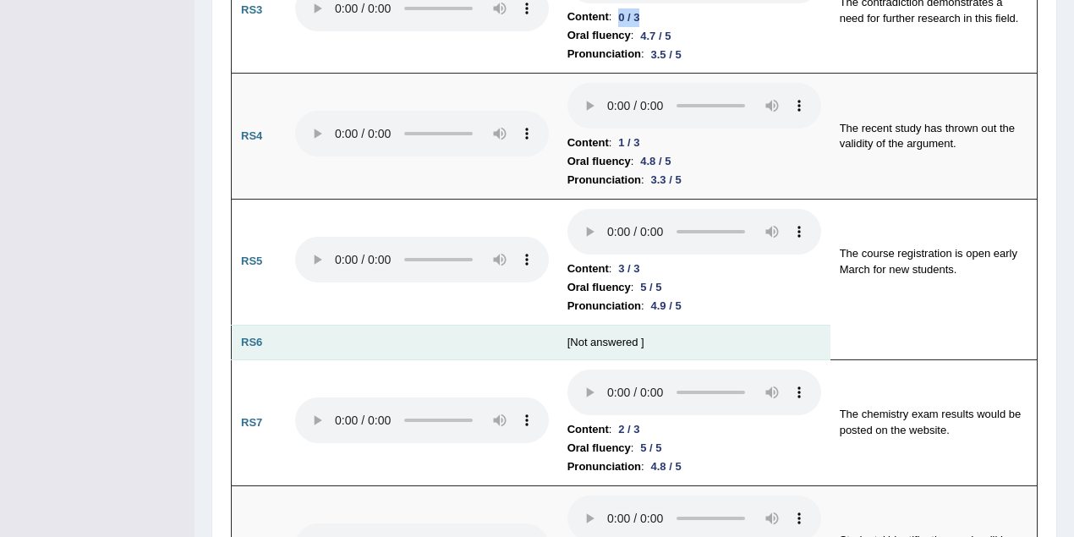
scroll to position [1729, 0]
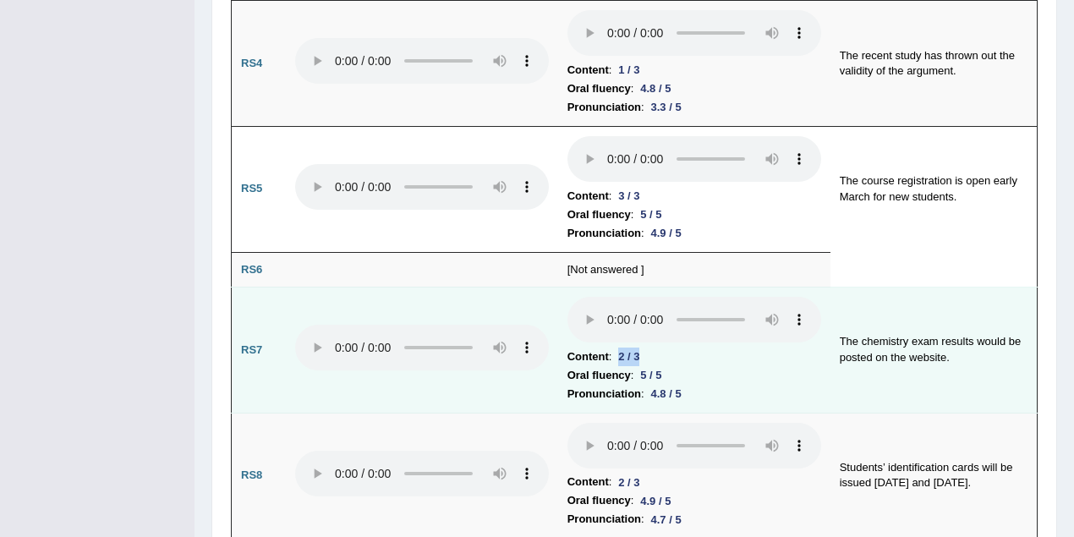
drag, startPoint x: 620, startPoint y: 284, endPoint x: 634, endPoint y: 310, distance: 28.8
click at [641, 348] on div "2 / 3" at bounding box center [629, 357] width 35 height 18
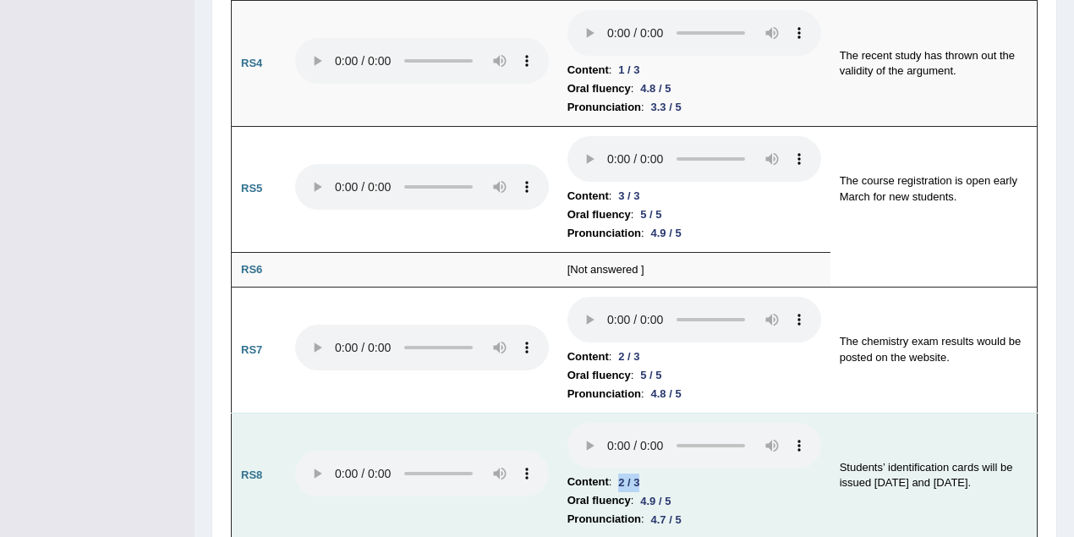
drag, startPoint x: 621, startPoint y: 406, endPoint x: 648, endPoint y: 407, distance: 27.1
click at [646, 474] on div "2 / 3" at bounding box center [629, 483] width 35 height 18
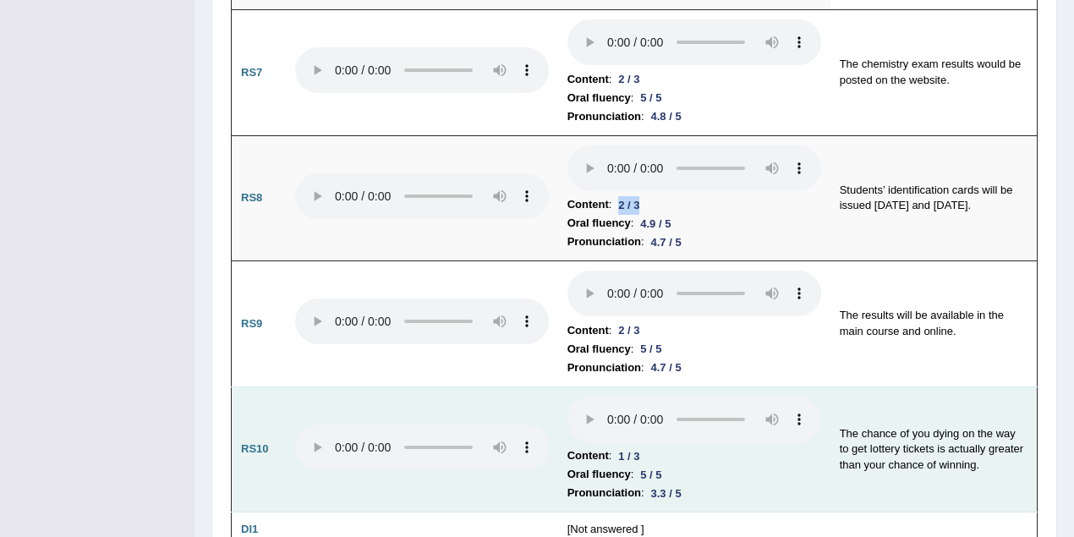
scroll to position [2030, 0]
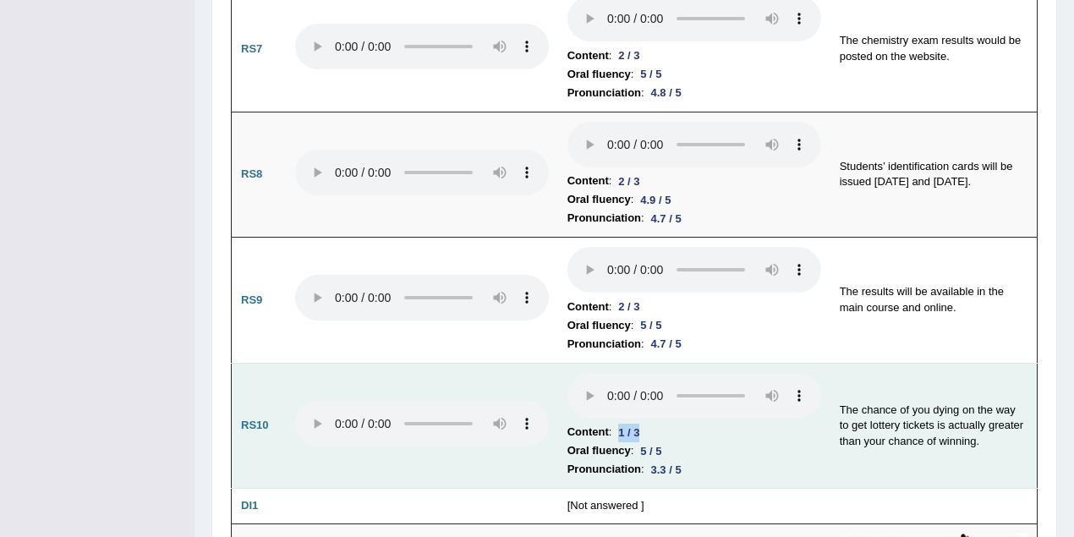
drag, startPoint x: 623, startPoint y: 359, endPoint x: 655, endPoint y: 360, distance: 32.2
click at [655, 423] on li "Content : 1 / 3" at bounding box center [695, 432] width 254 height 19
drag, startPoint x: 641, startPoint y: 378, endPoint x: 670, endPoint y: 379, distance: 28.8
click at [668, 442] on div "5 / 5" at bounding box center [651, 451] width 35 height 18
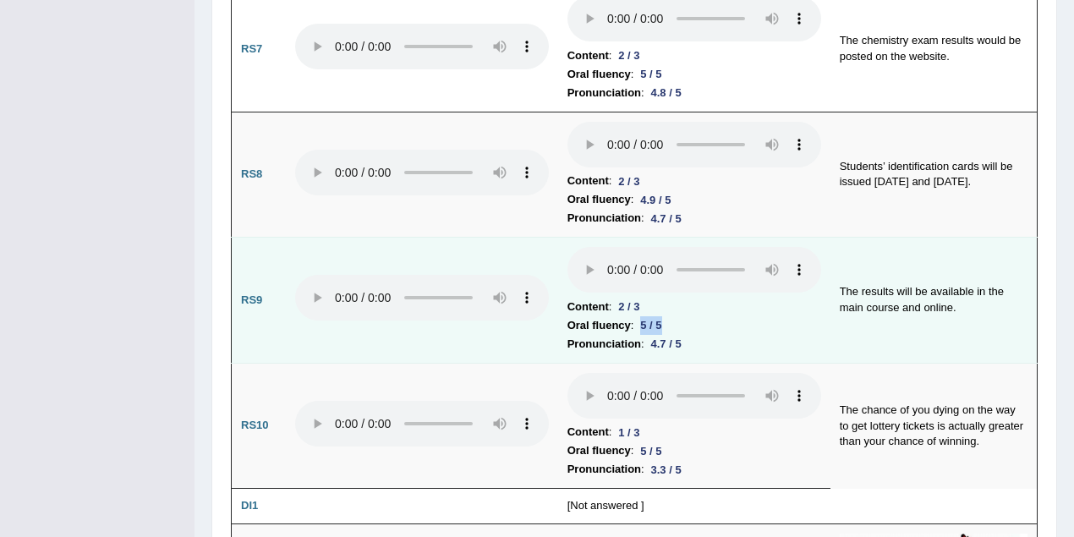
drag, startPoint x: 644, startPoint y: 249, endPoint x: 687, endPoint y: 250, distance: 42.3
click at [687, 316] on li "Oral fluency : 5 / 5" at bounding box center [695, 325] width 254 height 19
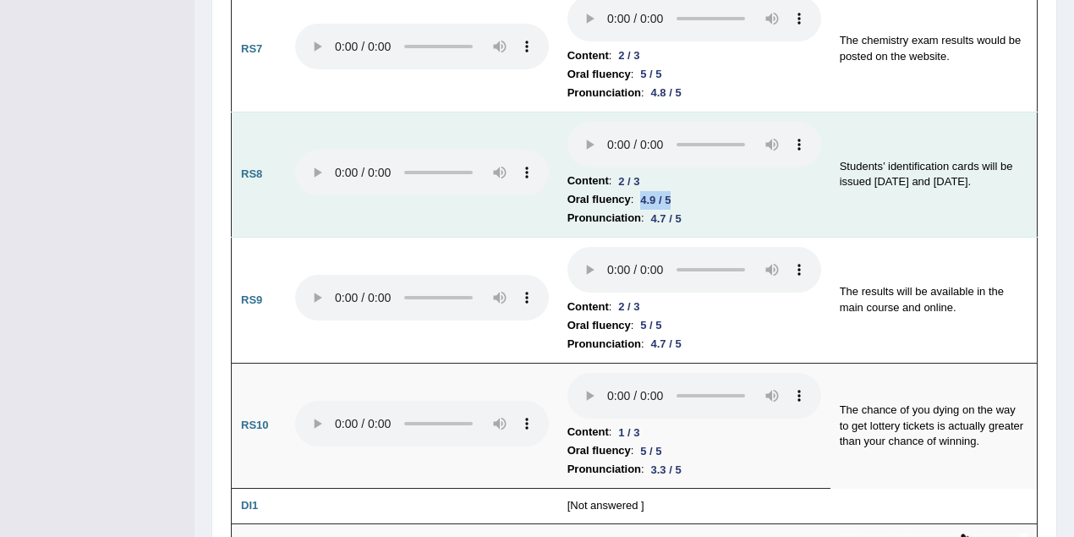
drag, startPoint x: 643, startPoint y: 127, endPoint x: 683, endPoint y: 127, distance: 40.6
click at [683, 190] on li "Oral fluency : 4.9 / 5" at bounding box center [695, 199] width 254 height 19
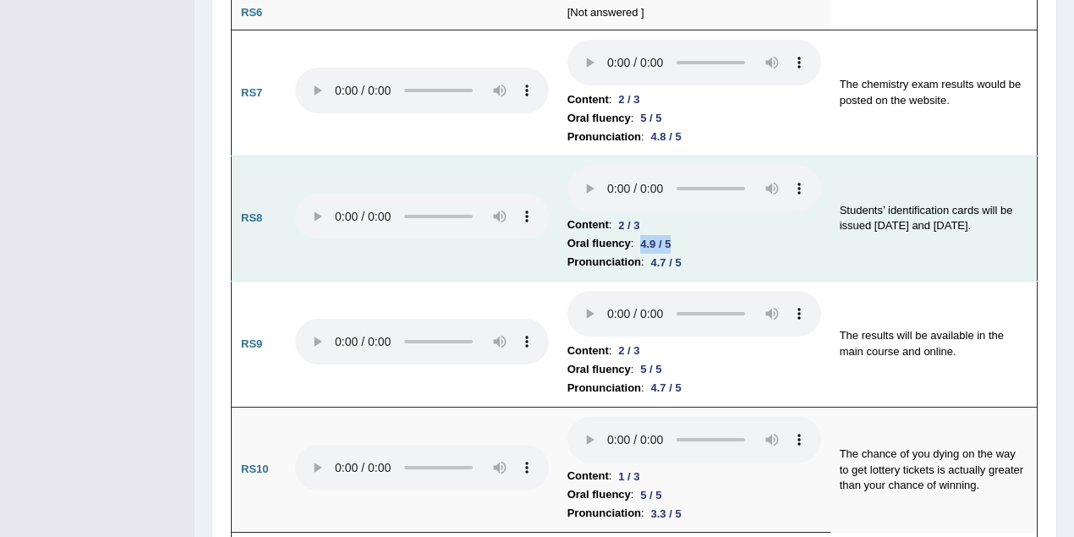
scroll to position [1879, 0]
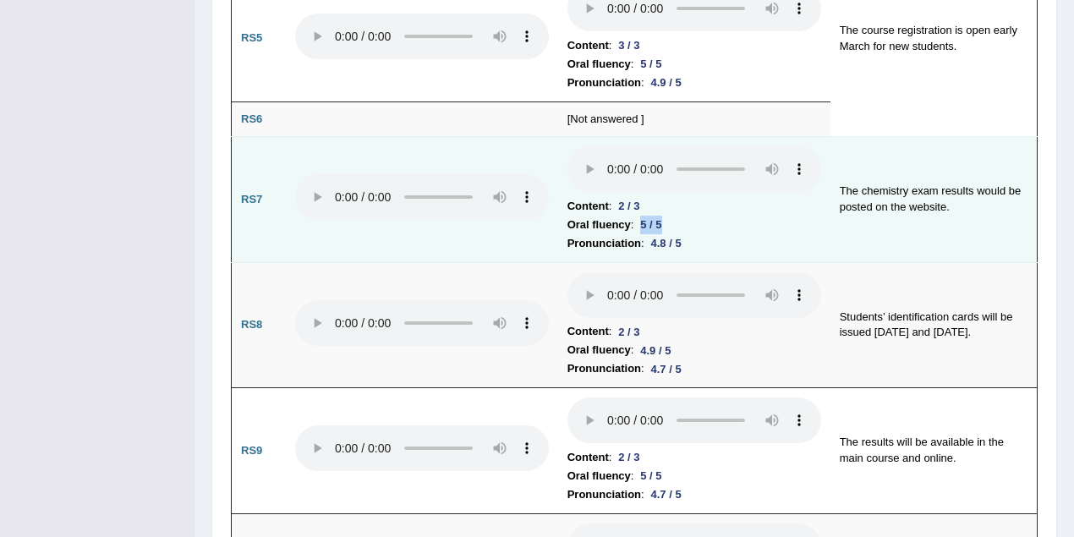
drag, startPoint x: 643, startPoint y: 154, endPoint x: 683, endPoint y: 149, distance: 40.9
click at [687, 216] on li "Oral fluency : 5 / 5" at bounding box center [695, 225] width 254 height 19
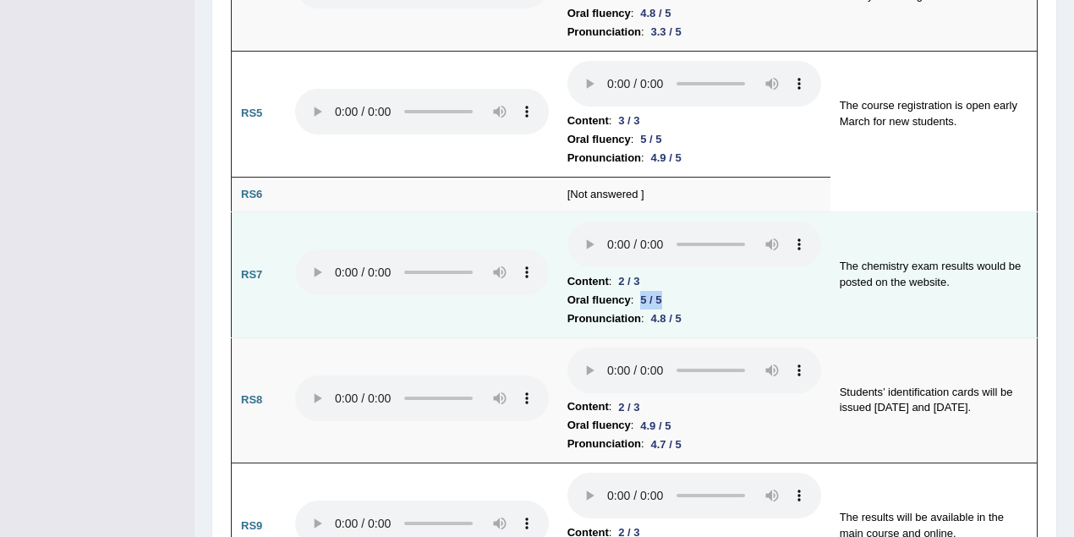
scroll to position [1654, 0]
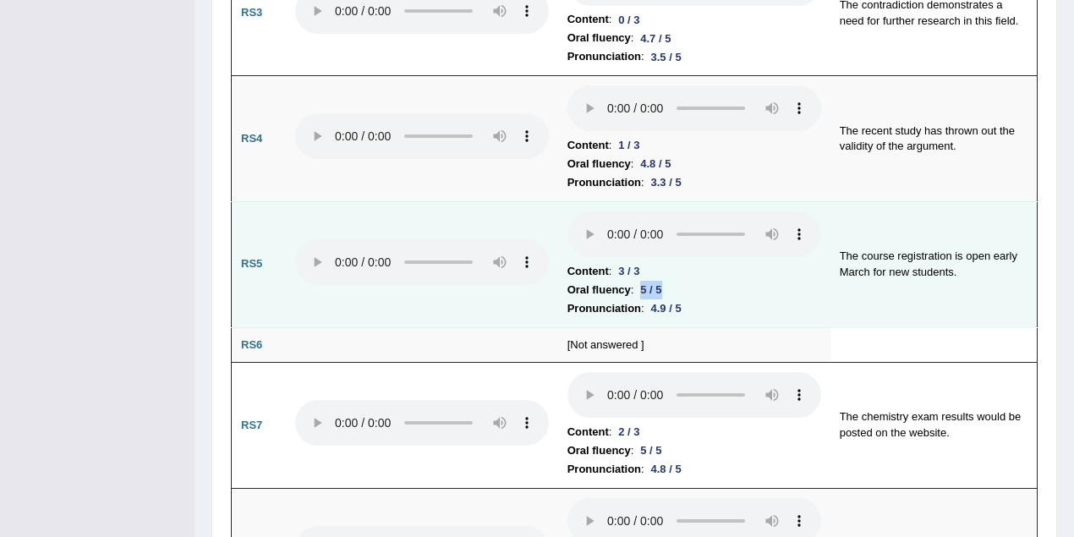
click at [677, 281] on li "Oral fluency : 5 / 5" at bounding box center [695, 290] width 254 height 19
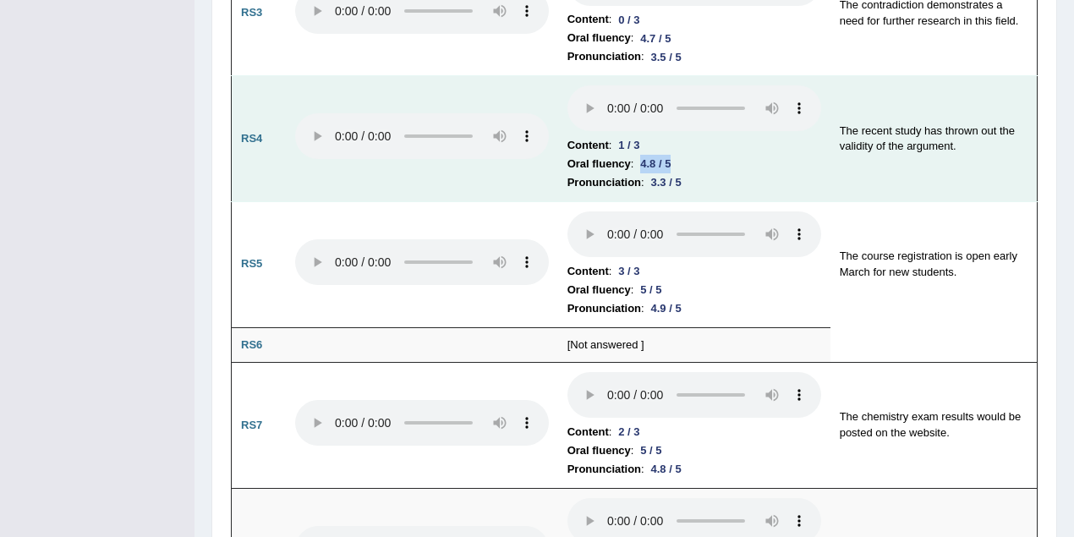
drag, startPoint x: 654, startPoint y: 91, endPoint x: 675, endPoint y: 108, distance: 27.1
click at [684, 155] on li "Oral fluency : 4.8 / 5" at bounding box center [695, 164] width 254 height 19
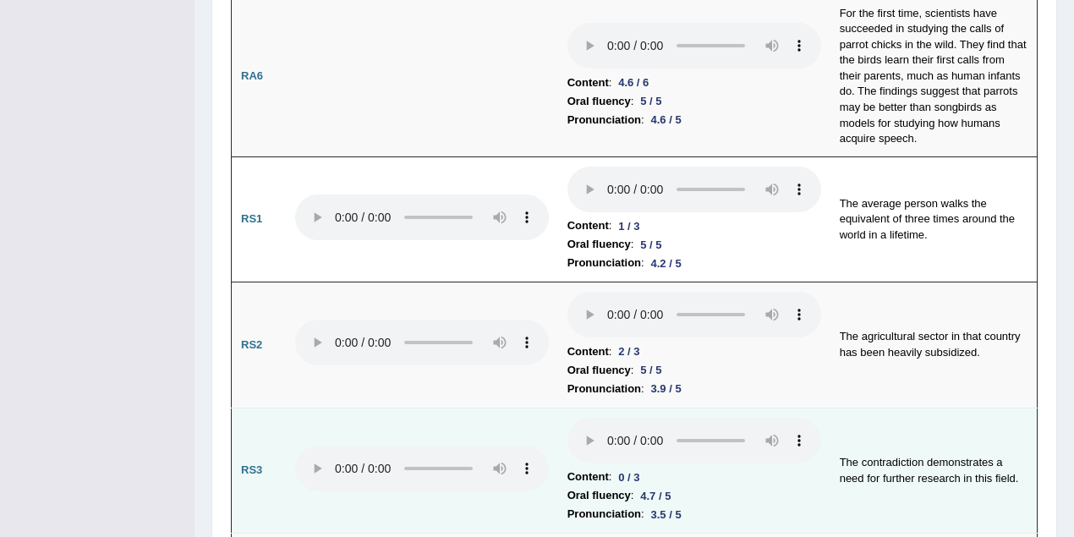
scroll to position [1127, 0]
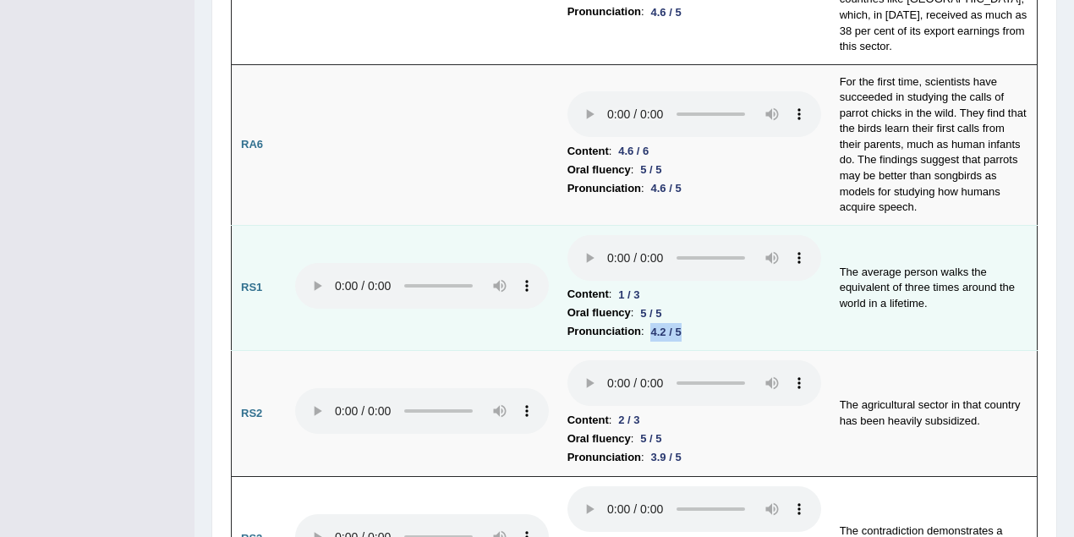
drag, startPoint x: 654, startPoint y: 261, endPoint x: 687, endPoint y: 264, distance: 33.2
click at [687, 323] on div "4.2 / 5" at bounding box center [666, 332] width 44 height 18
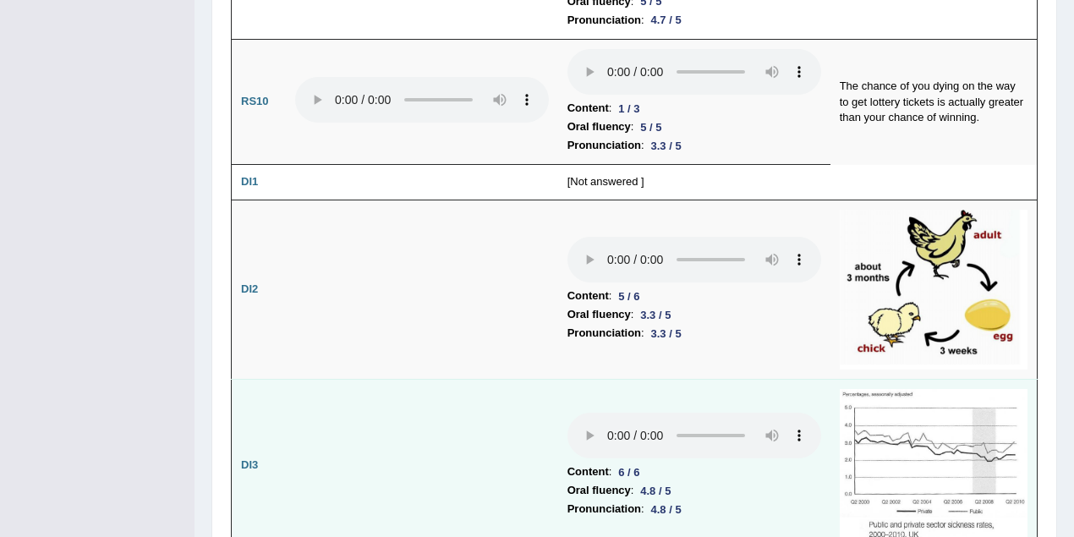
scroll to position [2405, 0]
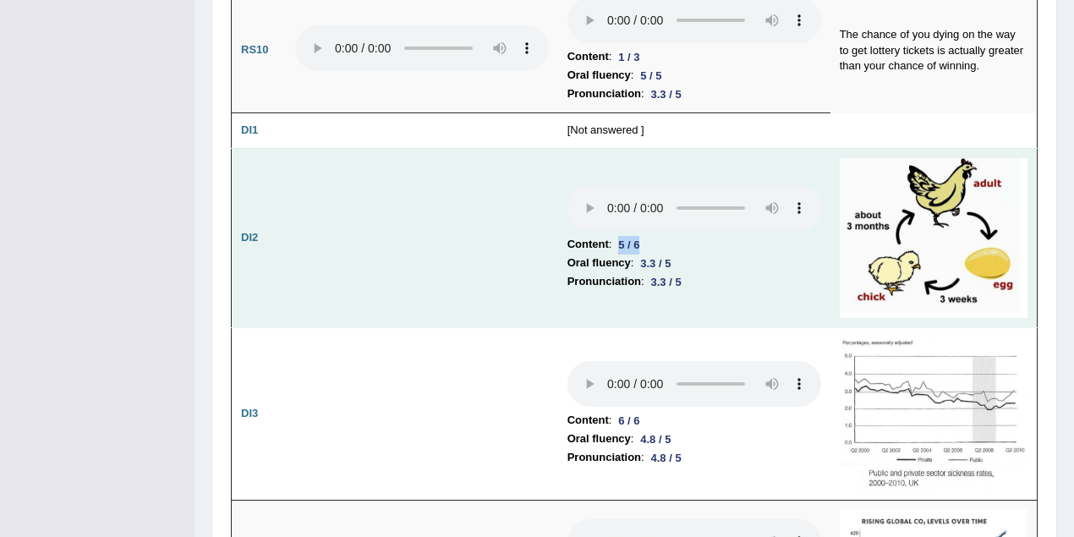
drag, startPoint x: 621, startPoint y: 173, endPoint x: 646, endPoint y: 173, distance: 25.4
click at [646, 236] on div "5 / 6" at bounding box center [629, 245] width 35 height 18
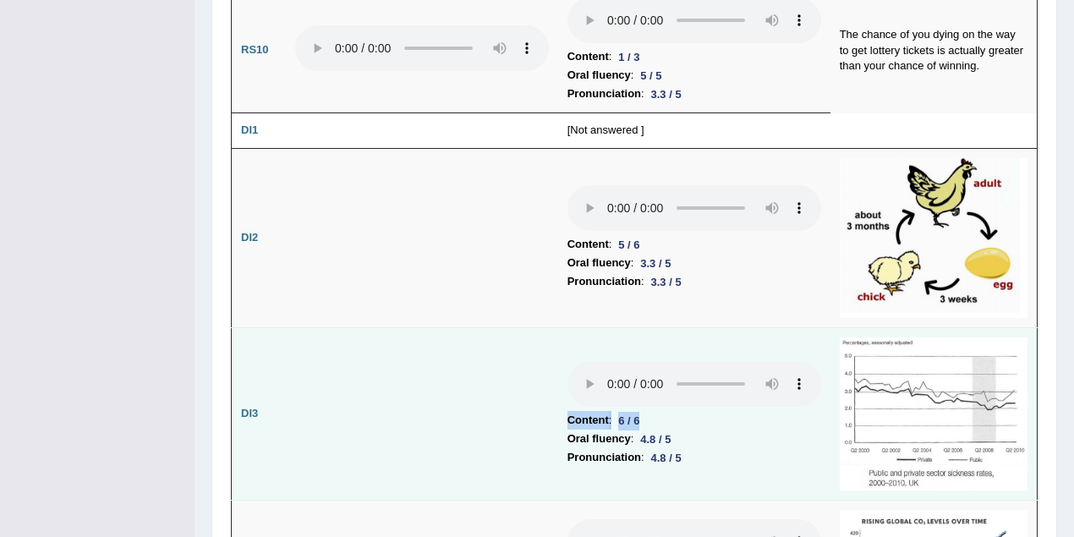
drag, startPoint x: 625, startPoint y: 339, endPoint x: 648, endPoint y: 342, distance: 23.0
click at [648, 342] on td "Content : 6 / 6 Oral fluency : 4.8 / 5 Pronunciation : 4.8 / 5" at bounding box center [694, 413] width 272 height 173
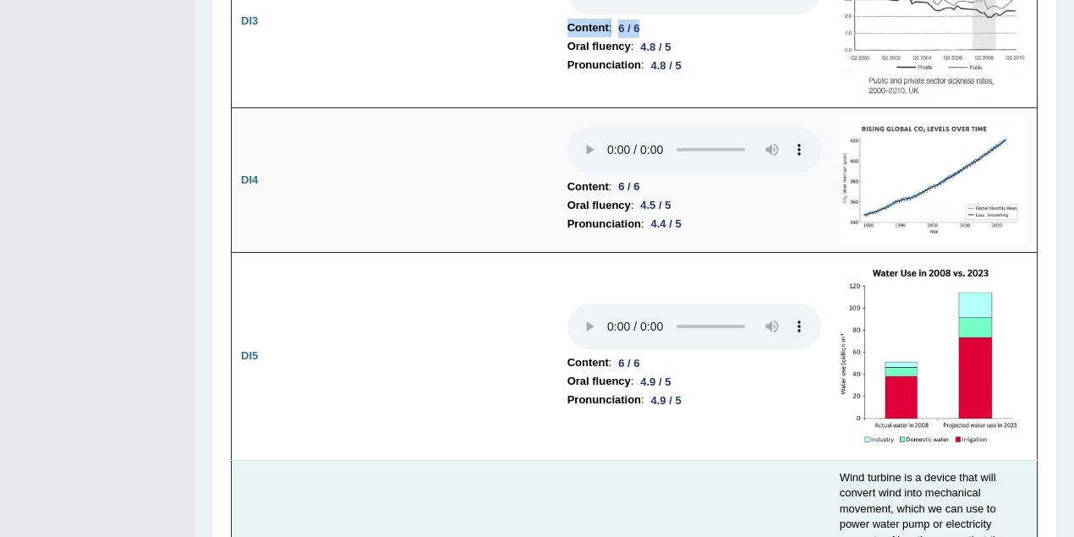
scroll to position [2707, 0]
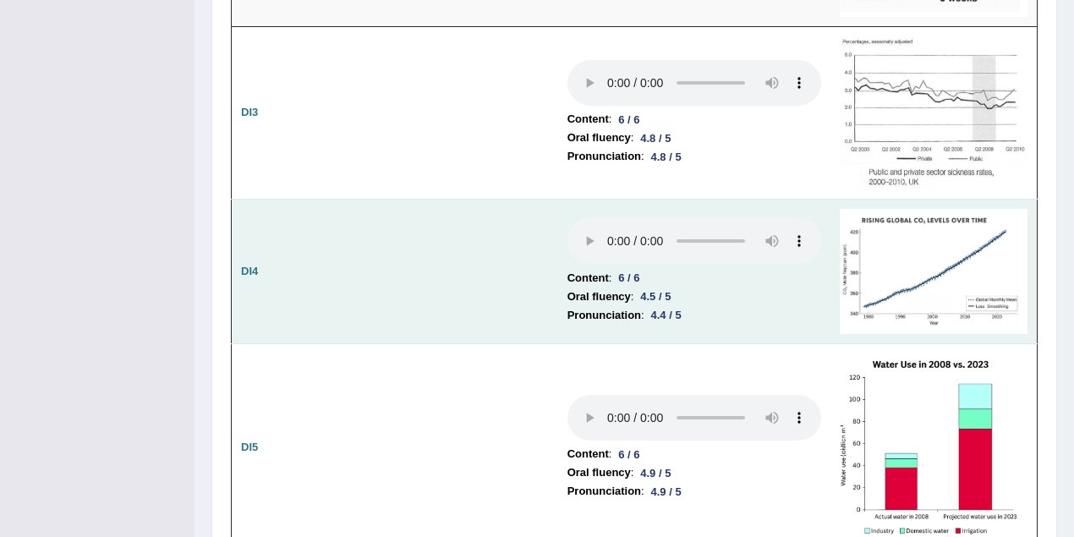
click at [482, 238] on td at bounding box center [422, 271] width 272 height 145
drag, startPoint x: 643, startPoint y: 223, endPoint x: 675, endPoint y: 222, distance: 32.2
click at [675, 288] on div "4.5 / 5" at bounding box center [656, 297] width 44 height 18
drag, startPoint x: 650, startPoint y: 239, endPoint x: 686, endPoint y: 239, distance: 35.5
click at [686, 306] on div "4.4 / 5" at bounding box center [666, 315] width 44 height 18
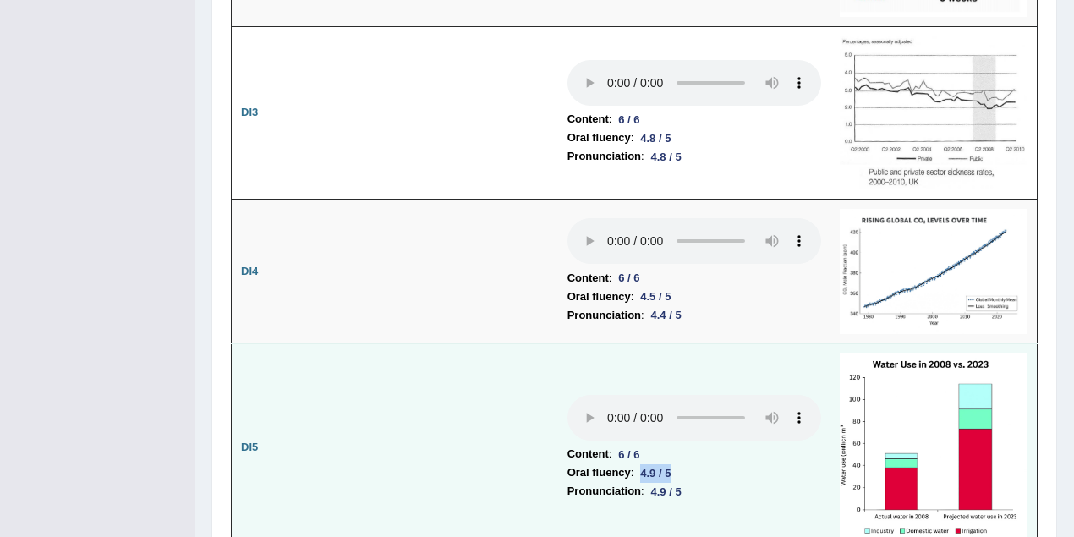
drag, startPoint x: 642, startPoint y: 399, endPoint x: 659, endPoint y: 413, distance: 21.7
click at [682, 463] on li "Oral fluency : 4.9 / 5" at bounding box center [695, 472] width 254 height 19
drag, startPoint x: 670, startPoint y: 421, endPoint x: 689, endPoint y: 424, distance: 19.6
click at [688, 483] on div "4.9 / 5" at bounding box center [666, 492] width 44 height 18
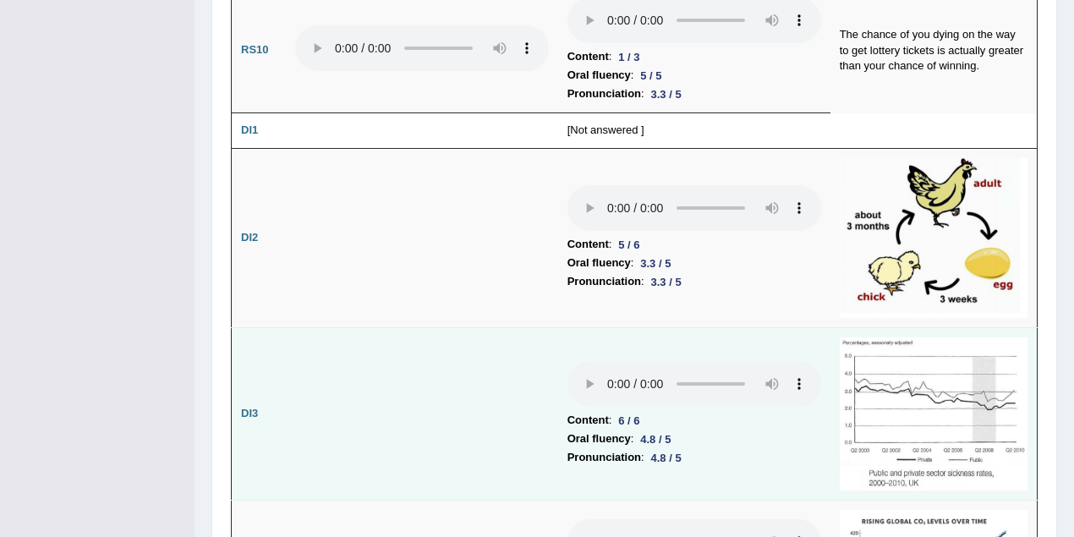
click at [748, 397] on td "Content : 6 / 6 Oral fluency : 4.8 / 5 Pronunciation : 4.8 / 5" at bounding box center [694, 413] width 272 height 173
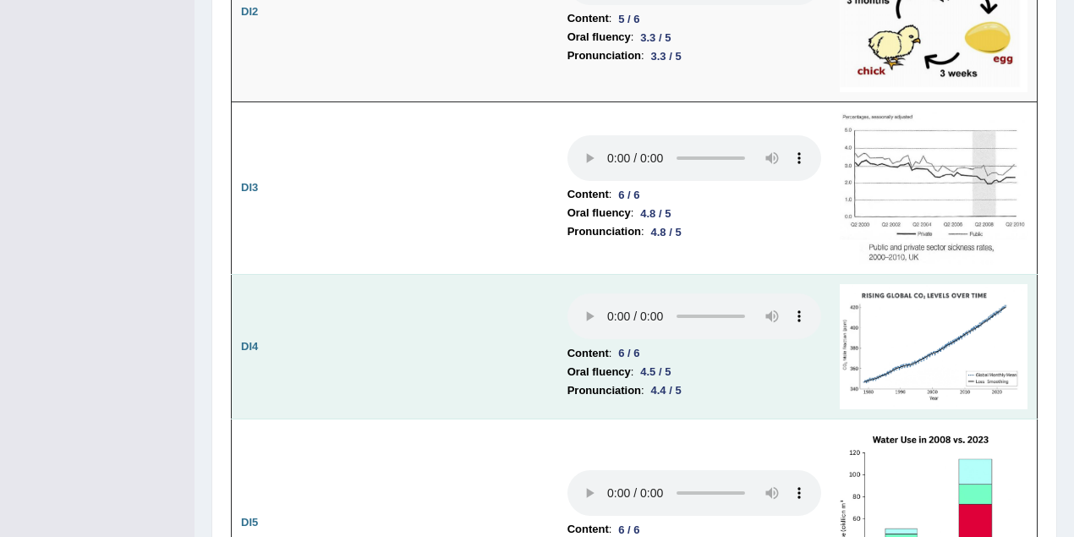
scroll to position [2857, 0]
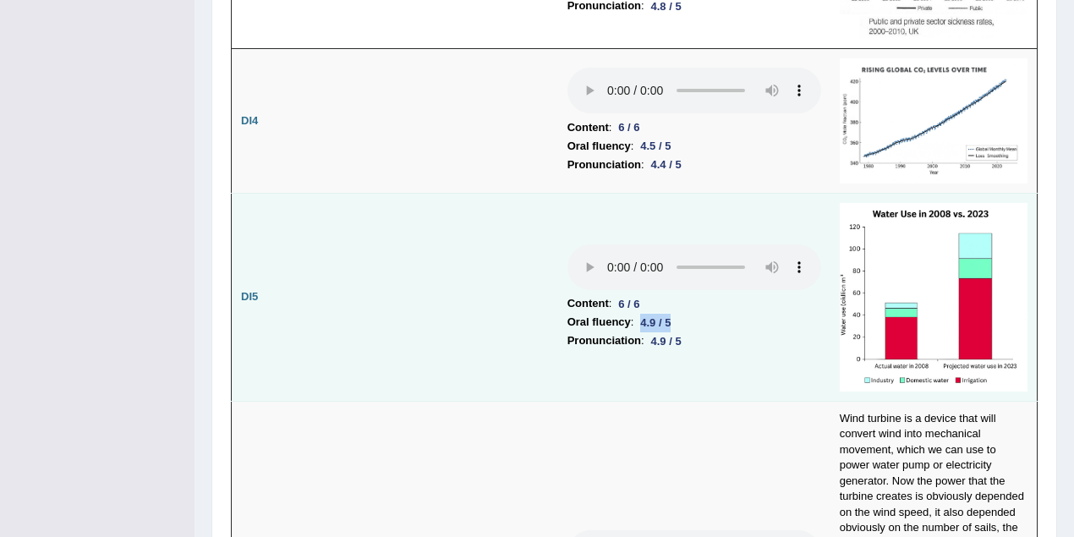
drag, startPoint x: 682, startPoint y: 248, endPoint x: 643, endPoint y: 271, distance: 45.1
click at [678, 313] on li "Oral fluency : 4.9 / 5" at bounding box center [695, 322] width 254 height 19
drag, startPoint x: 644, startPoint y: 271, endPoint x: 606, endPoint y: 234, distance: 52.6
click at [690, 332] on li "Pronunciation : 4.9 / 5" at bounding box center [695, 341] width 254 height 19
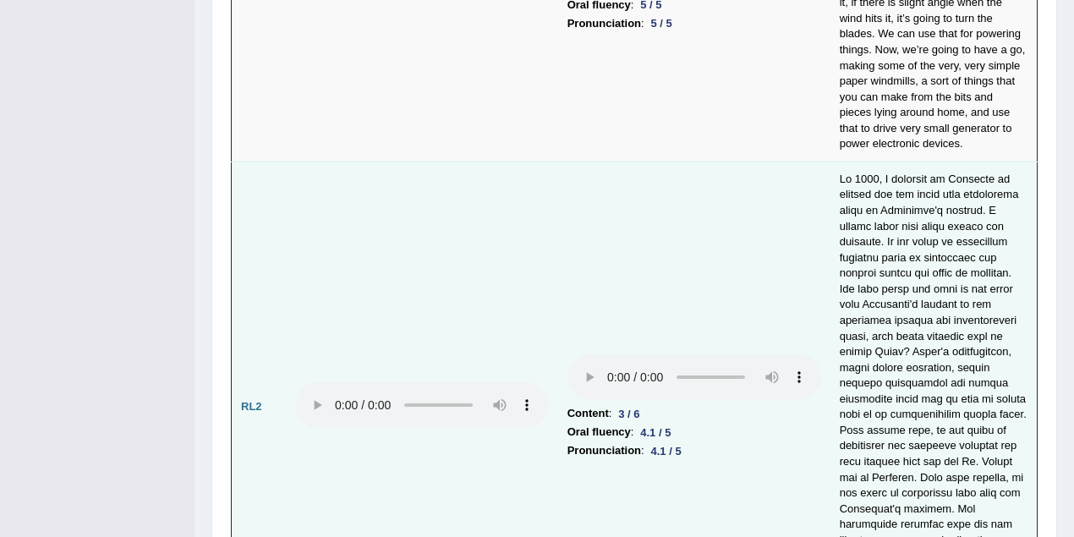
scroll to position [3608, 0]
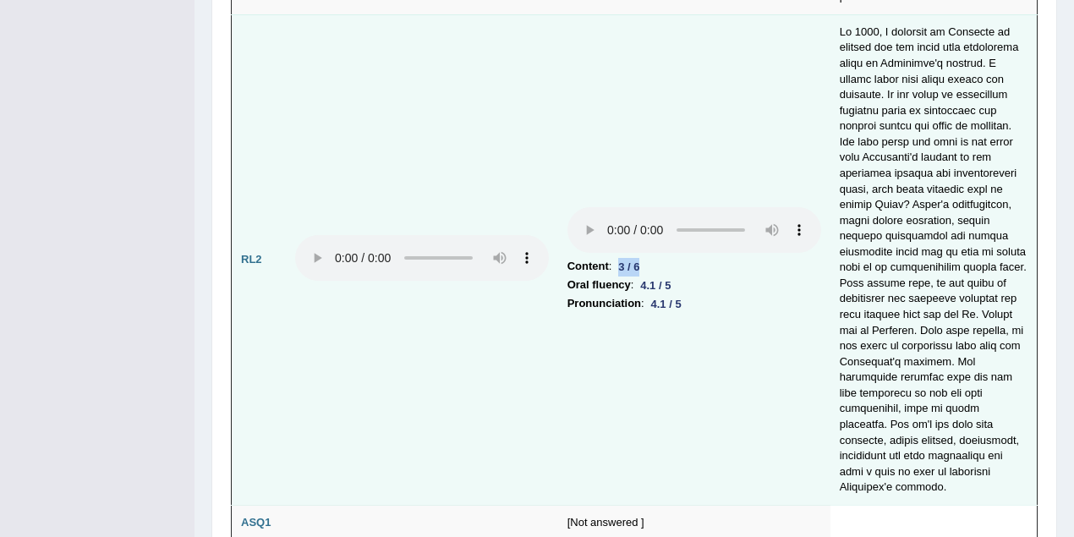
drag, startPoint x: 619, startPoint y: 189, endPoint x: 655, endPoint y: 189, distance: 36.4
click at [655, 257] on li "Content : 3 / 6" at bounding box center [695, 266] width 254 height 19
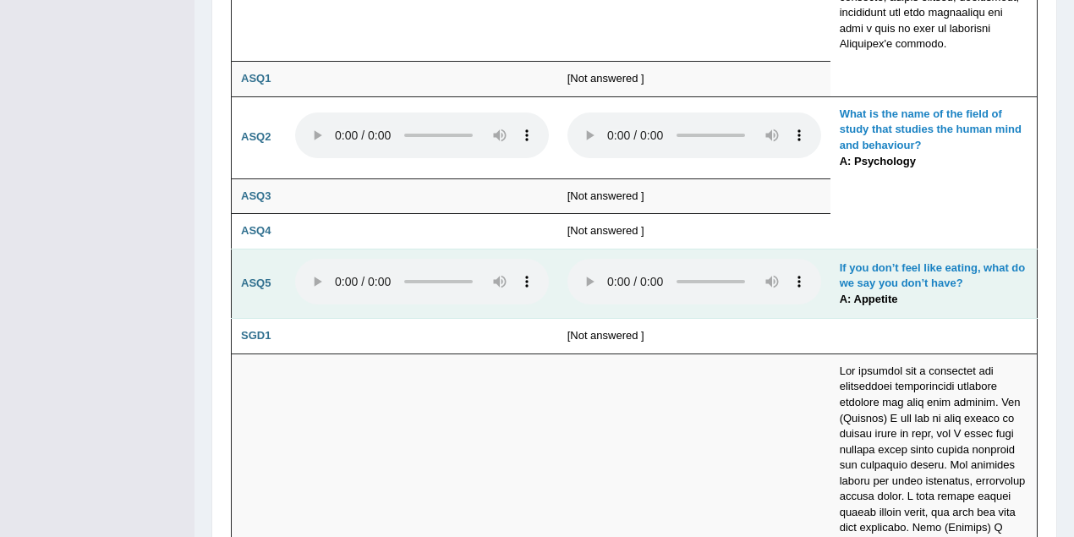
scroll to position [4134, 0]
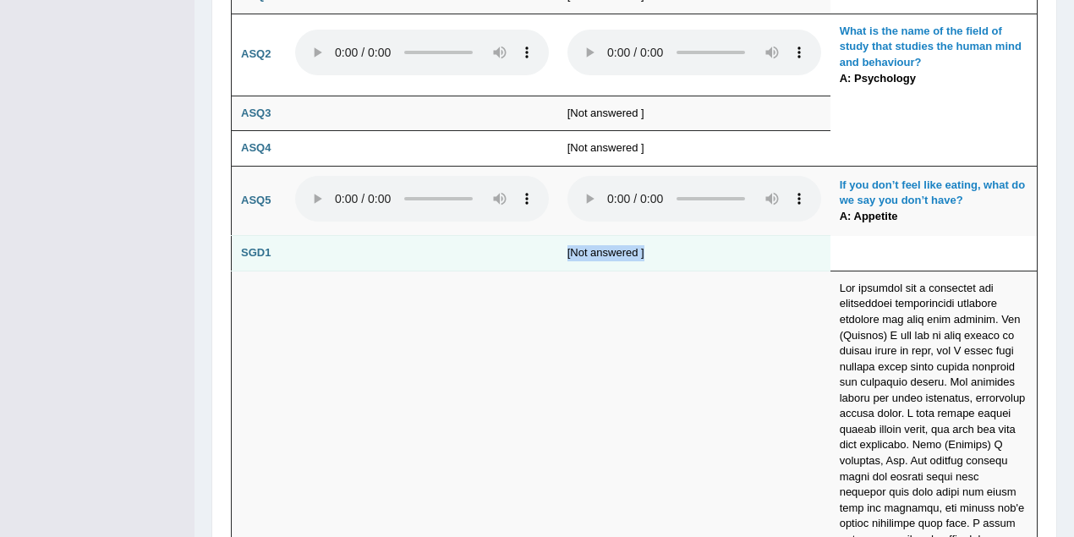
drag, startPoint x: 560, startPoint y: 162, endPoint x: 656, endPoint y: 166, distance: 96.5
click at [656, 236] on td "[Not answered ]" at bounding box center [694, 254] width 272 height 36
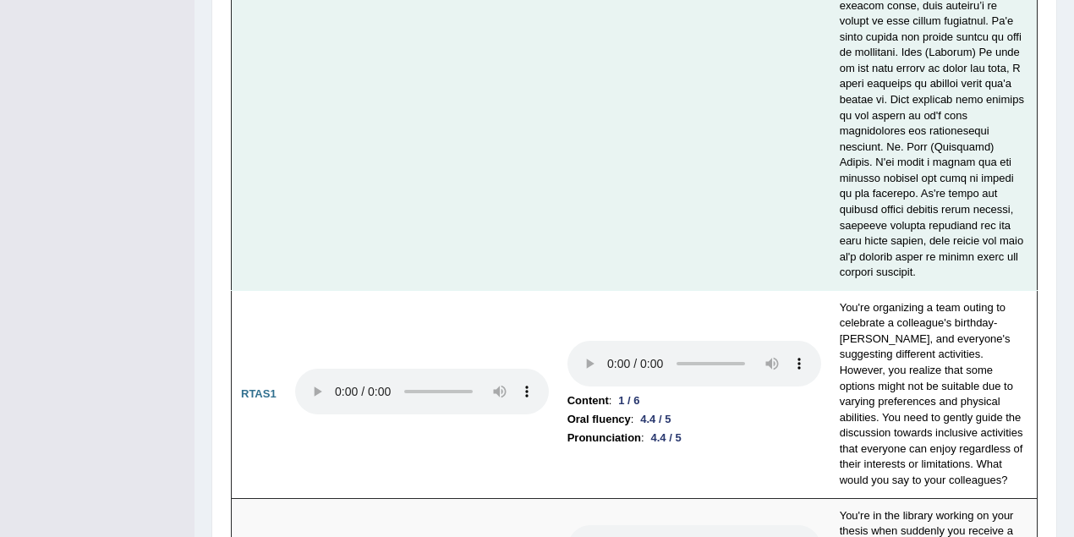
scroll to position [5337, 0]
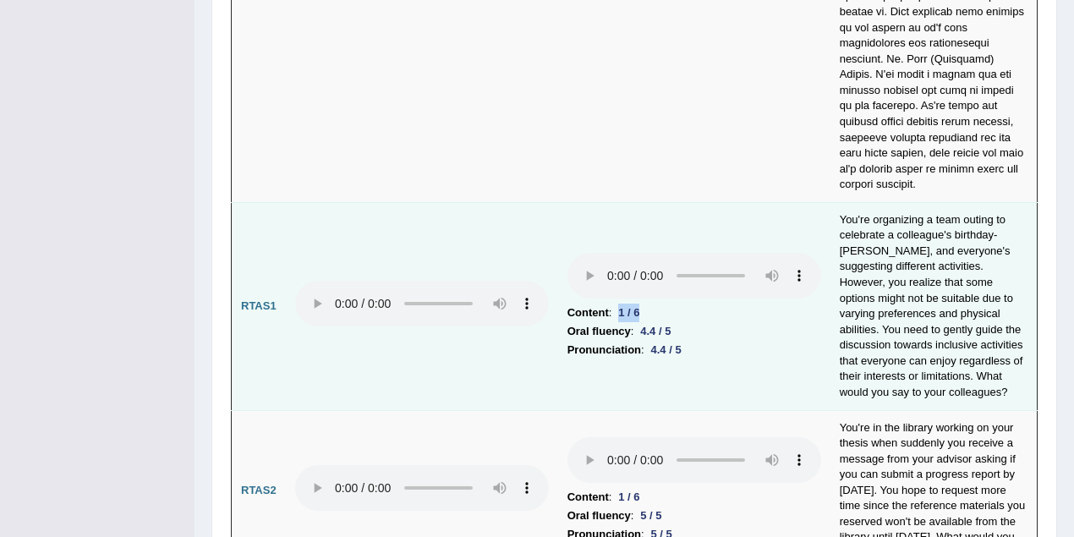
drag, startPoint x: 618, startPoint y: 191, endPoint x: 641, endPoint y: 190, distance: 22.9
click at [641, 304] on div "1 / 6" at bounding box center [629, 313] width 35 height 18
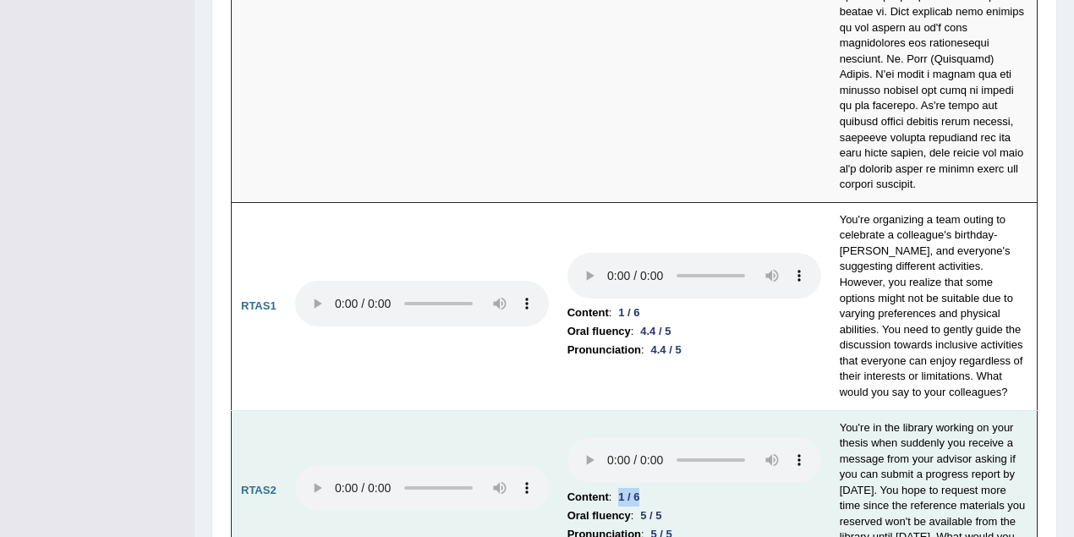
drag, startPoint x: 623, startPoint y: 381, endPoint x: 650, endPoint y: 382, distance: 27.1
click at [650, 488] on li "Content : 1 / 6" at bounding box center [695, 497] width 254 height 19
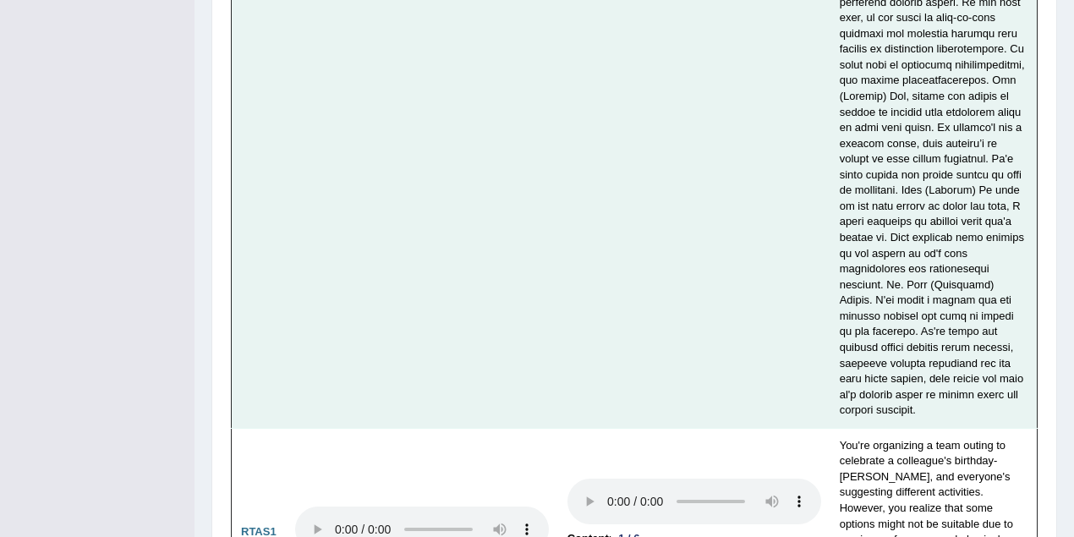
scroll to position [5262, 0]
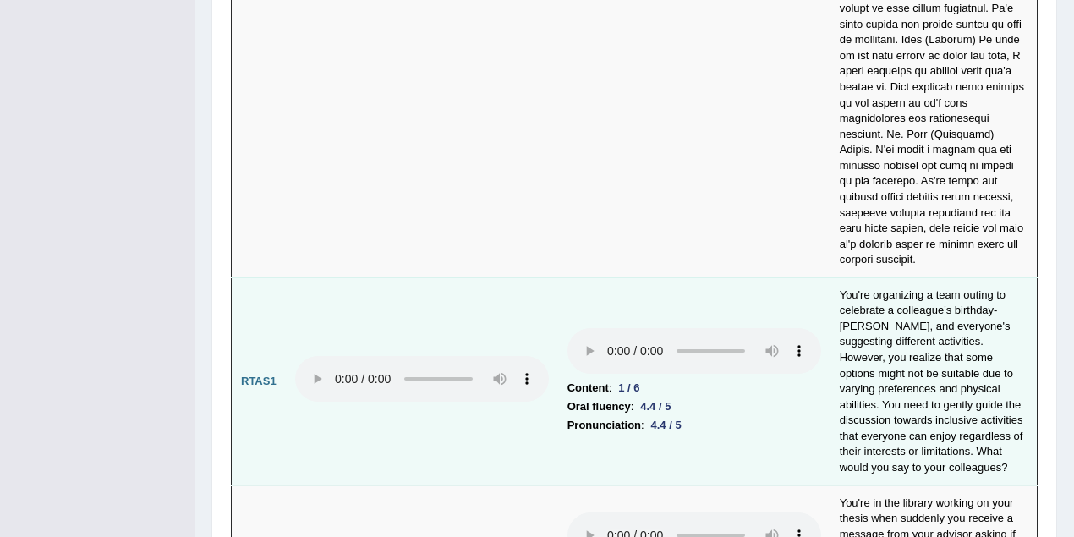
click at [722, 329] on td "Content : 1 / 6 Oral fluency : 4.4 / 5 Pronunciation : 4.4 / 5" at bounding box center [694, 381] width 272 height 208
drag, startPoint x: 965, startPoint y: 173, endPoint x: 995, endPoint y: 171, distance: 29.7
click at [995, 277] on td "You're organizing a team outing to celebrate a colleague's birthday-Dave, and e…" at bounding box center [934, 381] width 207 height 208
click at [864, 277] on td "You're organizing a team outing to celebrate a colleague's birthday-Dave, and e…" at bounding box center [934, 381] width 207 height 208
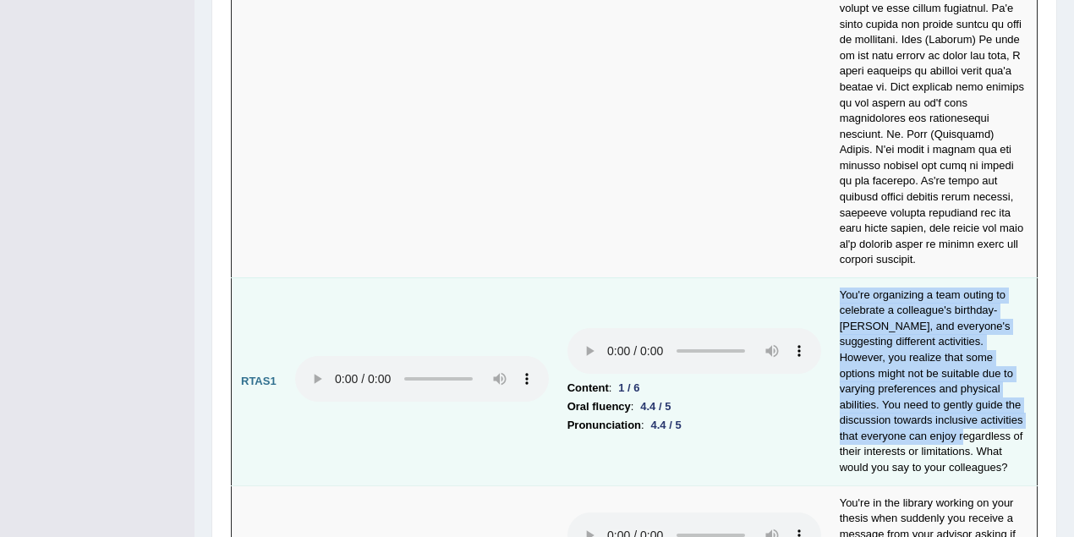
drag, startPoint x: 842, startPoint y: 173, endPoint x: 891, endPoint y: 323, distance: 157.5
click at [891, 323] on td "You're organizing a team outing to celebrate a colleague's birthday-Dave, and e…" at bounding box center [934, 381] width 207 height 208
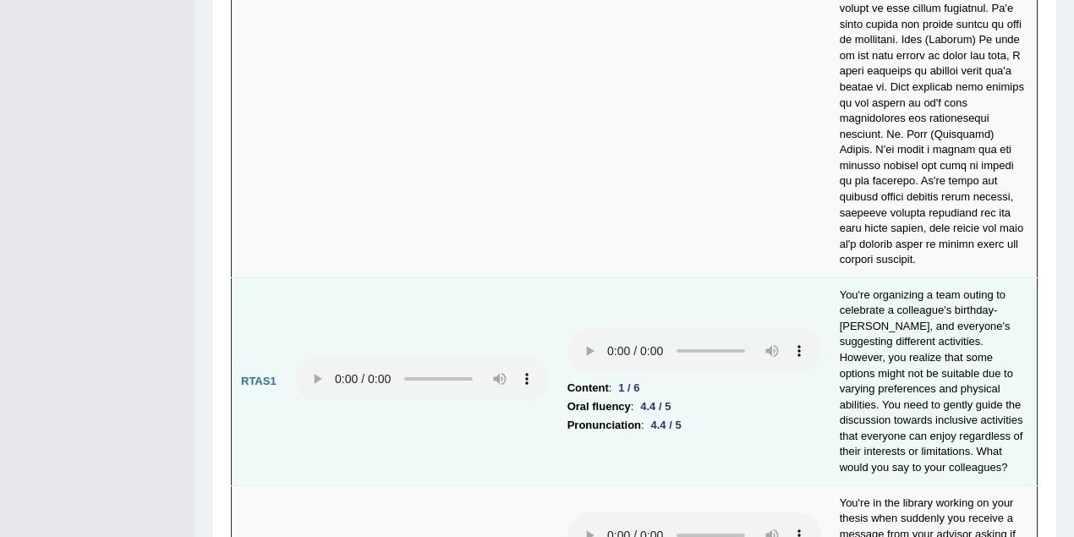
click at [897, 313] on td "You're organizing a team outing to celebrate a colleague's birthday-Dave, and e…" at bounding box center [934, 381] width 207 height 208
drag, startPoint x: 842, startPoint y: 178, endPoint x: 871, endPoint y: 178, distance: 28.8
click at [871, 277] on td "You're organizing a team outing to celebrate a colleague's birthday-Dave, and e…" at bounding box center [934, 381] width 207 height 208
drag, startPoint x: 842, startPoint y: 242, endPoint x: 998, endPoint y: 237, distance: 156.6
click at [998, 277] on td "You're organizing a team outing to celebrate a colleague's birthday-Dave, and e…" at bounding box center [934, 381] width 207 height 208
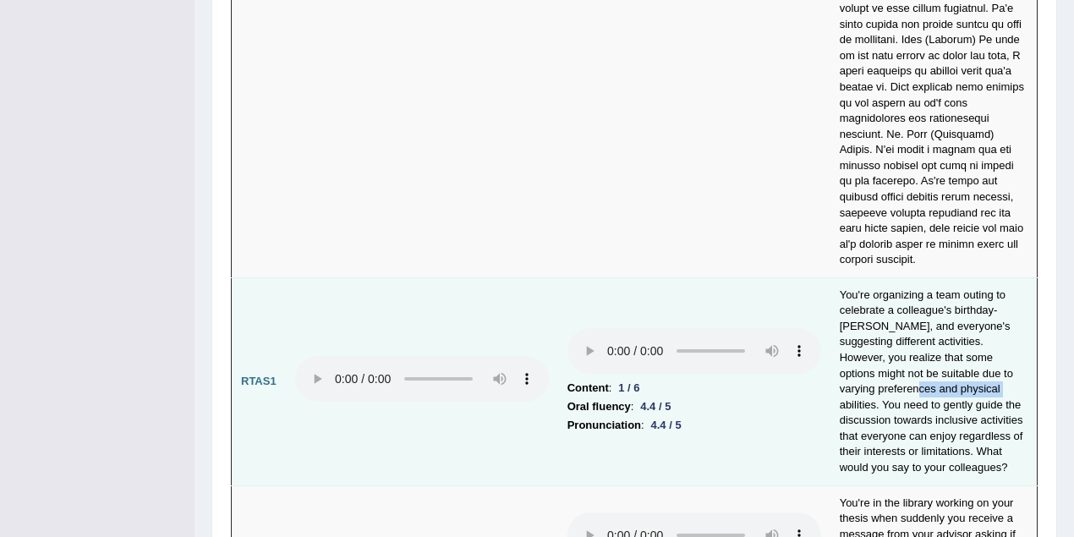
drag, startPoint x: 855, startPoint y: 267, endPoint x: 916, endPoint y: 267, distance: 60.9
click at [916, 277] on td "You're organizing a team outing to celebrate a colleague's birthday-Dave, and e…" at bounding box center [934, 381] width 207 height 208
drag, startPoint x: 881, startPoint y: 286, endPoint x: 1015, endPoint y: 292, distance: 133.8
click at [1015, 292] on td "You're organizing a team outing to celebrate a colleague's birthday-Dave, and e…" at bounding box center [934, 381] width 207 height 208
drag, startPoint x: 840, startPoint y: 301, endPoint x: 997, endPoint y: 303, distance: 157.3
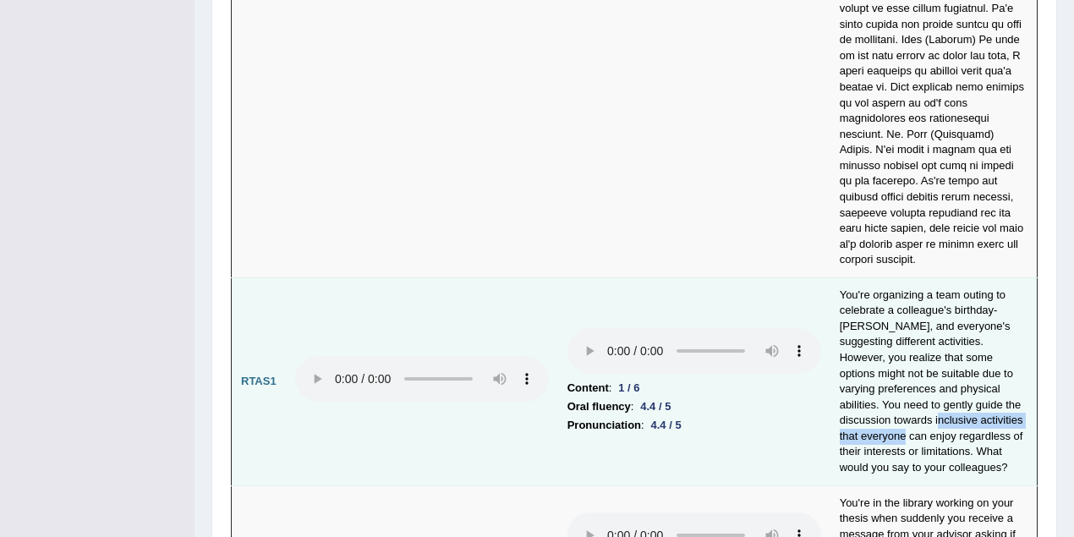
click at [997, 303] on td "You're organizing a team outing to celebrate a colleague's birthday-Dave, and e…" at bounding box center [934, 381] width 207 height 208
drag, startPoint x: 849, startPoint y: 332, endPoint x: 892, endPoint y: 328, distance: 43.3
click at [892, 328] on td "You're organizing a team outing to celebrate a colleague's birthday-Dave, and e…" at bounding box center [934, 381] width 207 height 208
drag, startPoint x: 840, startPoint y: 349, endPoint x: 915, endPoint y: 350, distance: 75.3
click at [915, 350] on td "You're organizing a team outing to celebrate a colleague's birthday-Dave, and e…" at bounding box center [934, 381] width 207 height 208
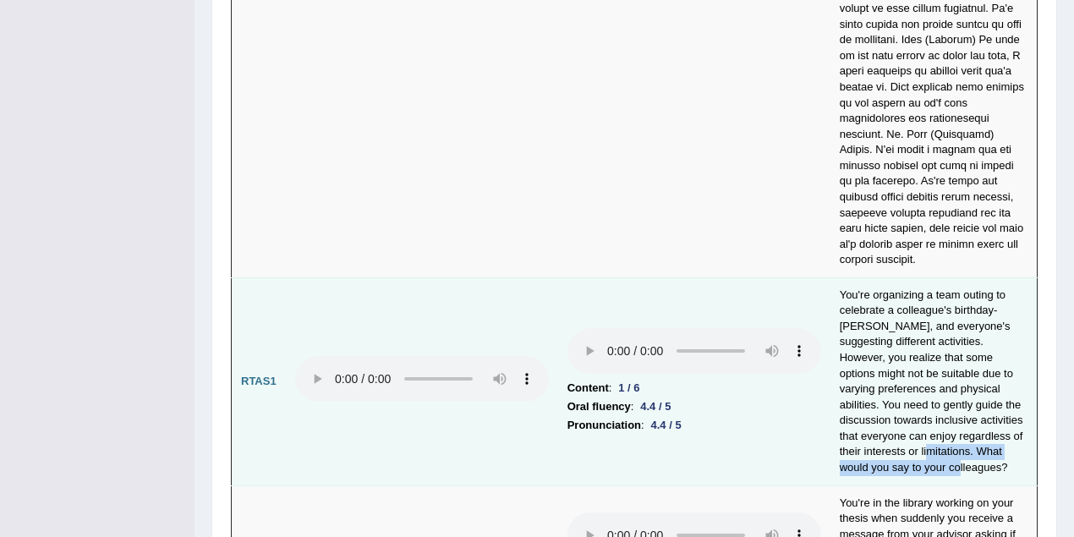
drag, startPoint x: 887, startPoint y: 332, endPoint x: 924, endPoint y: 355, distance: 43.4
click at [924, 355] on td "You're organizing a team outing to celebrate a colleague's birthday-Dave, and e…" at bounding box center [934, 381] width 207 height 208
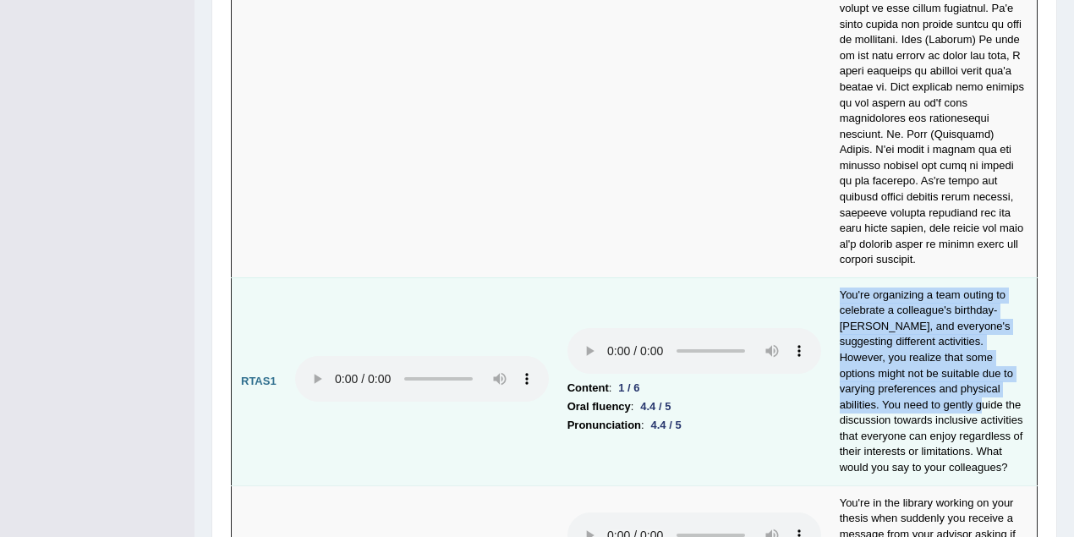
drag, startPoint x: 839, startPoint y: 170, endPoint x: 889, endPoint y: 288, distance: 128.5
click at [889, 288] on td "You're organizing a team outing to celebrate a colleague's birthday-Dave, and e…" at bounding box center [934, 381] width 207 height 208
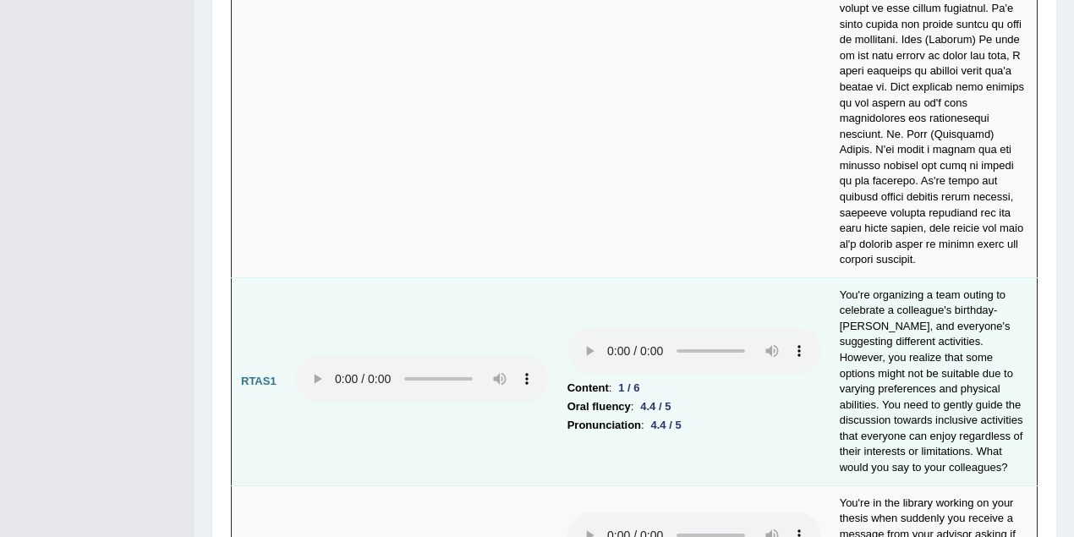
click at [911, 317] on td "You're organizing a team outing to celebrate a colleague's birthday-Dave, and e…" at bounding box center [934, 381] width 207 height 208
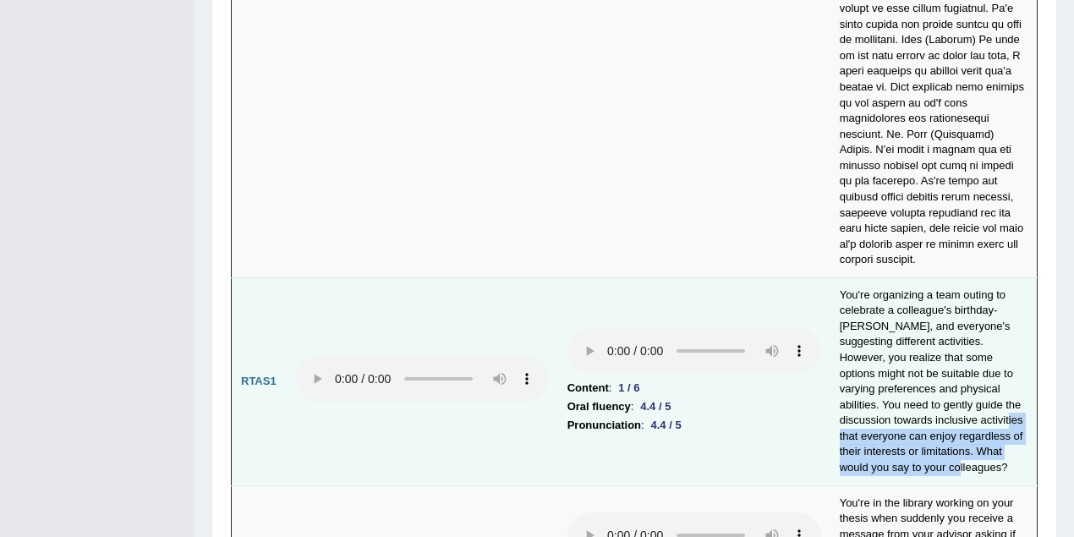
drag, startPoint x: 905, startPoint y: 294, endPoint x: 920, endPoint y: 350, distance: 57.9
click at [920, 350] on td "You're organizing a team outing to celebrate a colleague's birthday-Dave, and e…" at bounding box center [934, 381] width 207 height 208
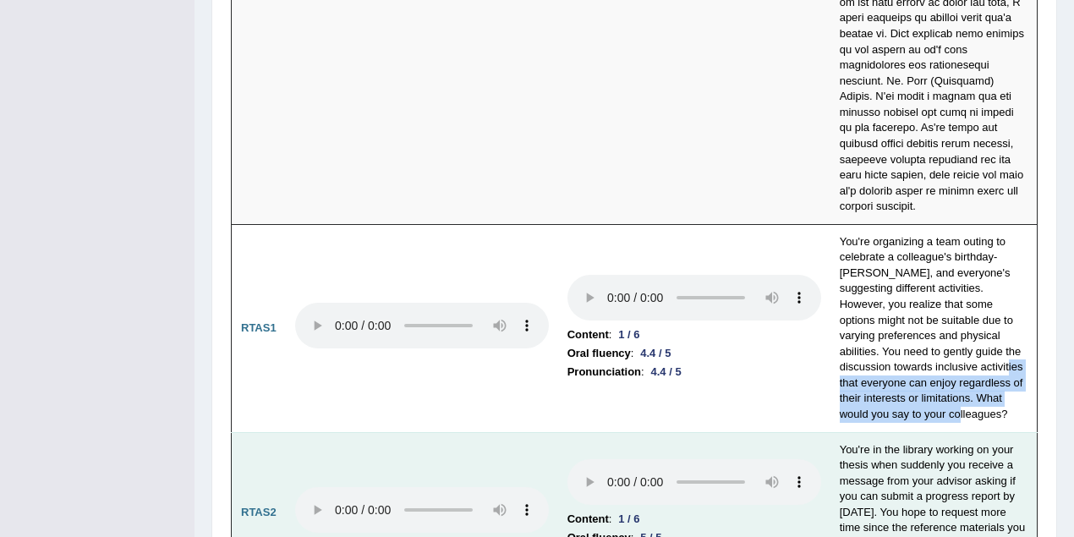
scroll to position [5337, 0]
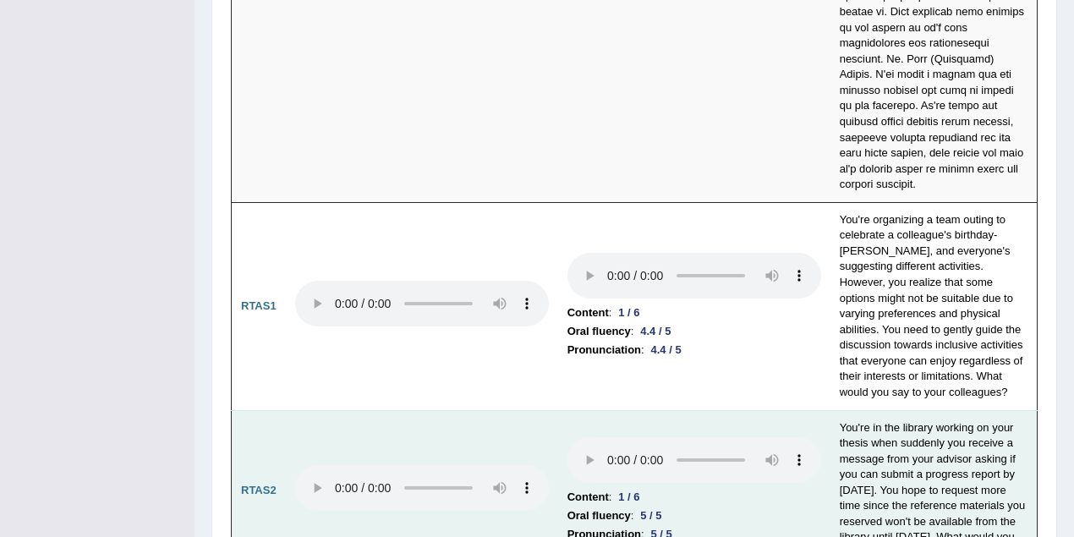
click at [883, 410] on td "You're in the library working on your thesis when suddenly you receive a messag…" at bounding box center [934, 490] width 207 height 161
drag, startPoint x: 902, startPoint y: 307, endPoint x: 975, endPoint y: 310, distance: 72.8
click at [975, 410] on td "You're in the library working on your thesis when suddenly you receive a messag…" at bounding box center [934, 490] width 207 height 161
drag, startPoint x: 995, startPoint y: 313, endPoint x: 1015, endPoint y: 310, distance: 20.5
click at [1015, 410] on td "You're in the library working on your thesis when suddenly you receive a messag…" at bounding box center [934, 490] width 207 height 161
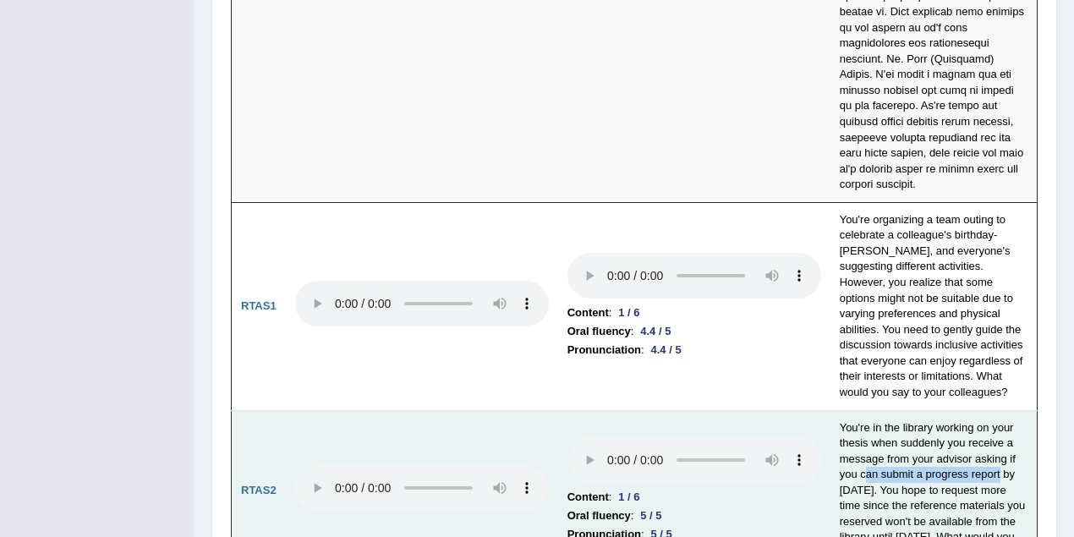
drag, startPoint x: 864, startPoint y: 352, endPoint x: 999, endPoint y: 355, distance: 134.5
click at [999, 410] on td "You're in the library working on your thesis when suddenly you receive a messag…" at bounding box center [934, 490] width 207 height 161
drag, startPoint x: 839, startPoint y: 369, endPoint x: 876, endPoint y: 371, distance: 37.3
click at [876, 410] on td "You're in the library working on your thesis when suddenly you receive a messag…" at bounding box center [934, 490] width 207 height 161
drag, startPoint x: 937, startPoint y: 370, endPoint x: 1018, endPoint y: 372, distance: 81.2
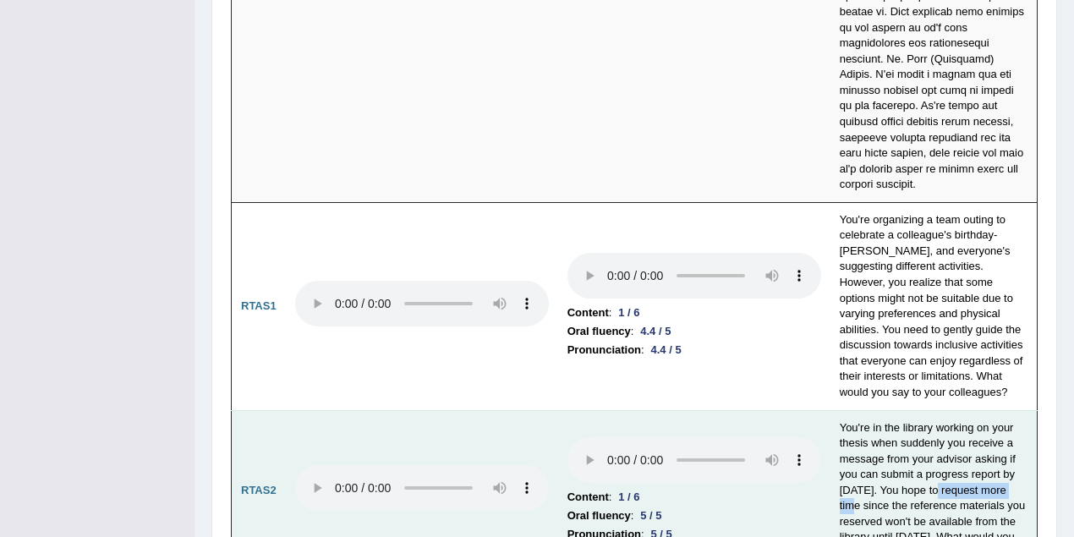
click at [1018, 410] on td "You're in the library working on your thesis when suddenly you receive a messag…" at bounding box center [934, 490] width 207 height 161
drag, startPoint x: 885, startPoint y: 384, endPoint x: 985, endPoint y: 386, distance: 100.7
click at [985, 410] on td "You're in the library working on your thesis when suddenly you receive a messag…" at bounding box center [934, 490] width 207 height 161
drag, startPoint x: 834, startPoint y: 401, endPoint x: 875, endPoint y: 401, distance: 41.4
click at [875, 410] on td "You're in the library working on your thesis when suddenly you receive a messag…" at bounding box center [934, 490] width 207 height 161
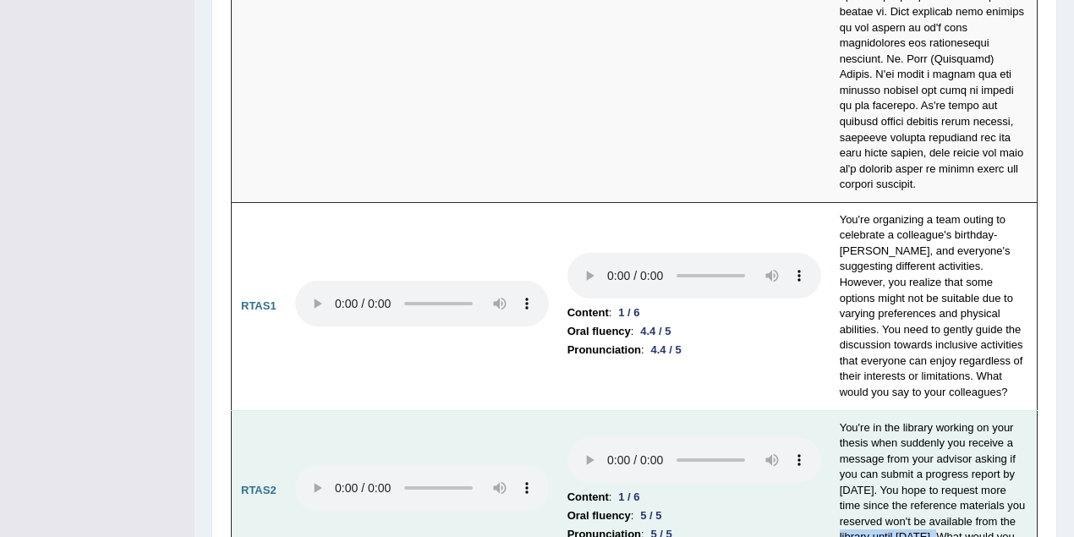
drag, startPoint x: 839, startPoint y: 416, endPoint x: 940, endPoint y: 419, distance: 100.7
click at [940, 419] on td "You're in the library working on your thesis when suddenly you receive a messag…" at bounding box center [934, 490] width 207 height 161
drag, startPoint x: 899, startPoint y: 432, endPoint x: 943, endPoint y: 433, distance: 44.0
click at [943, 433] on td "You're in the library working on your thesis when suddenly you receive a messag…" at bounding box center [934, 490] width 207 height 161
drag, startPoint x: 883, startPoint y: 387, endPoint x: 979, endPoint y: 387, distance: 95.6
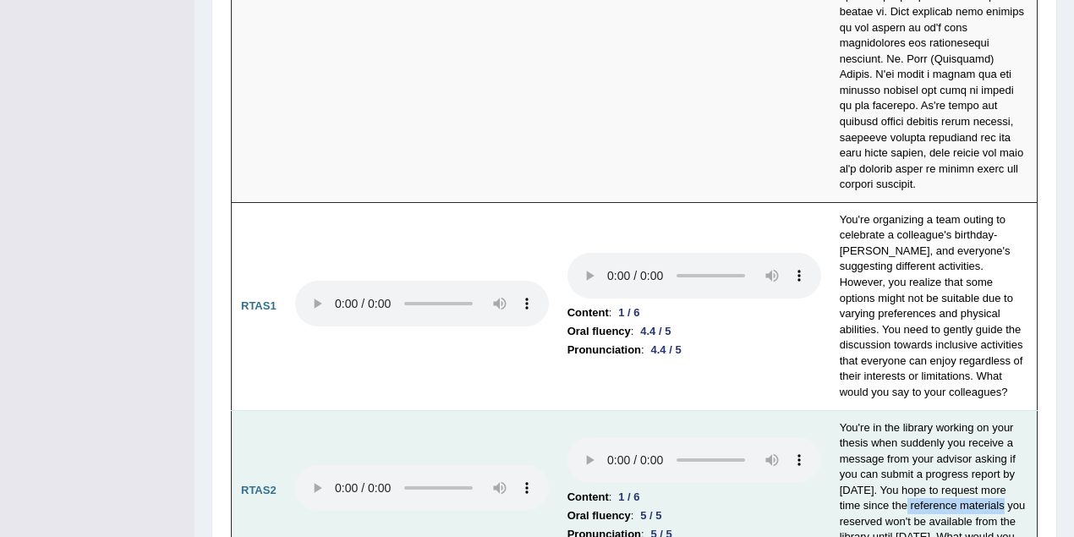
click at [979, 410] on td "You're in the library working on your thesis when suddenly you receive a messag…" at bounding box center [934, 490] width 207 height 161
drag, startPoint x: 906, startPoint y: 338, endPoint x: 995, endPoint y: 338, distance: 88.8
click at [995, 410] on td "You're in the library working on your thesis when suddenly you receive a messag…" at bounding box center [934, 490] width 207 height 161
drag, startPoint x: 915, startPoint y: 354, endPoint x: 939, endPoint y: 366, distance: 26.5
click at [995, 410] on td "You're in the library working on your thesis when suddenly you receive a messag…" at bounding box center [934, 490] width 207 height 161
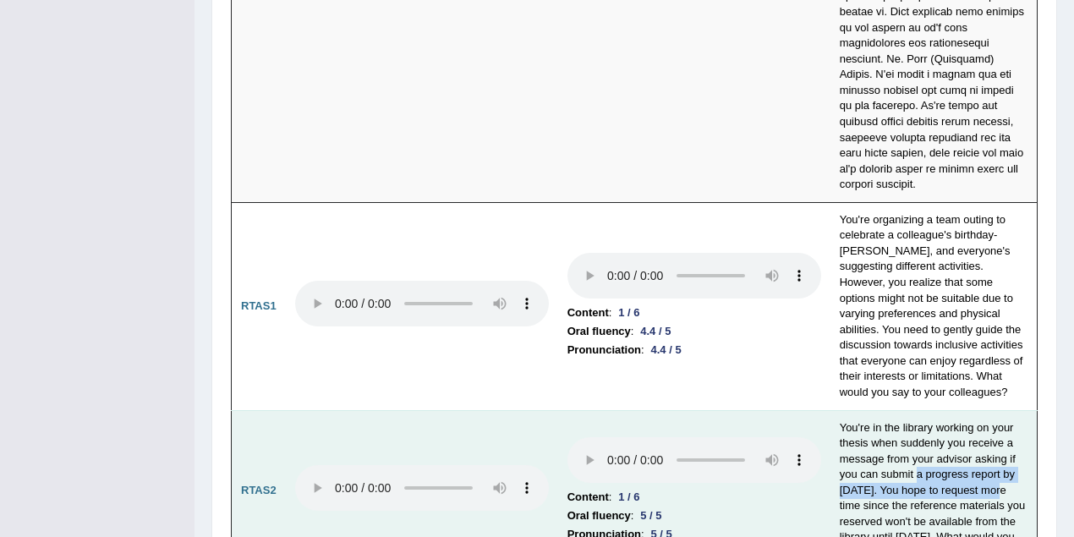
click at [932, 410] on td "You're in the library working on your thesis when suddenly you receive a messag…" at bounding box center [934, 490] width 207 height 161
drag, startPoint x: 893, startPoint y: 308, endPoint x: 929, endPoint y: 308, distance: 35.5
click at [929, 410] on td "You're in the library working on your thesis when suddenly you receive a messag…" at bounding box center [934, 490] width 207 height 161
drag, startPoint x: 871, startPoint y: 304, endPoint x: 959, endPoint y: 448, distance: 168.6
click at [959, 448] on td "You're in the library working on your thesis when suddenly you receive a messag…" at bounding box center [934, 490] width 207 height 161
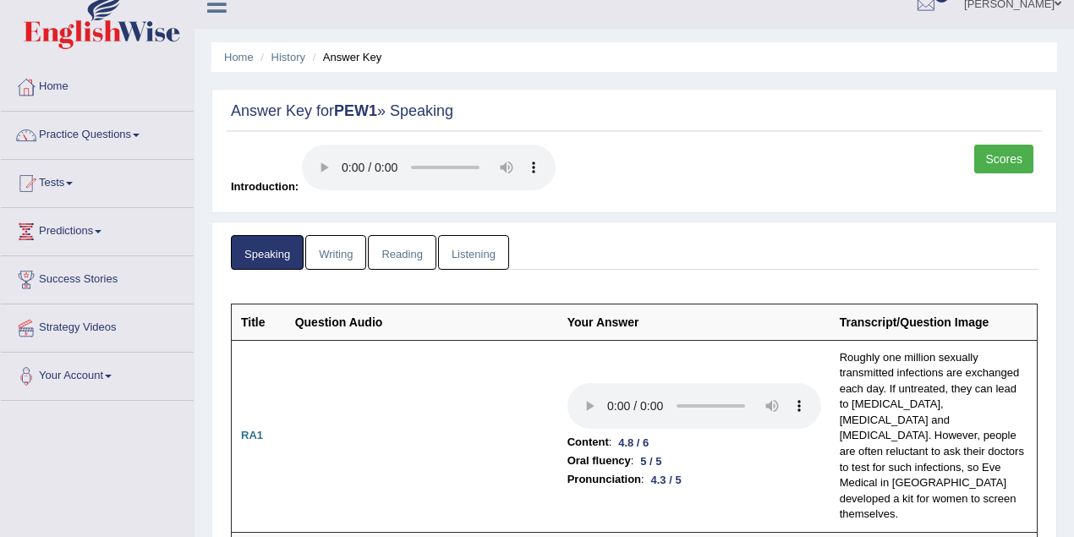
scroll to position [0, 0]
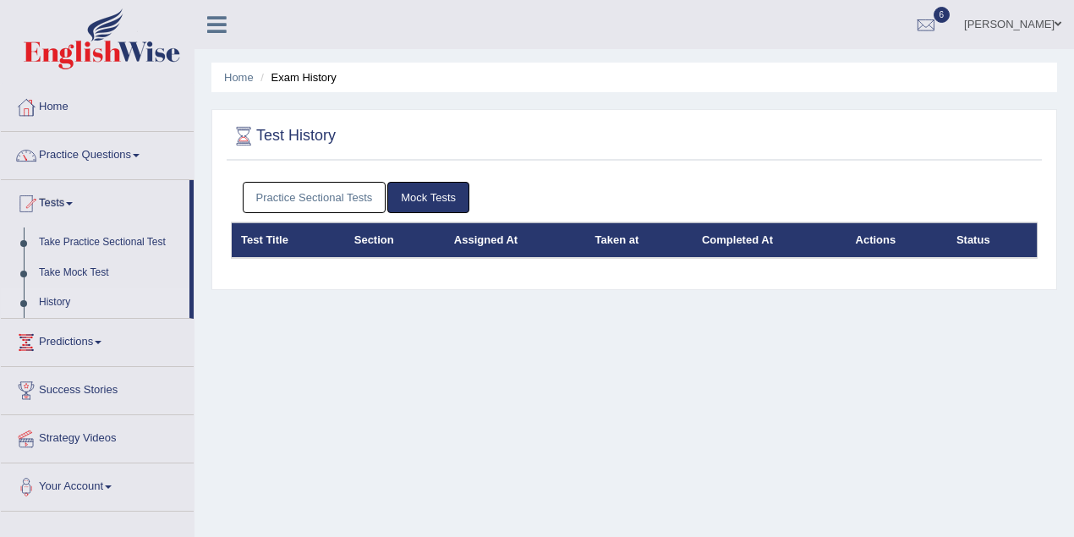
click at [712, 370] on div "Home Exam History Test History Practice Sectional Tests Mock Tests Test Title S…" at bounding box center [635, 423] width 880 height 846
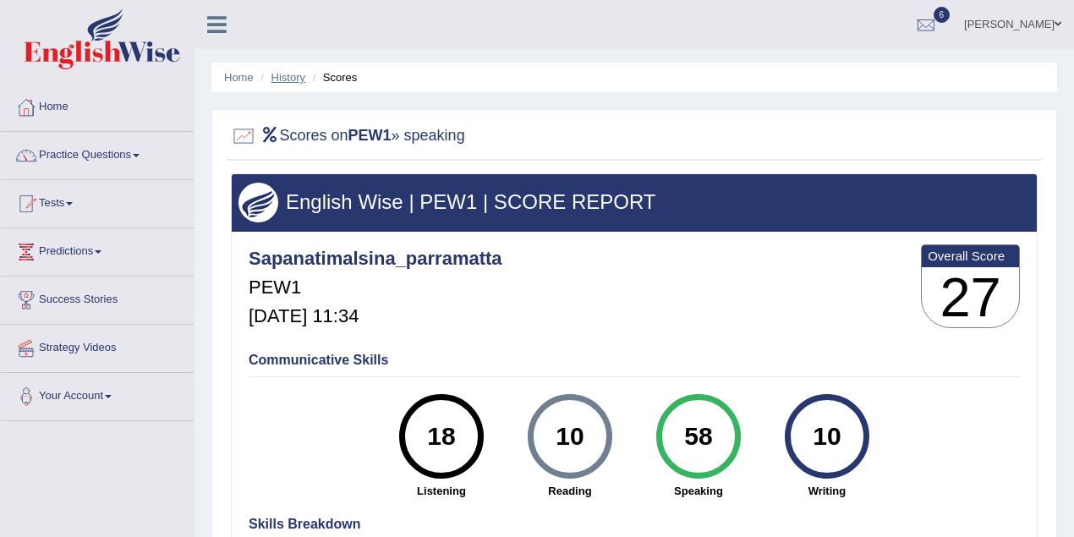
click at [293, 80] on link "History" at bounding box center [289, 77] width 34 height 13
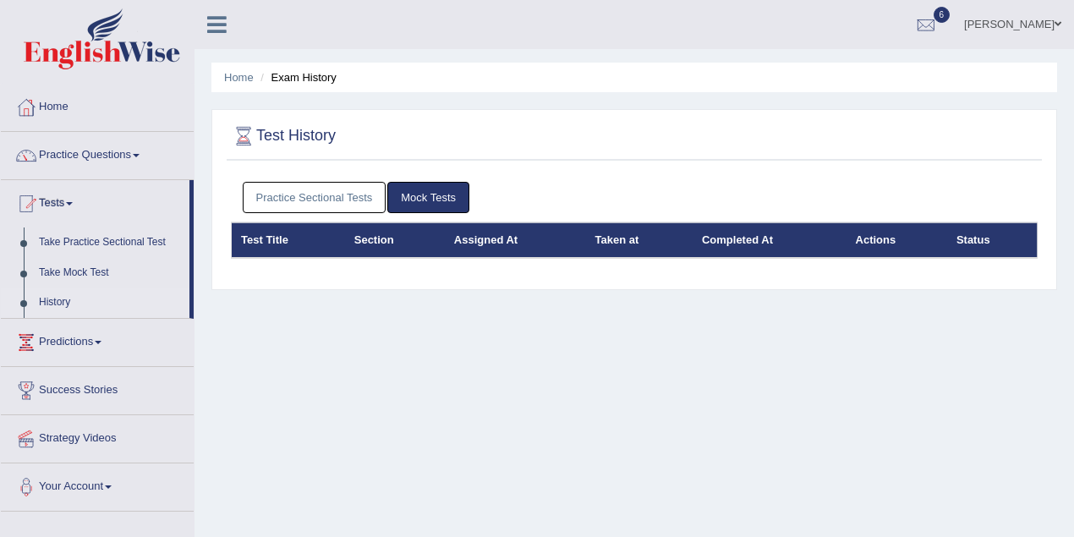
click at [364, 200] on link "Practice Sectional Tests" at bounding box center [315, 197] width 144 height 31
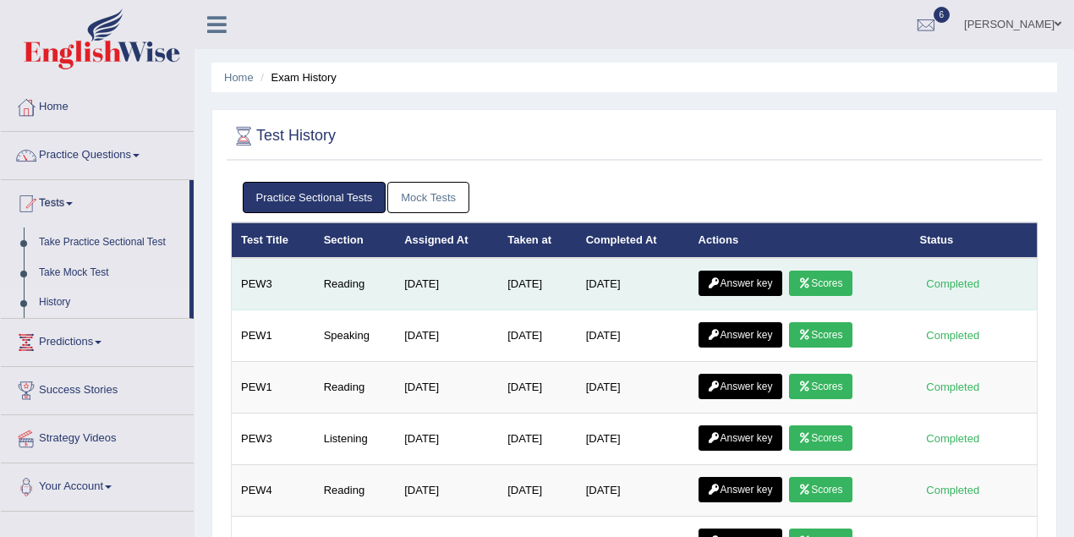
click at [821, 280] on link "Scores" at bounding box center [820, 283] width 63 height 25
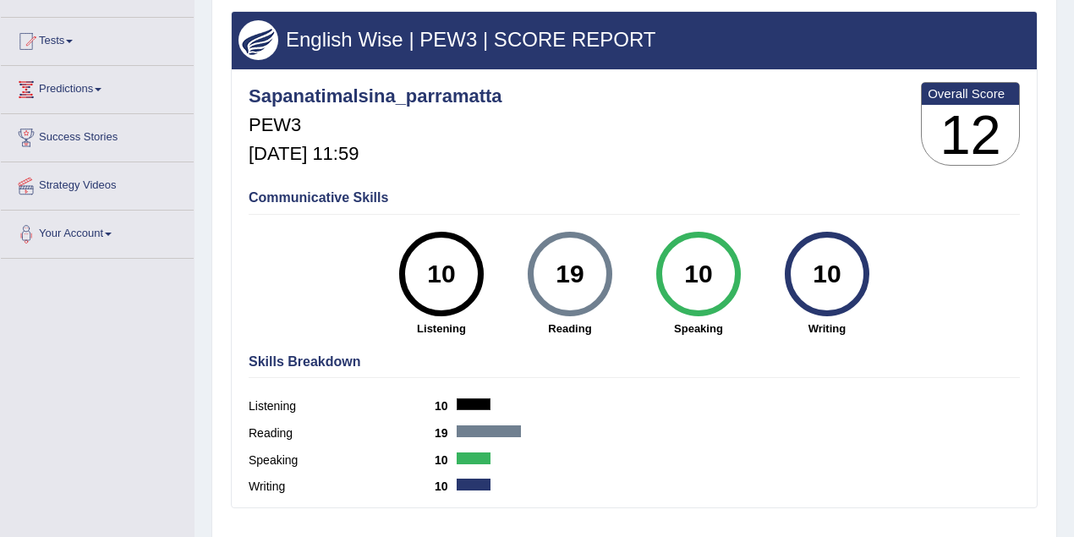
scroll to position [74, 0]
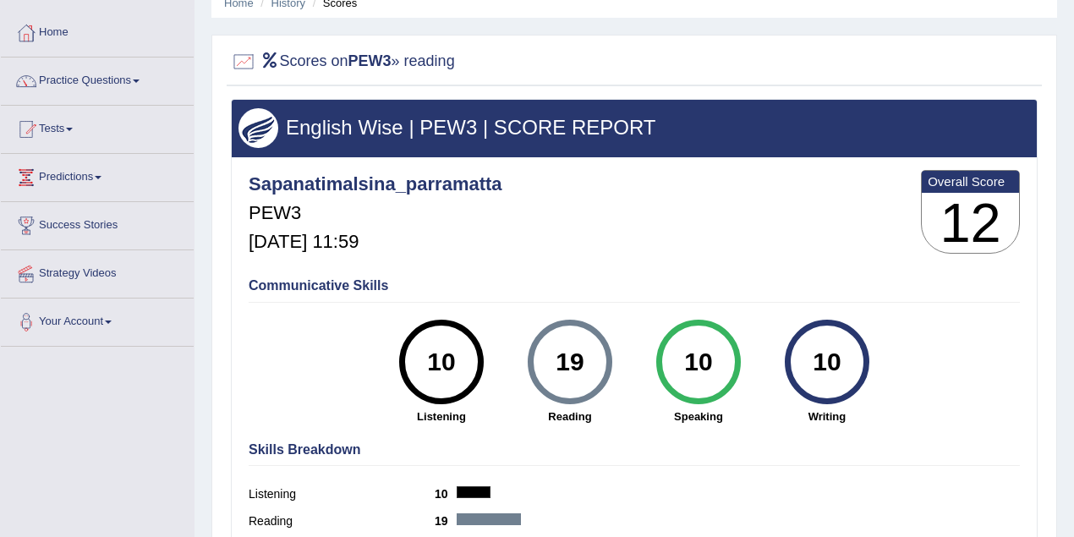
drag, startPoint x: 562, startPoint y: 357, endPoint x: 594, endPoint y: 357, distance: 32.1
click at [594, 357] on div "19" at bounding box center [570, 361] width 62 height 71
click at [607, 479] on div "Skills Breakdown Listening 10 Reading 19 Speaking 10 Writing 10" at bounding box center [634, 515] width 780 height 162
click at [284, 5] on link "History" at bounding box center [289, 3] width 34 height 13
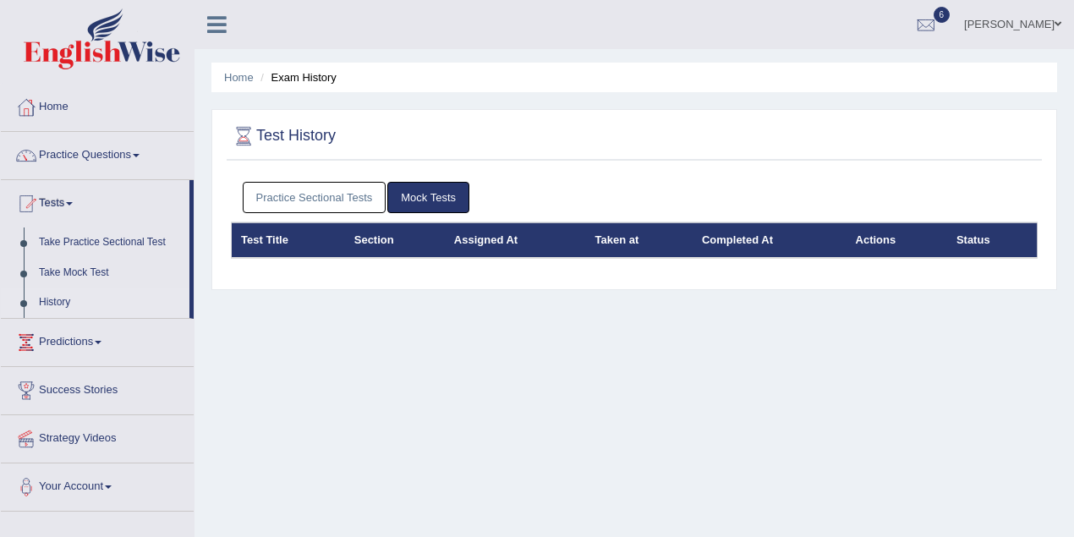
click at [374, 203] on link "Practice Sectional Tests" at bounding box center [315, 197] width 144 height 31
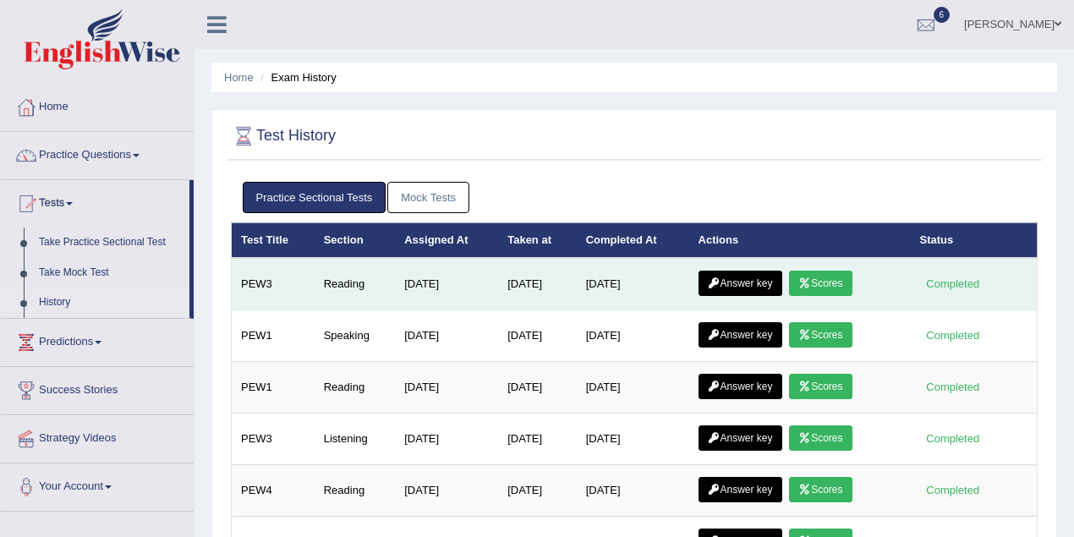
drag, startPoint x: 612, startPoint y: 283, endPoint x: 663, endPoint y: 282, distance: 50.8
click at [663, 282] on td "[DATE]" at bounding box center [633, 284] width 112 height 52
click at [758, 282] on link "Answer key" at bounding box center [741, 283] width 84 height 25
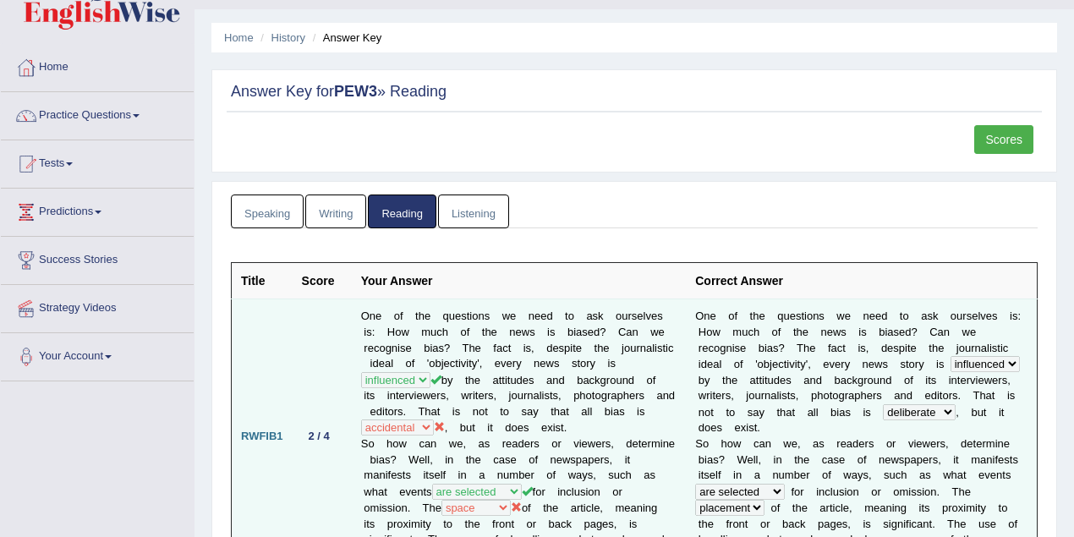
scroll to position [225, 0]
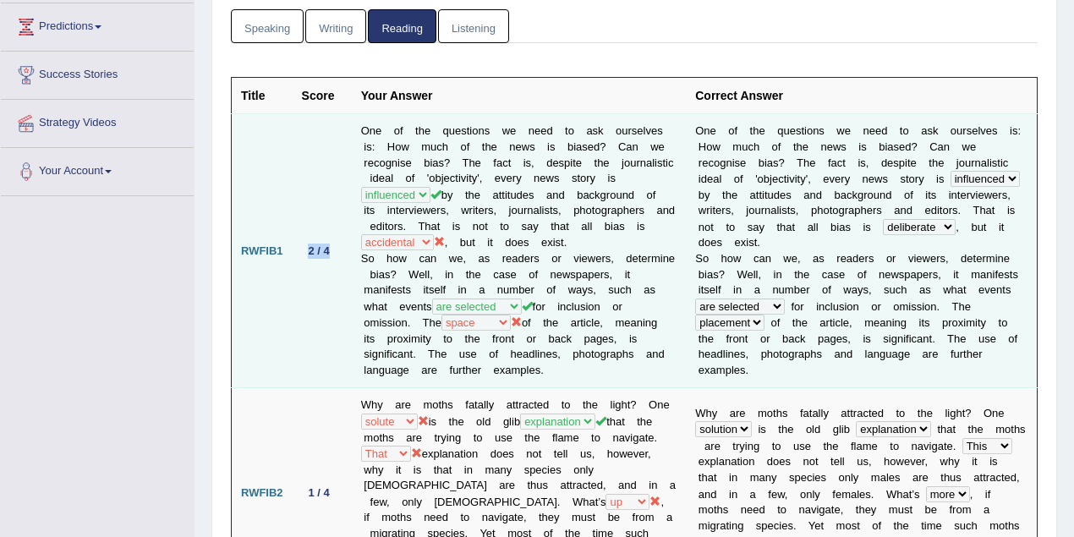
drag, startPoint x: 303, startPoint y: 247, endPoint x: 333, endPoint y: 242, distance: 30.9
click at [333, 242] on div "2 / 4" at bounding box center [319, 251] width 35 height 18
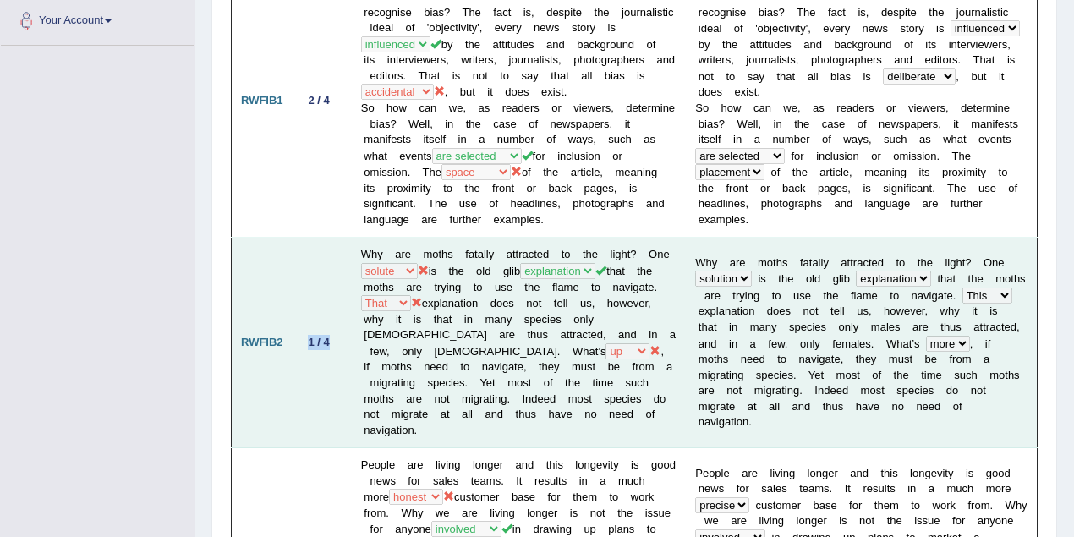
drag, startPoint x: 303, startPoint y: 323, endPoint x: 332, endPoint y: 325, distance: 28.8
click at [332, 333] on div "1 / 4" at bounding box center [319, 342] width 35 height 18
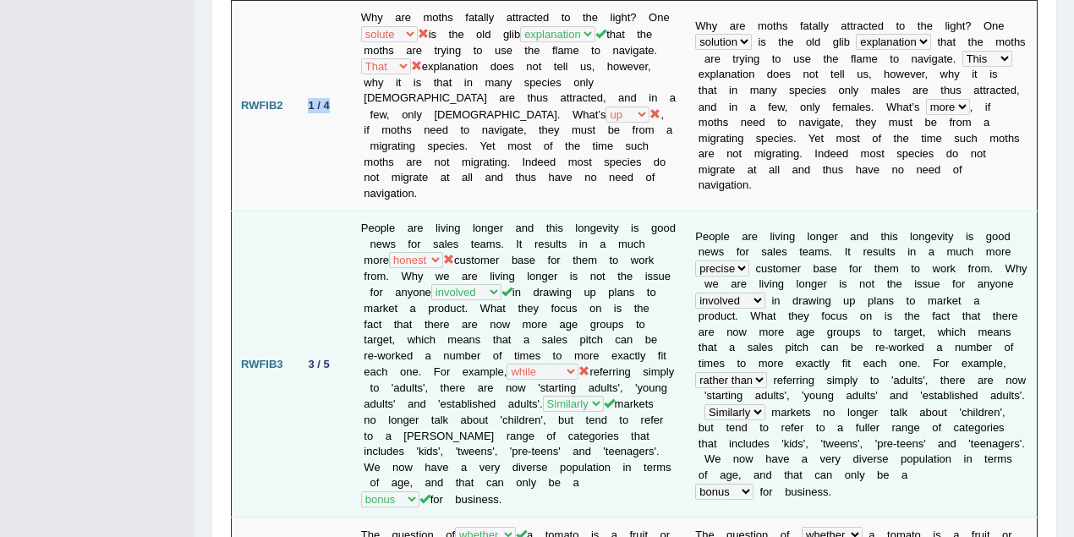
scroll to position [677, 0]
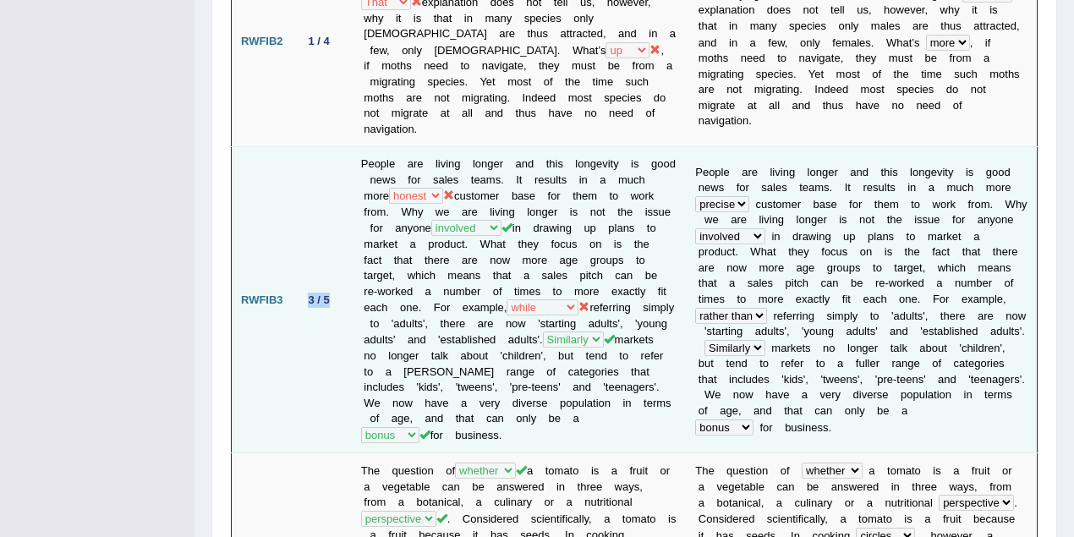
drag, startPoint x: 304, startPoint y: 262, endPoint x: 343, endPoint y: 264, distance: 38.9
click at [347, 266] on td "3 / 5" at bounding box center [322, 300] width 59 height 306
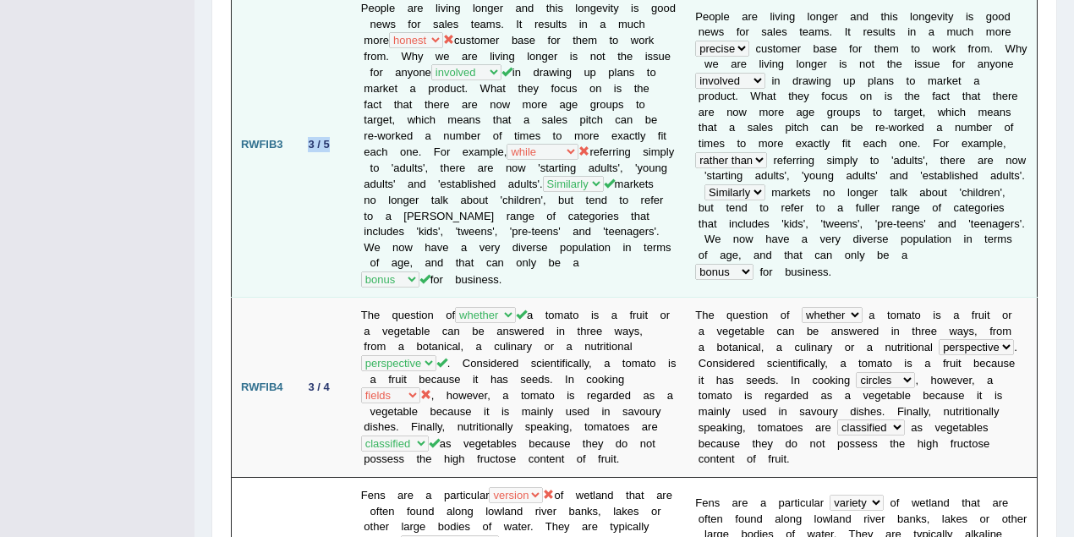
scroll to position [902, 0]
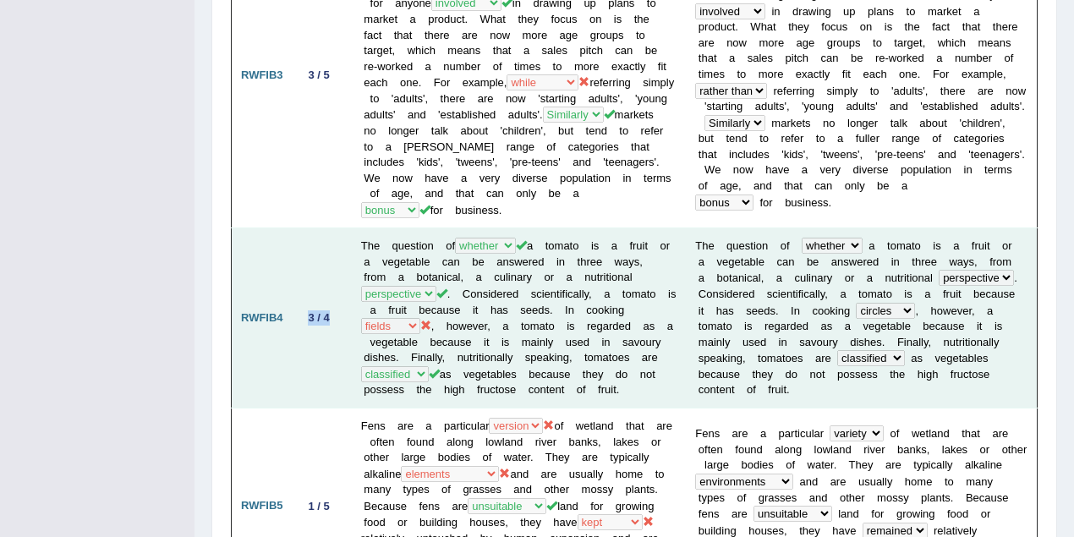
drag, startPoint x: 312, startPoint y: 284, endPoint x: 338, endPoint y: 286, distance: 26.3
click at [338, 286] on td "3 / 4" at bounding box center [322, 318] width 59 height 180
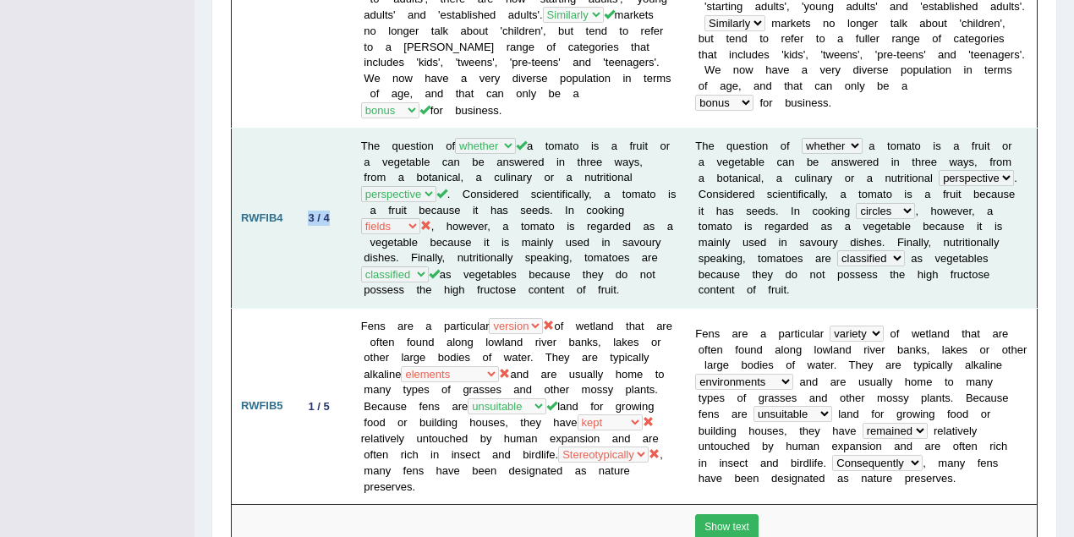
scroll to position [1127, 0]
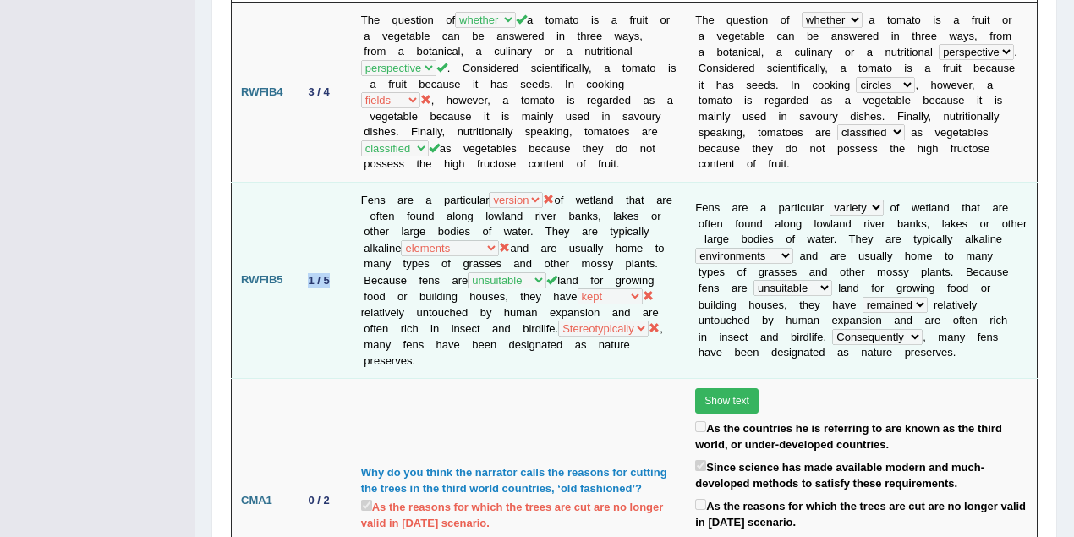
drag, startPoint x: 313, startPoint y: 243, endPoint x: 343, endPoint y: 244, distance: 30.5
click at [343, 244] on td "1 / 5" at bounding box center [322, 280] width 59 height 196
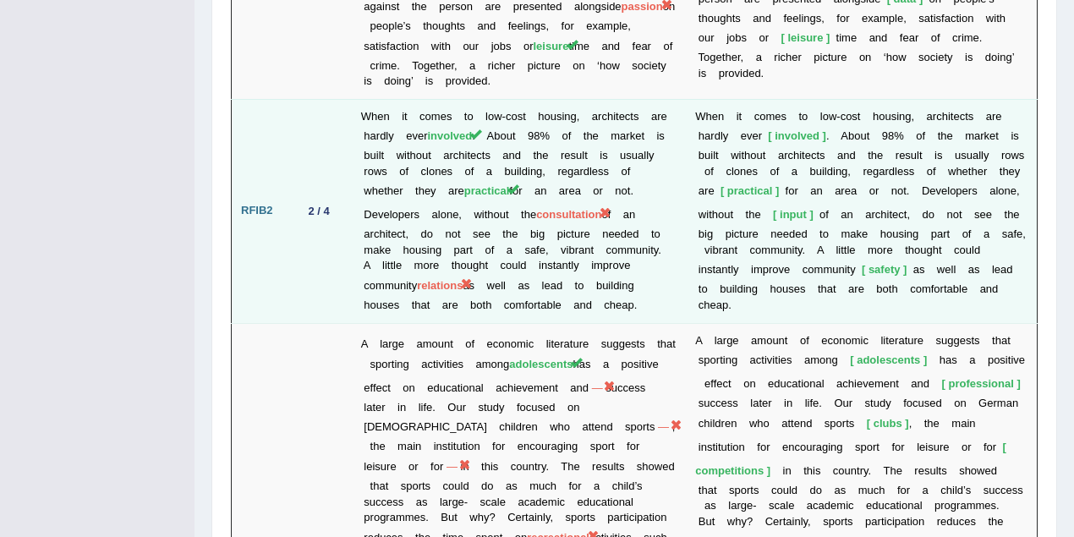
scroll to position [2857, 0]
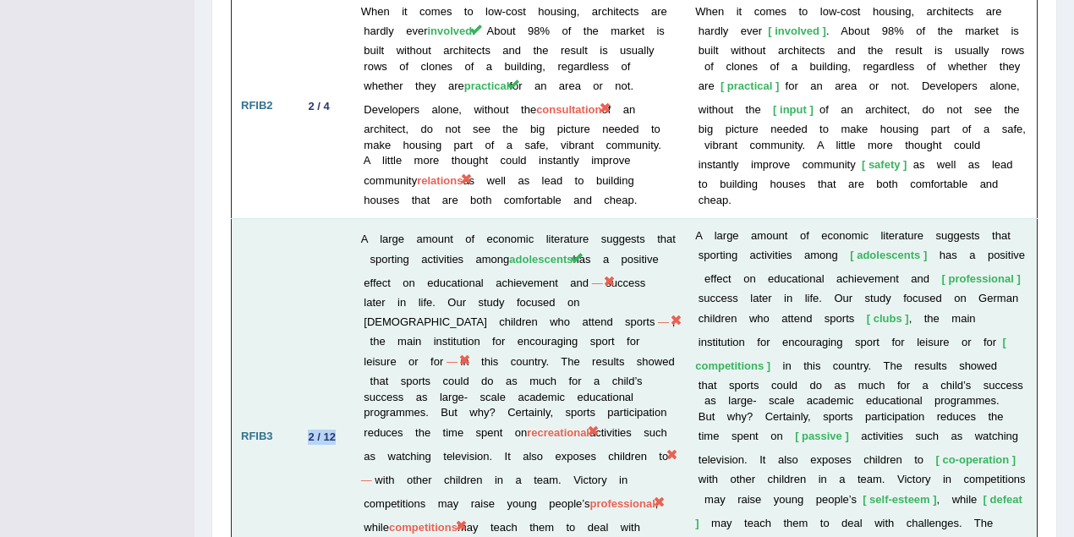
drag, startPoint x: 299, startPoint y: 294, endPoint x: 333, endPoint y: 294, distance: 33.8
click at [333, 294] on td "2 / 12" at bounding box center [322, 436] width 59 height 437
click at [304, 376] on td "2 / 12" at bounding box center [322, 436] width 59 height 437
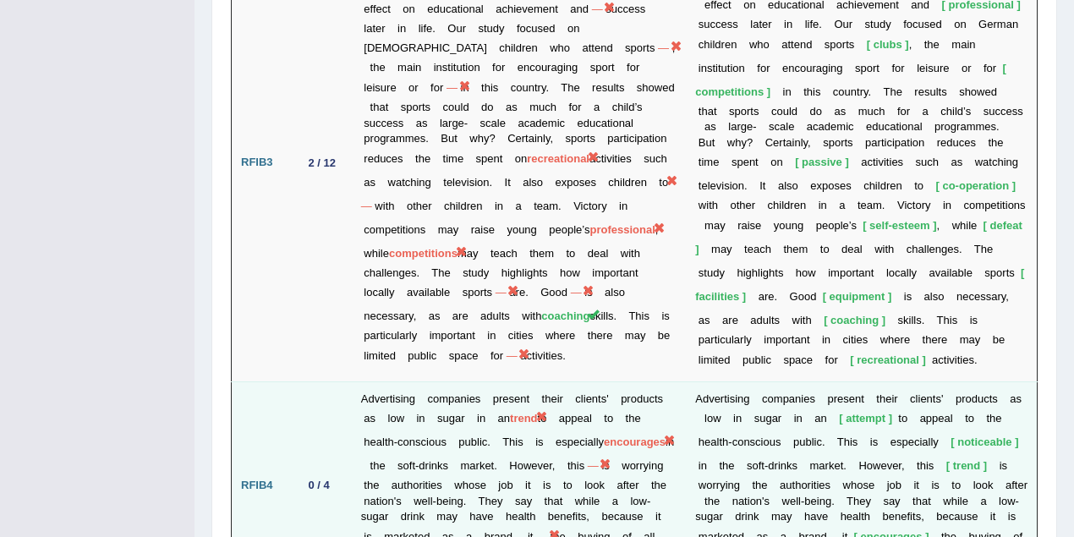
scroll to position [3195, 0]
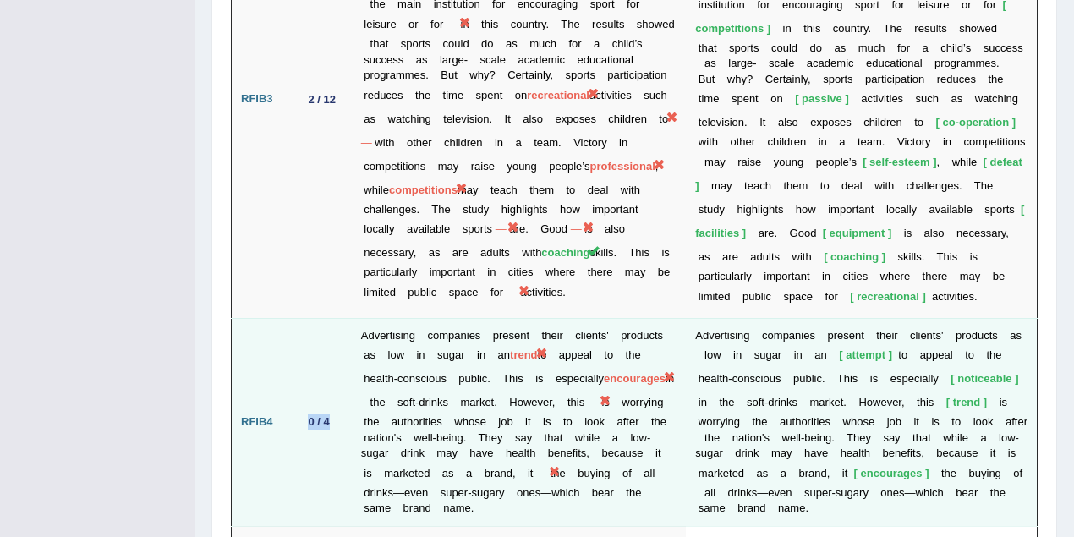
drag, startPoint x: 306, startPoint y: 279, endPoint x: 347, endPoint y: 275, distance: 40.8
click at [347, 318] on td "0 / 4" at bounding box center [322, 422] width 59 height 208
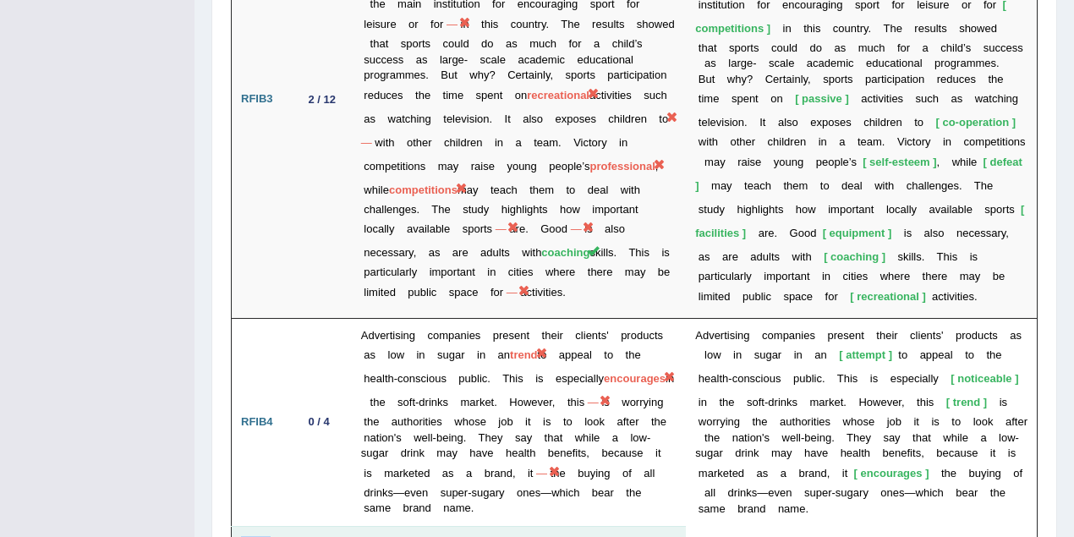
drag, startPoint x: 239, startPoint y: 396, endPoint x: 267, endPoint y: 396, distance: 27.9
click at [267, 526] on td "CSA1" at bounding box center [262, 544] width 61 height 36
drag, startPoint x: 241, startPoint y: 435, endPoint x: 276, endPoint y: 434, distance: 34.7
click at [289, 526] on td "CSA1" at bounding box center [262, 544] width 61 height 36
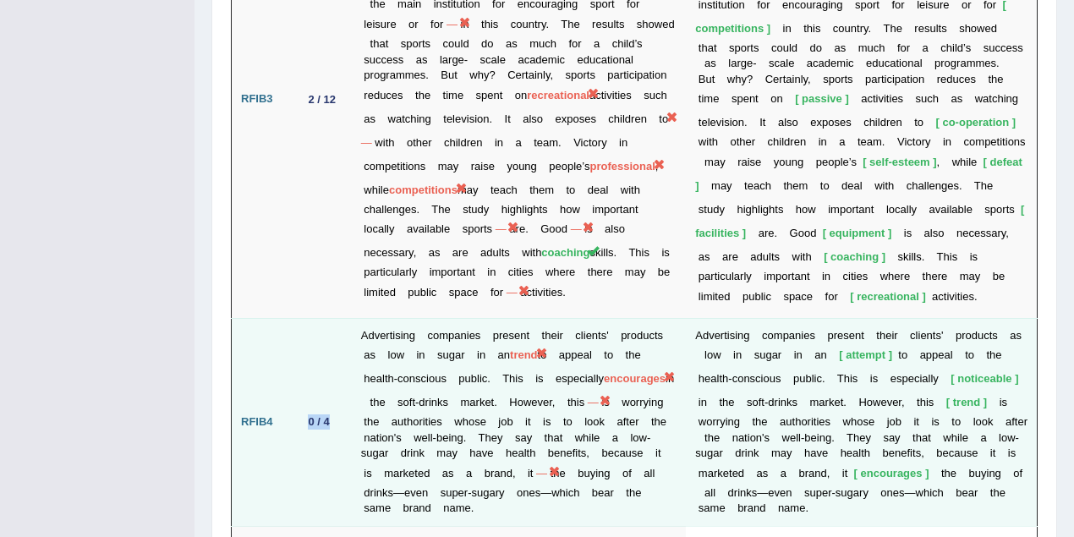
drag, startPoint x: 313, startPoint y: 271, endPoint x: 336, endPoint y: 271, distance: 22.8
click at [336, 318] on td "0 / 4" at bounding box center [322, 422] width 59 height 208
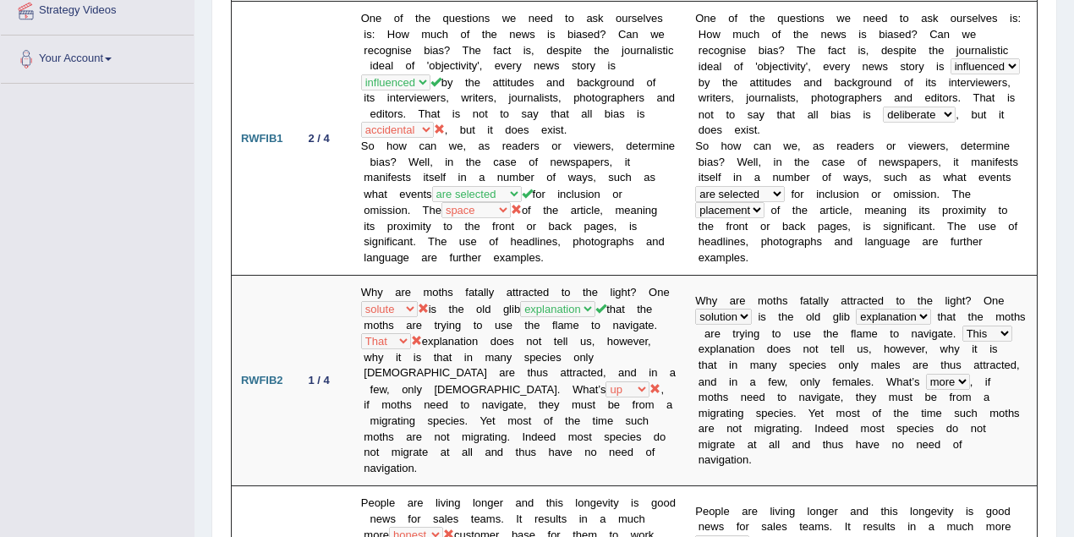
scroll to position [0, 0]
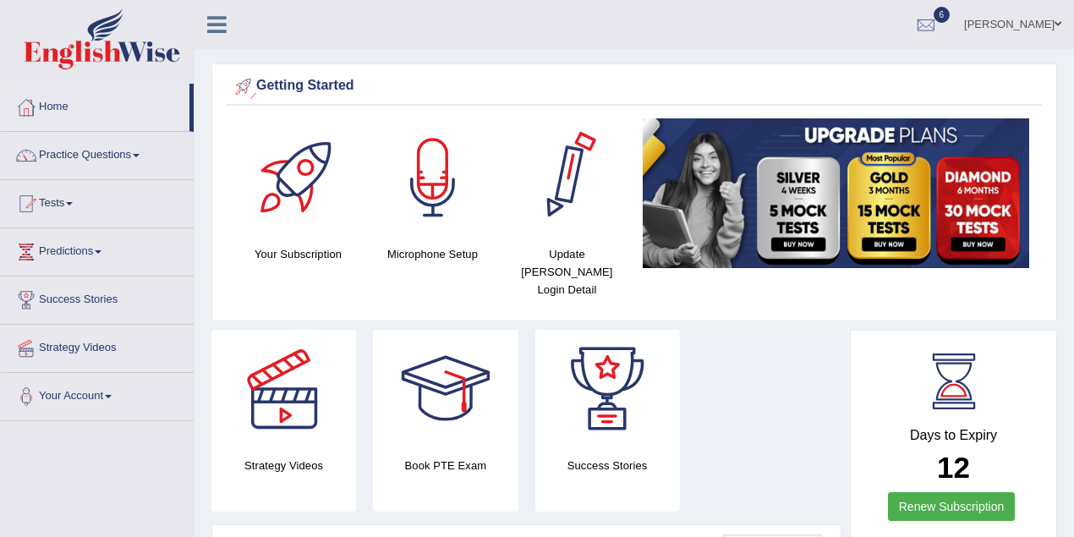
click at [1042, 29] on link "[PERSON_NAME]" at bounding box center [1013, 22] width 123 height 44
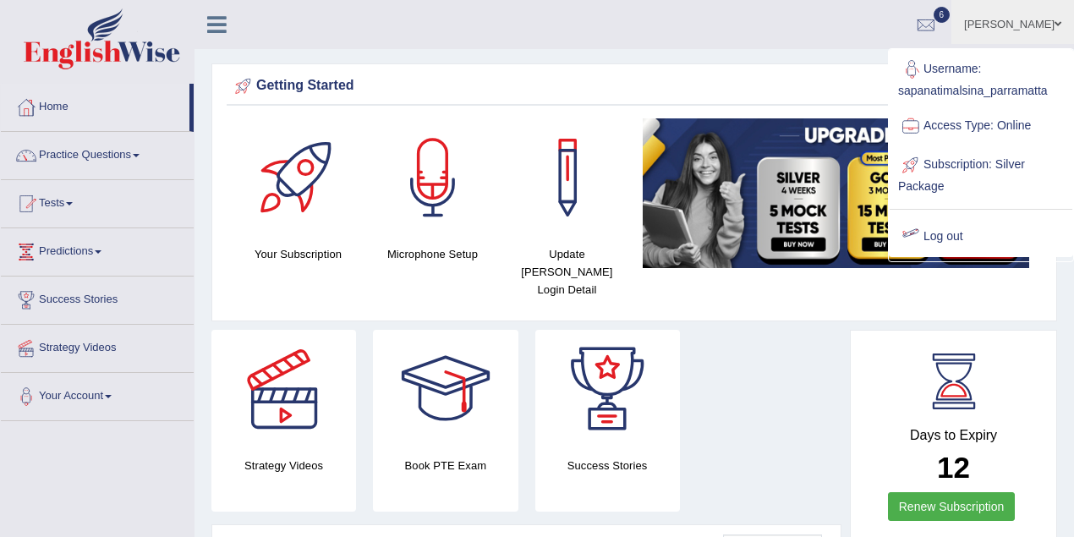
click at [957, 244] on link "Log out" at bounding box center [981, 236] width 183 height 39
